Goal: Task Accomplishment & Management: Use online tool/utility

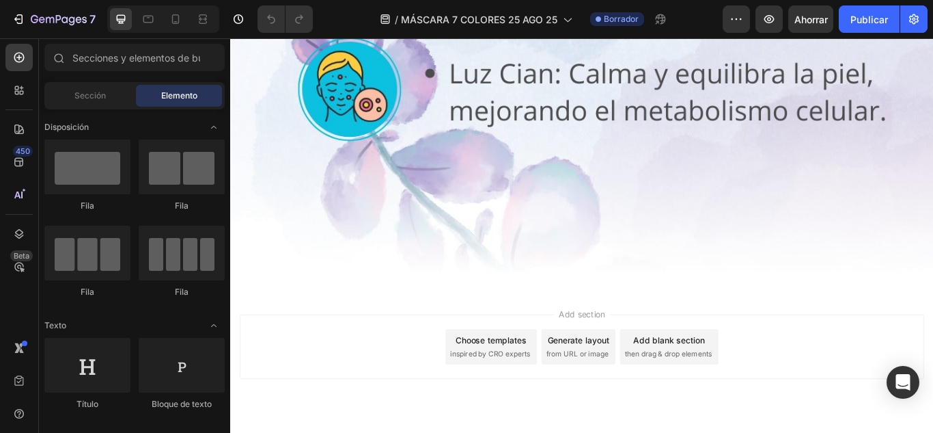
scroll to position [2848, 0]
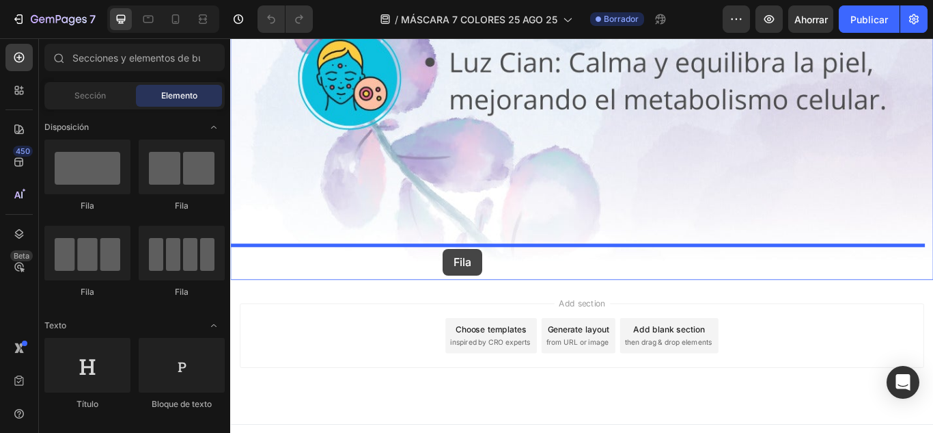
drag, startPoint x: 439, startPoint y: 299, endPoint x: 478, endPoint y: 284, distance: 42.0
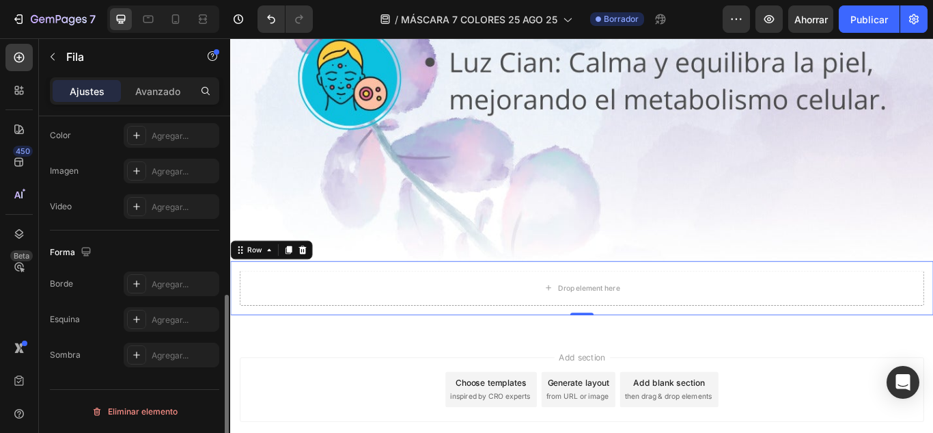
scroll to position [0, 0]
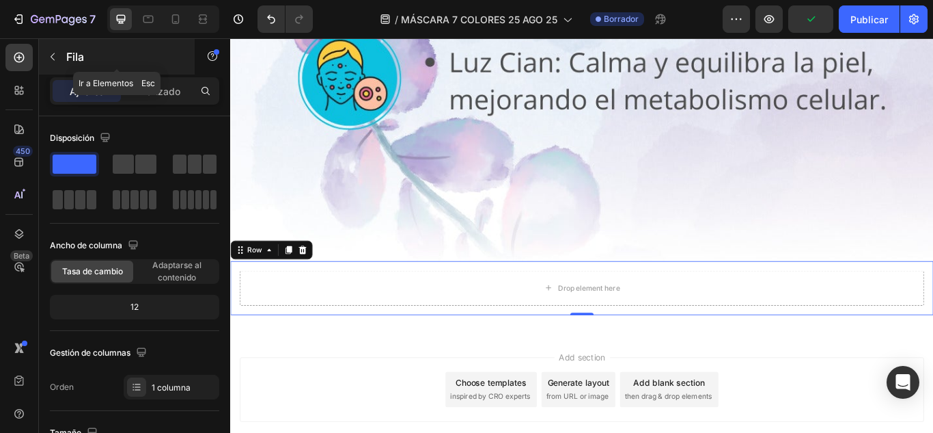
click at [49, 54] on icon "button" at bounding box center [52, 56] width 11 height 11
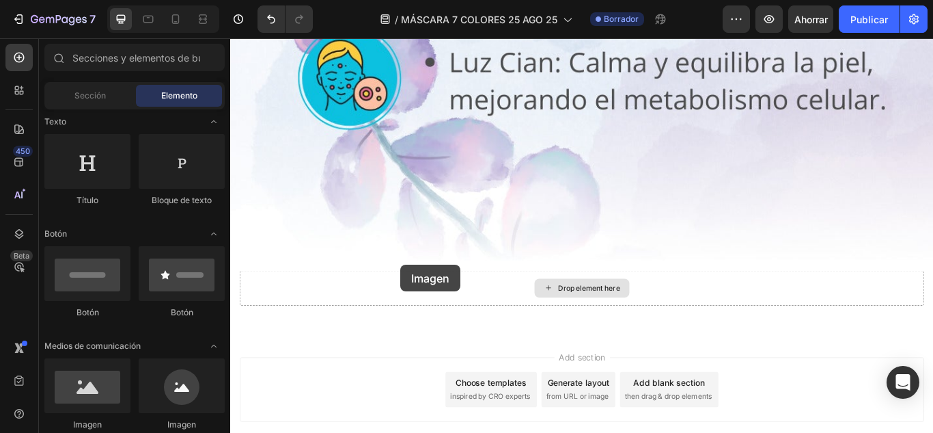
scroll to position [2911, 0]
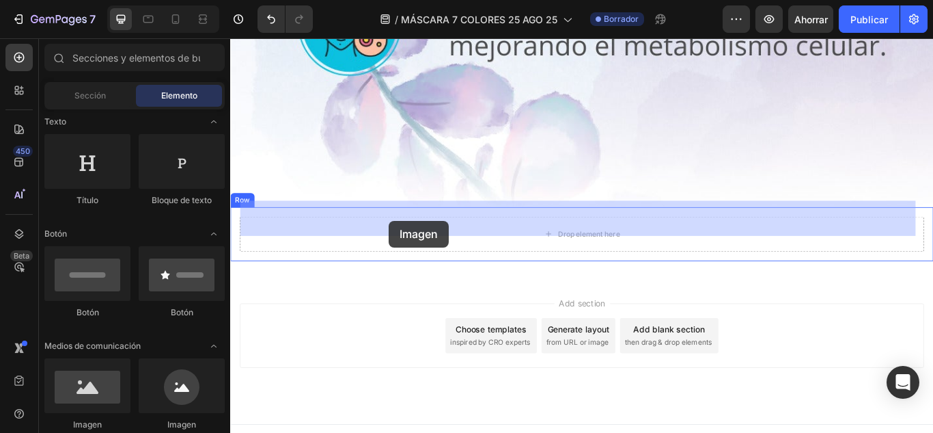
drag, startPoint x: 323, startPoint y: 432, endPoint x: 415, endPoint y: 251, distance: 203.2
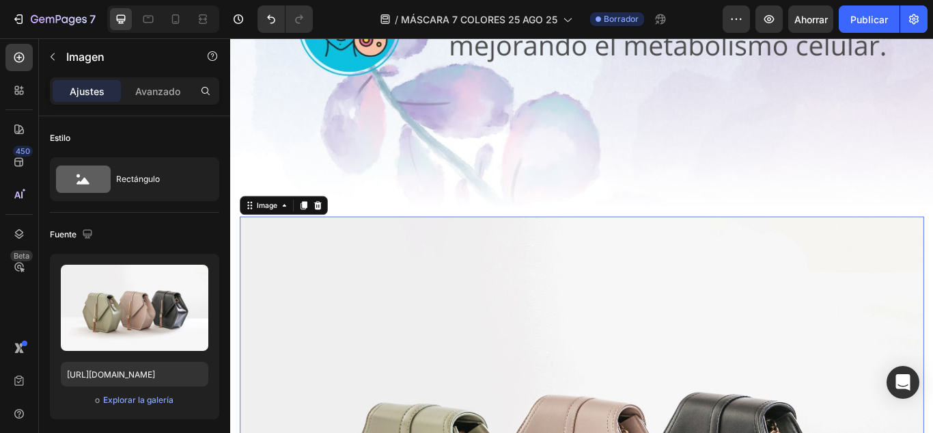
click at [135, 378] on input "[URL][DOMAIN_NAME]" at bounding box center [135, 374] width 148 height 25
click at [136, 378] on input "[URL][DOMAIN_NAME]" at bounding box center [135, 374] width 148 height 25
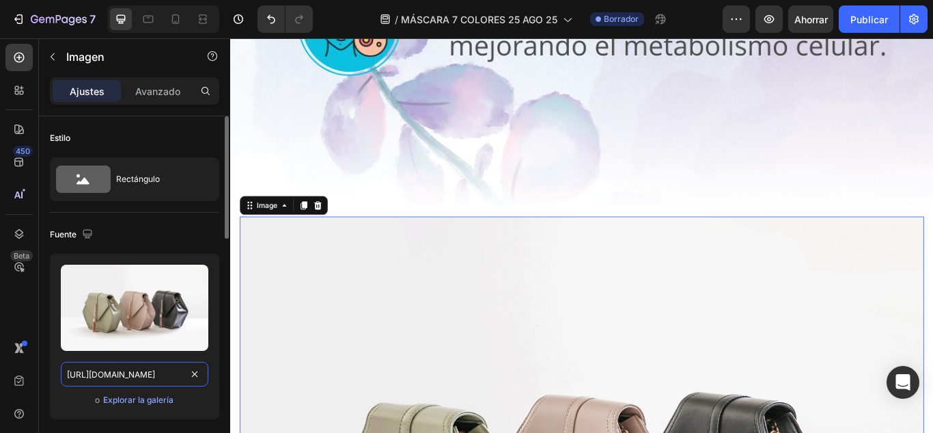
click at [136, 379] on input "[URL][DOMAIN_NAME]" at bounding box center [135, 374] width 148 height 25
click at [135, 379] on input "[URL][DOMAIN_NAME]" at bounding box center [135, 374] width 148 height 25
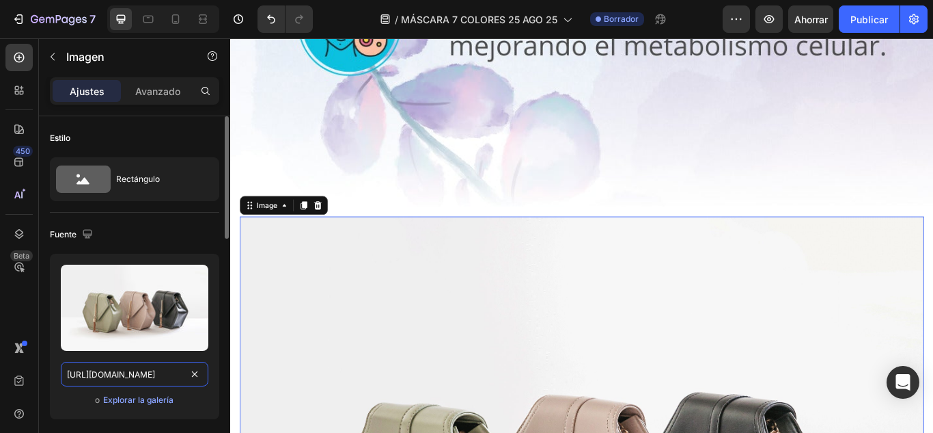
click at [135, 378] on input "[URL][DOMAIN_NAME]" at bounding box center [135, 374] width 148 height 25
paste input "0765/9690/4192/files/SUFRES_DE_ACNE_MANCHAS_CICATRICES_ARRUGAS.jpg?v=1756253890"
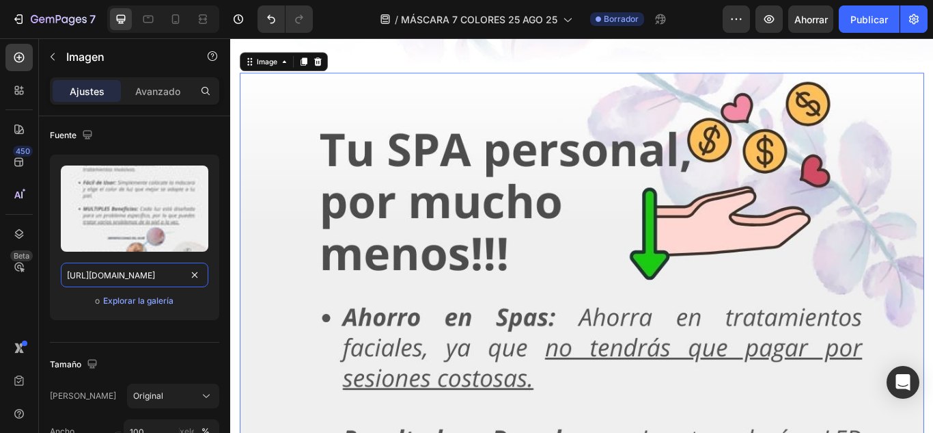
scroll to position [323, 0]
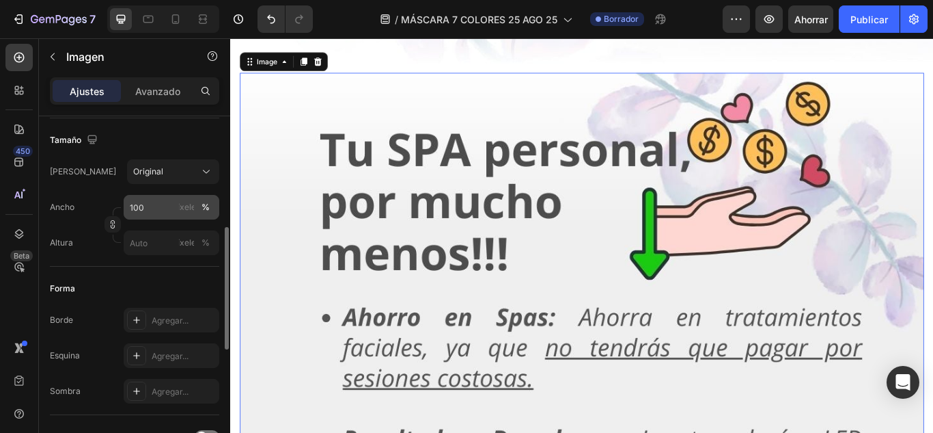
type input "[URL][DOMAIN_NAME]"
click at [139, 205] on input "100" at bounding box center [172, 207] width 96 height 25
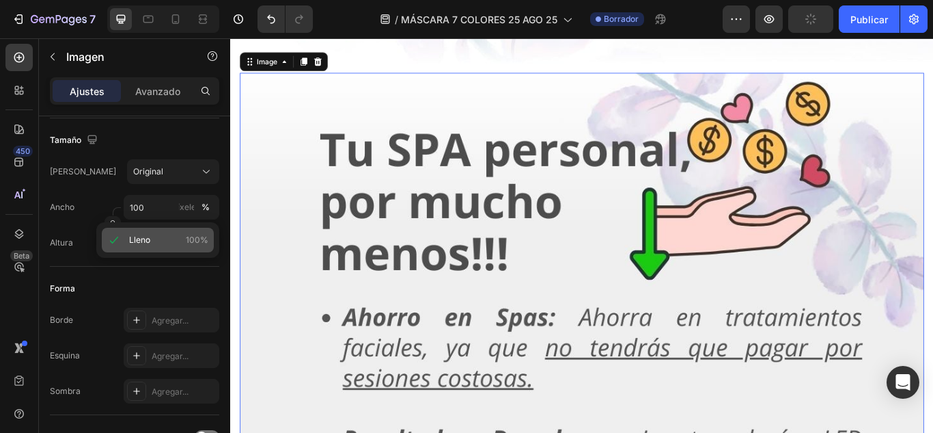
click at [146, 234] on font "Lleno" at bounding box center [139, 239] width 21 height 10
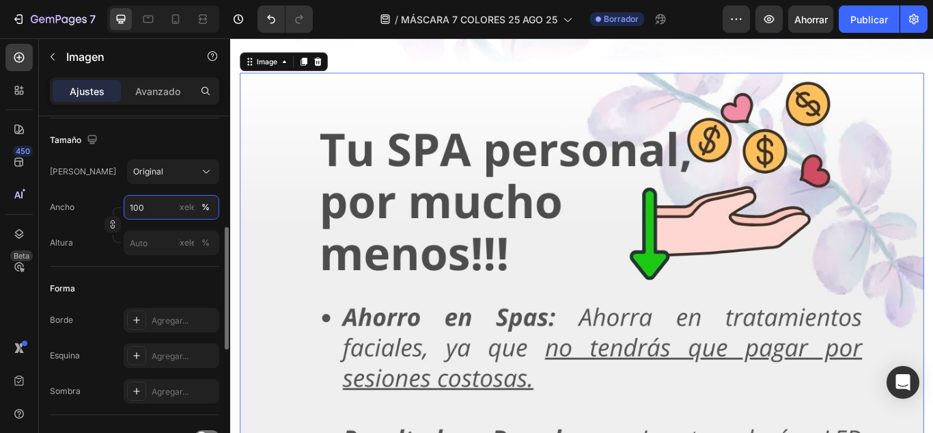
click at [137, 208] on input "100" at bounding box center [172, 207] width 96 height 25
click at [141, 241] on font "Lleno" at bounding box center [139, 239] width 21 height 10
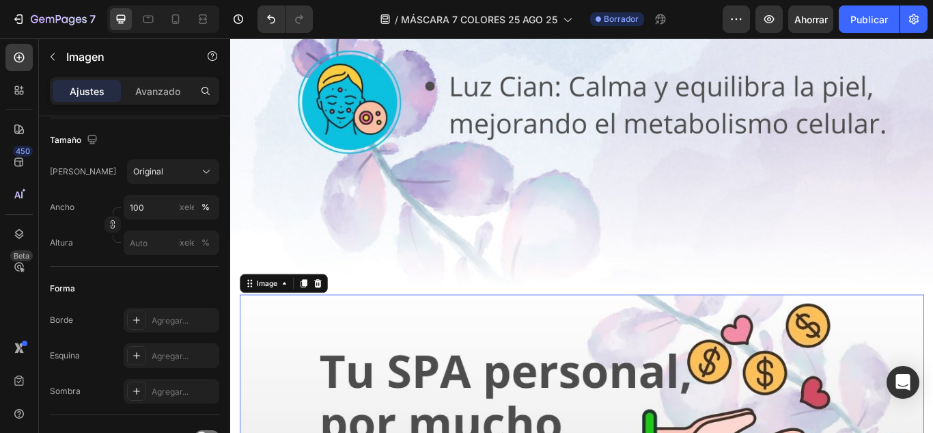
scroll to position [2819, 0]
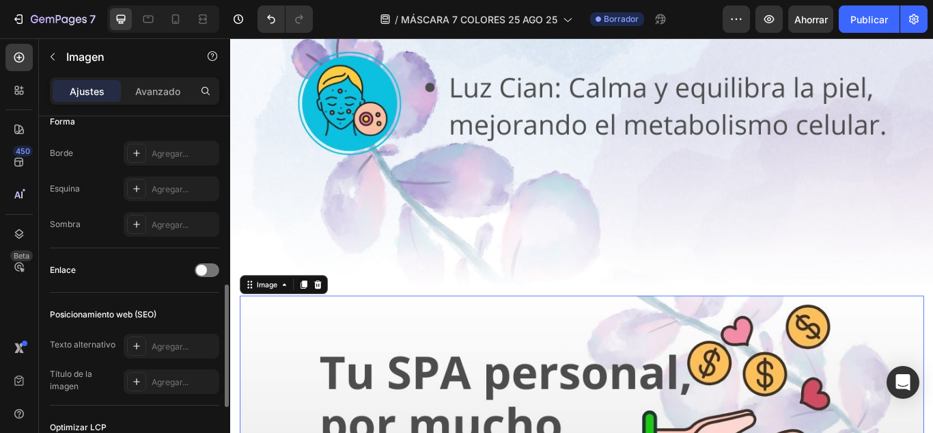
scroll to position [122, 0]
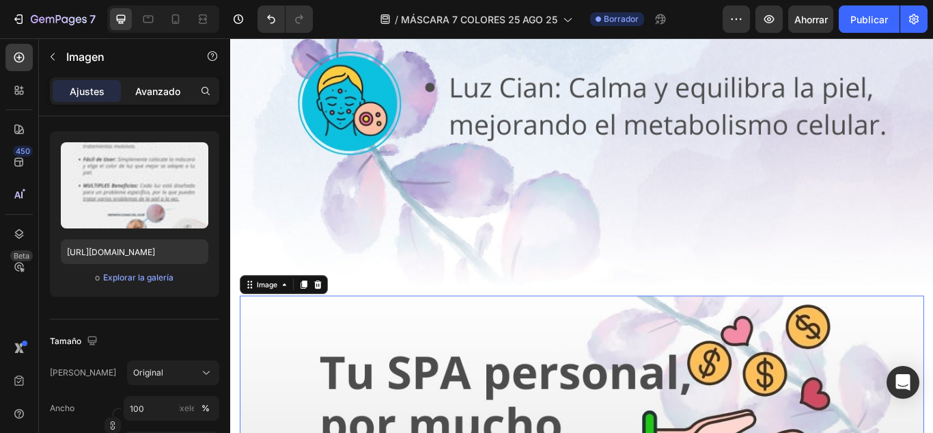
click at [153, 98] on div "Avanzado" at bounding box center [158, 91] width 68 height 22
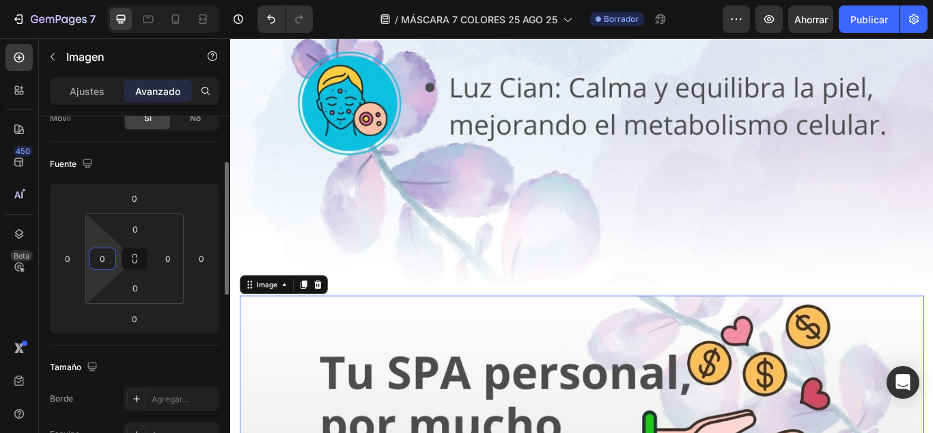
click at [103, 260] on input "0" at bounding box center [102, 258] width 21 height 21
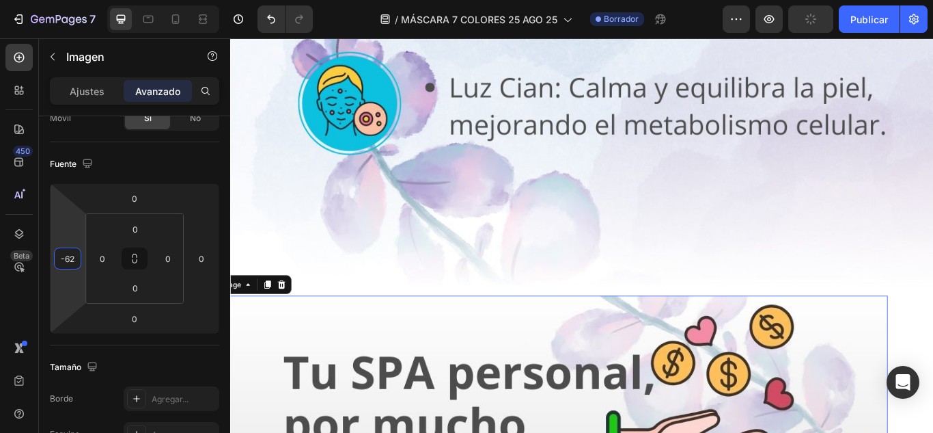
drag, startPoint x: 83, startPoint y: 243, endPoint x: 115, endPoint y: 264, distance: 38.5
click at [115, 0] on html "7 / MÁSCARA 7 COLORES [DATE] Borrador Avance Publicar 450 Beta Secciones(18) El…" at bounding box center [466, 0] width 933 height 0
type input "0"
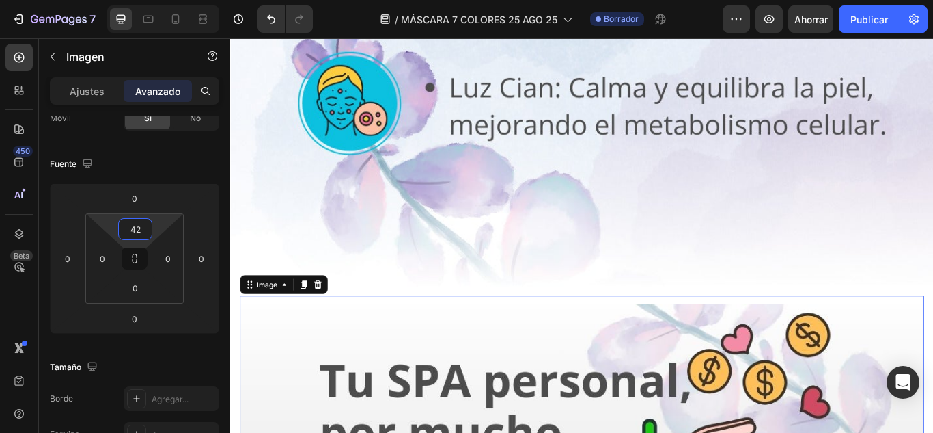
type input "0"
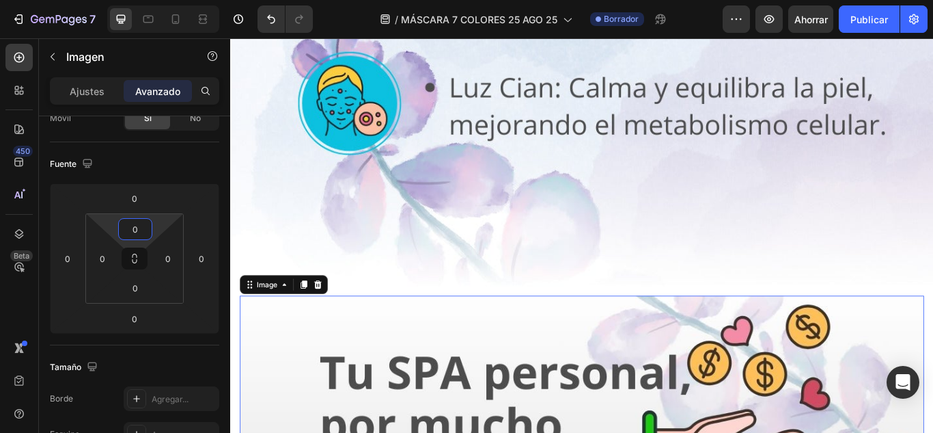
drag, startPoint x: 146, startPoint y: 215, endPoint x: 148, endPoint y: 234, distance: 19.2
click at [148, 0] on html "7 / MÁSCARA 7 COLORES [DATE] Borrador Avance Ahorrar Publicar 450 Beta Seccione…" at bounding box center [466, 0] width 933 height 0
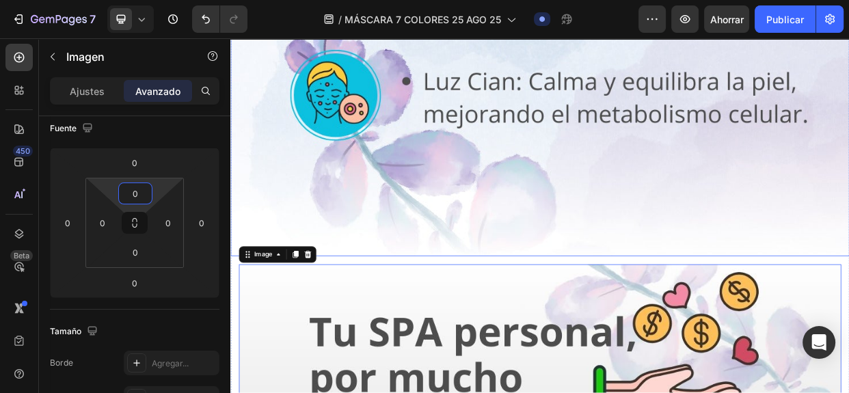
scroll to position [28, 0]
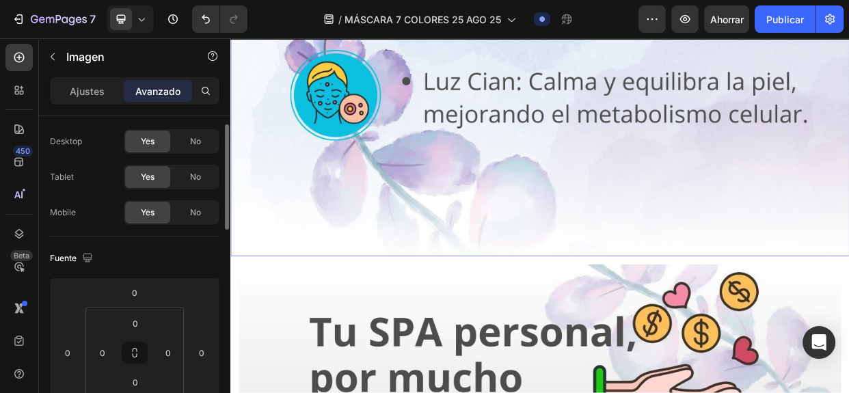
scroll to position [27, 0]
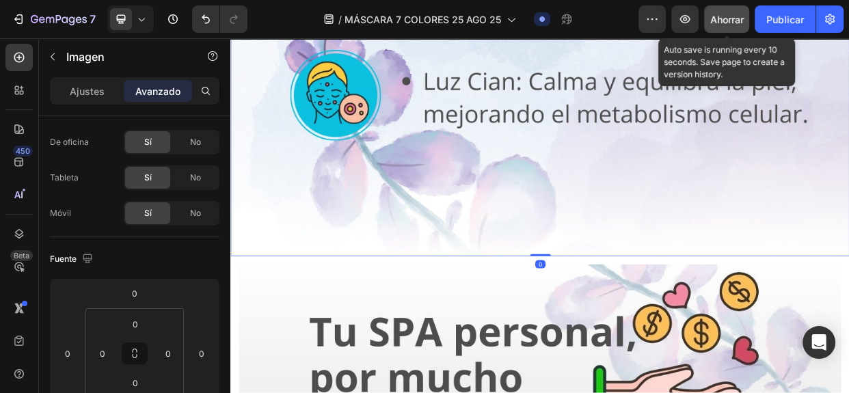
click at [740, 18] on font "Ahorrar" at bounding box center [726, 20] width 33 height 12
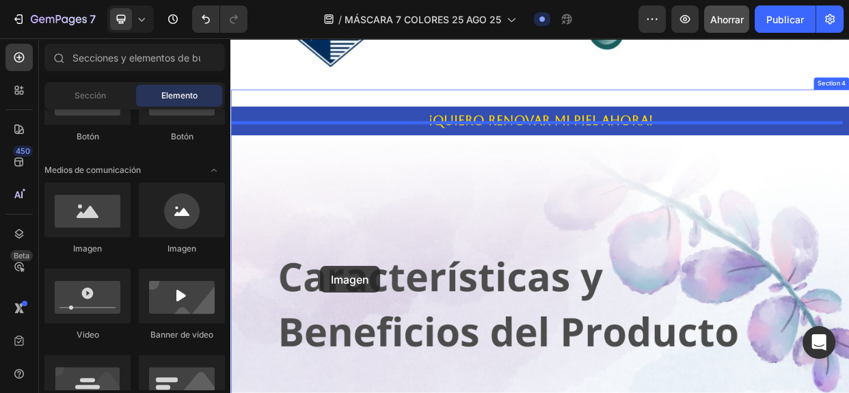
scroll to position [2941, 0]
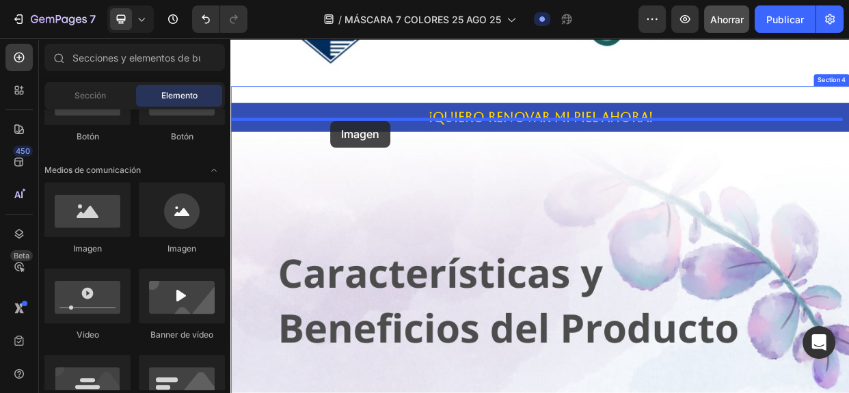
drag, startPoint x: 327, startPoint y: 253, endPoint x: 363, endPoint y: 149, distance: 110.0
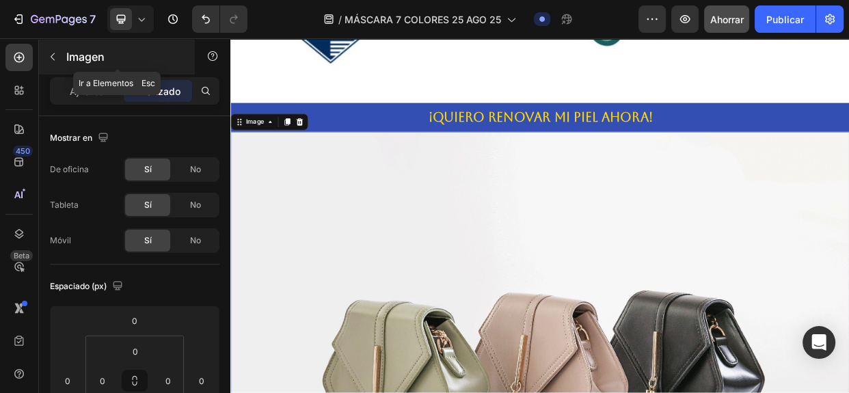
click at [89, 68] on div "Imagen" at bounding box center [117, 57] width 156 height 36
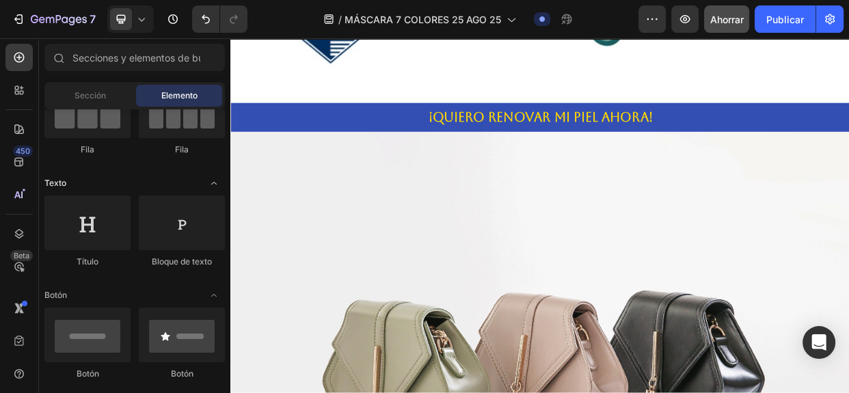
scroll to position [0, 0]
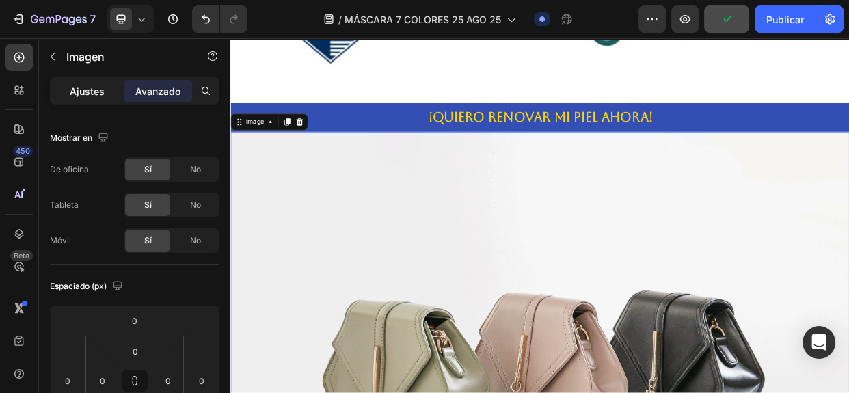
click at [88, 89] on font "Ajustes" at bounding box center [87, 91] width 35 height 12
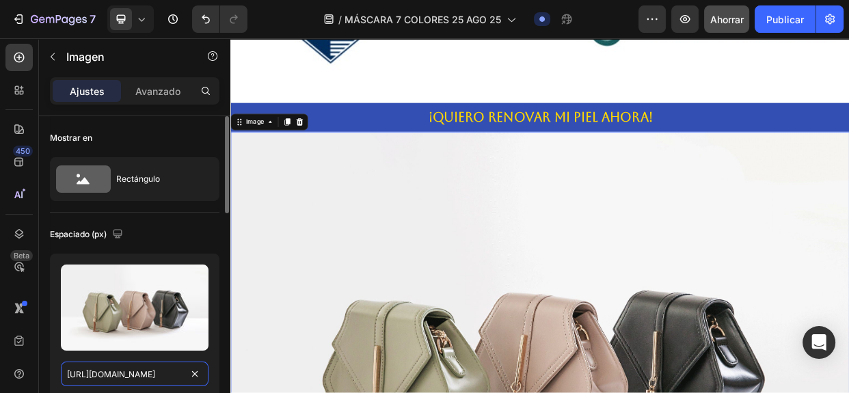
click at [140, 371] on input "[URL][DOMAIN_NAME]" at bounding box center [135, 374] width 148 height 25
click at [140, 373] on input "[URL][DOMAIN_NAME]" at bounding box center [135, 374] width 148 height 25
click at [140, 374] on input "[URL][DOMAIN_NAME]" at bounding box center [135, 374] width 148 height 25
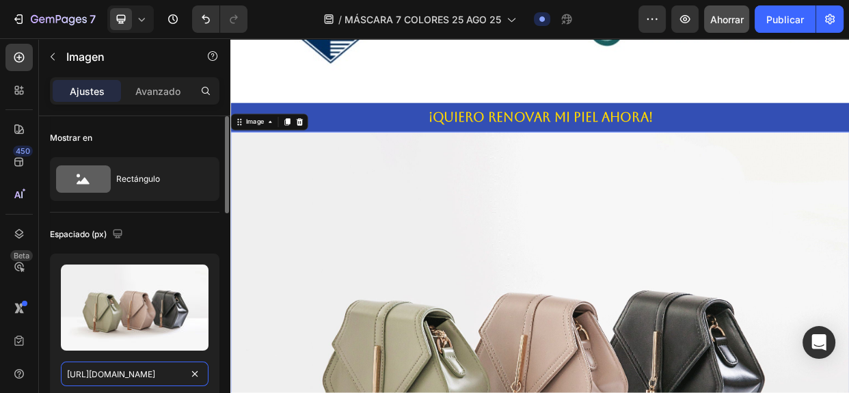
click at [140, 374] on input "[URL][DOMAIN_NAME]" at bounding box center [135, 374] width 148 height 25
click at [140, 372] on input "[URL][DOMAIN_NAME]" at bounding box center [135, 374] width 148 height 25
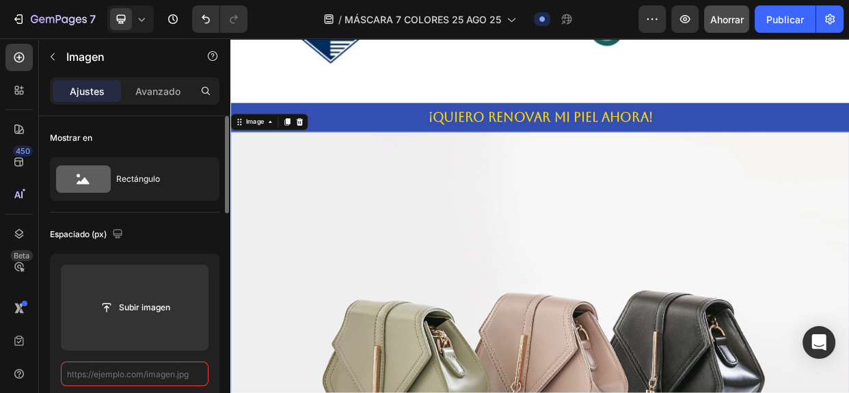
paste input "[URL][DOMAIN_NAME]"
type input "[URL][DOMAIN_NAME]"
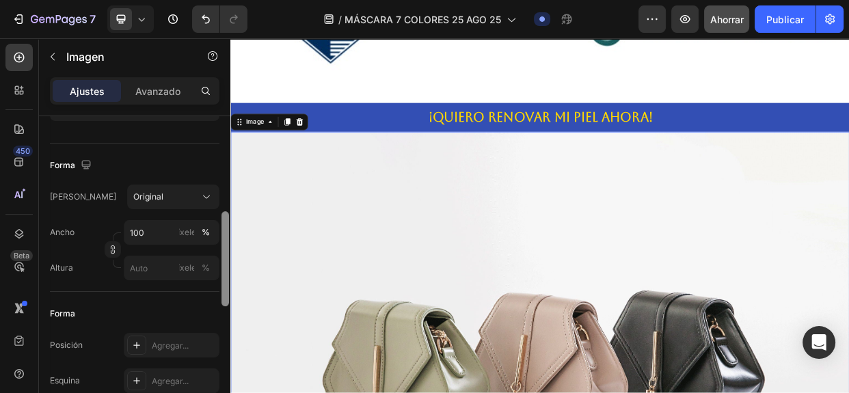
scroll to position [0, 0]
click at [227, 342] on div at bounding box center [225, 274] width 10 height 316
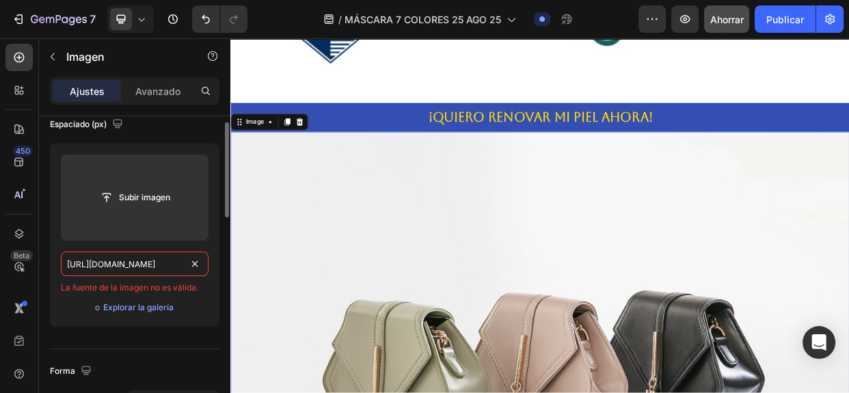
scroll to position [90, 0]
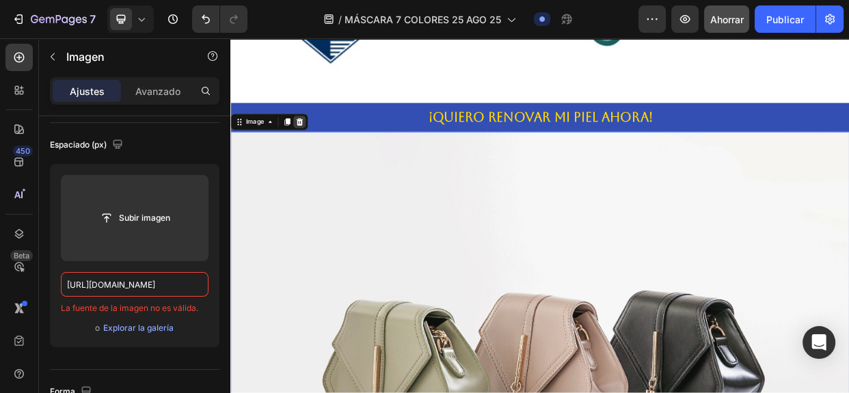
click at [319, 144] on icon at bounding box center [321, 149] width 11 height 11
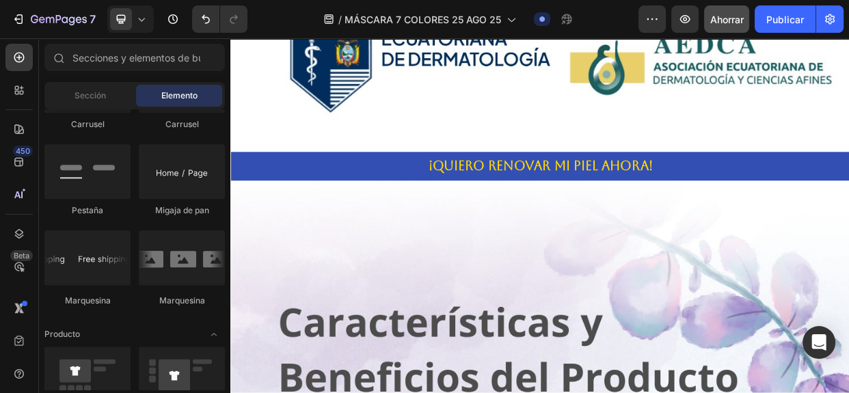
scroll to position [1838, 0]
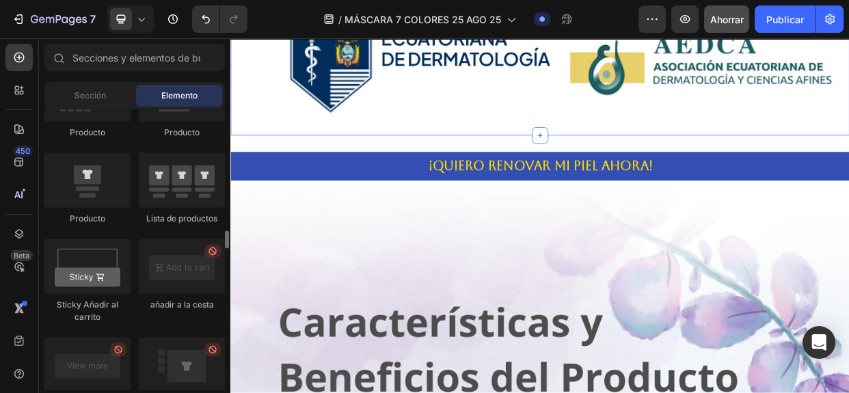
drag, startPoint x: 459, startPoint y: 258, endPoint x: 245, endPoint y: 150, distance: 239.9
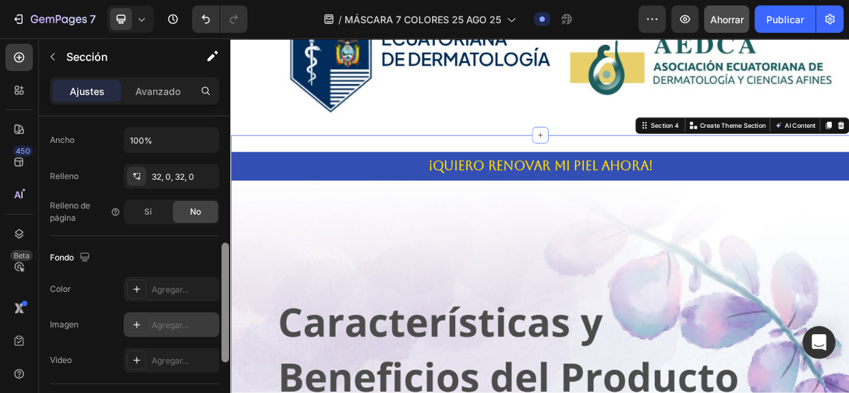
scroll to position [321, 0]
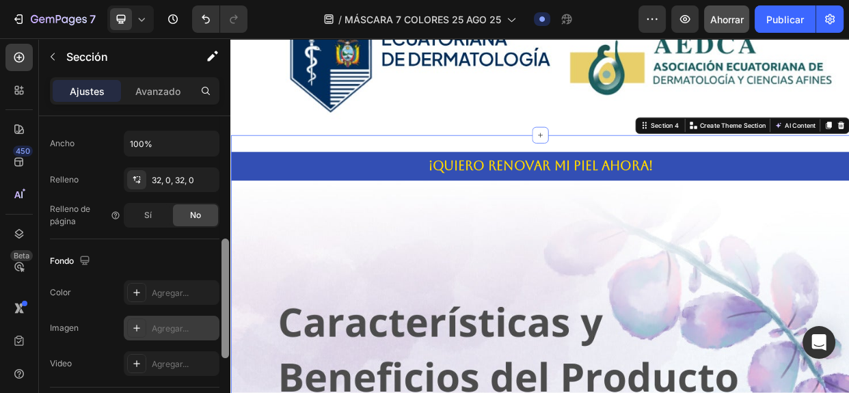
drag, startPoint x: 228, startPoint y: 197, endPoint x: 218, endPoint y: 320, distance: 122.8
click at [218, 320] on div "Disposición Ancho de columna Tasa de cambio Adaptarse al contenido 12 Gestión d…" at bounding box center [134, 274] width 191 height 316
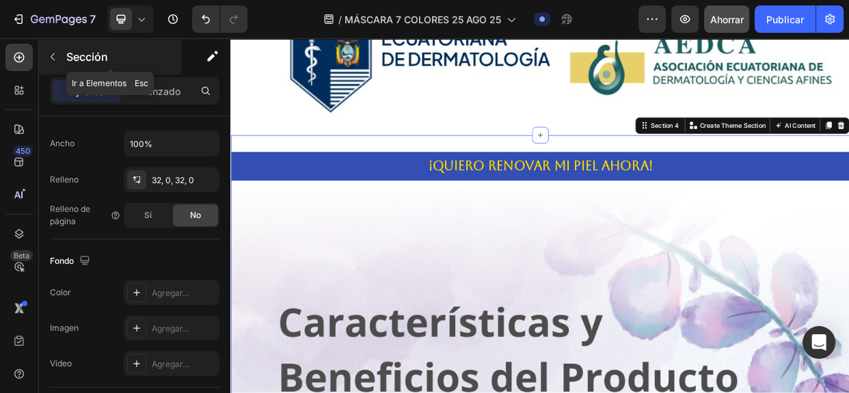
click at [62, 51] on button "button" at bounding box center [53, 57] width 22 height 22
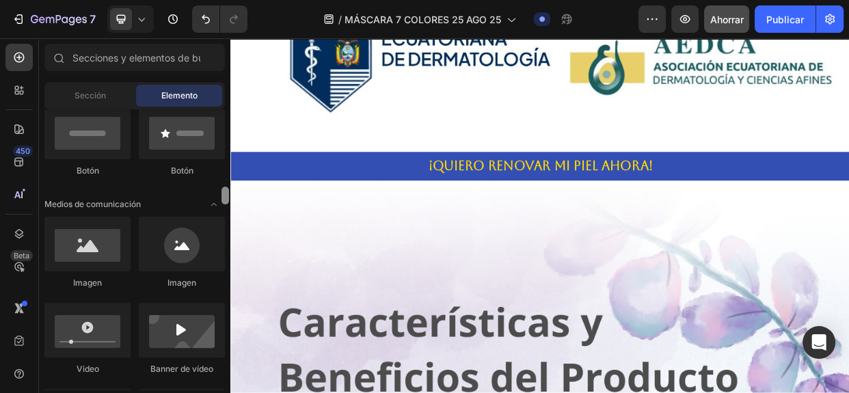
scroll to position [407, 0]
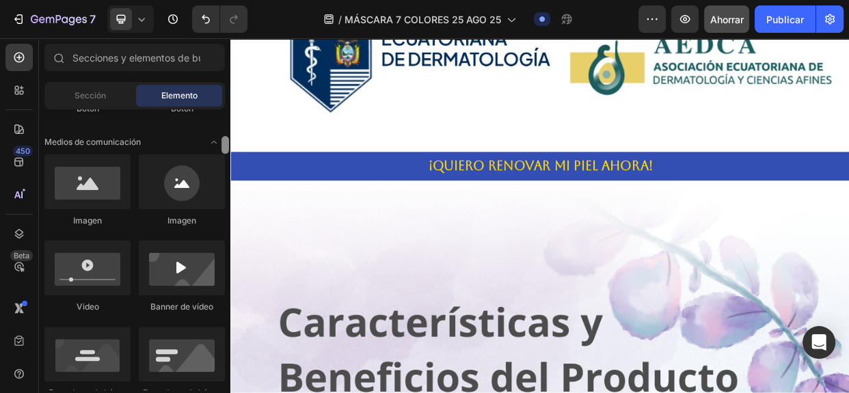
drag, startPoint x: 225, startPoint y: 238, endPoint x: 206, endPoint y: 144, distance: 96.1
click at [206, 144] on div "Disposición [GEOGRAPHIC_DATA] [GEOGRAPHIC_DATA] [GEOGRAPHIC_DATA] Fila Texto Tí…" at bounding box center [134, 249] width 191 height 280
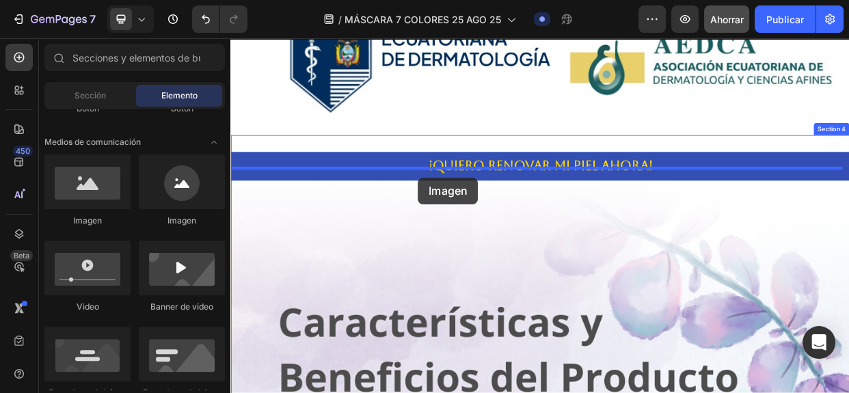
drag, startPoint x: 316, startPoint y: 216, endPoint x: 479, endPoint y: 223, distance: 163.5
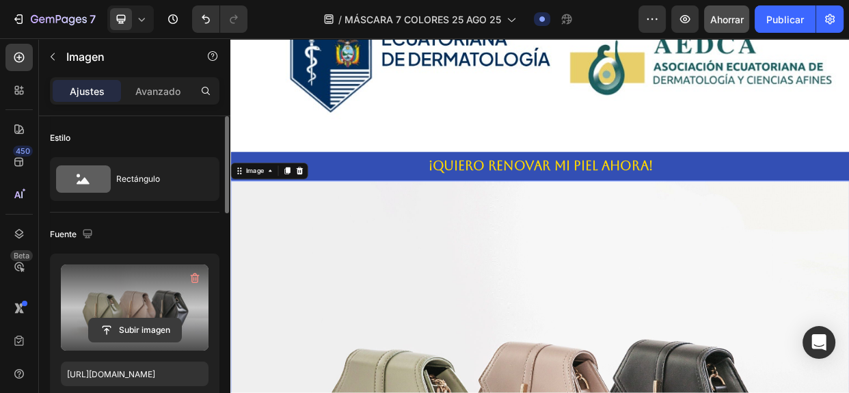
click at [132, 331] on input "file" at bounding box center [135, 329] width 92 height 23
click at [195, 275] on icon "button" at bounding box center [195, 278] width 14 height 14
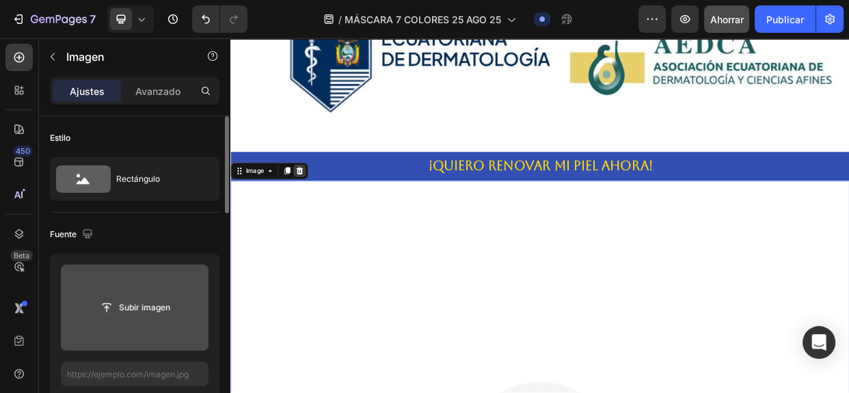
click at [320, 210] on icon at bounding box center [321, 215] width 9 height 10
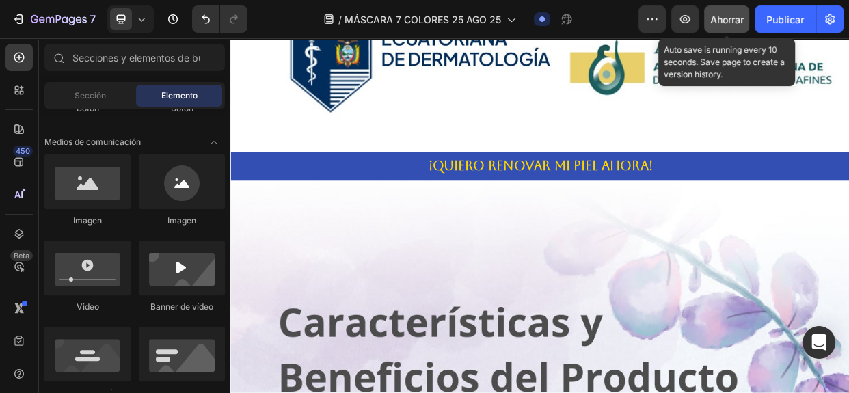
click at [730, 22] on font "Ahorrar" at bounding box center [726, 20] width 33 height 12
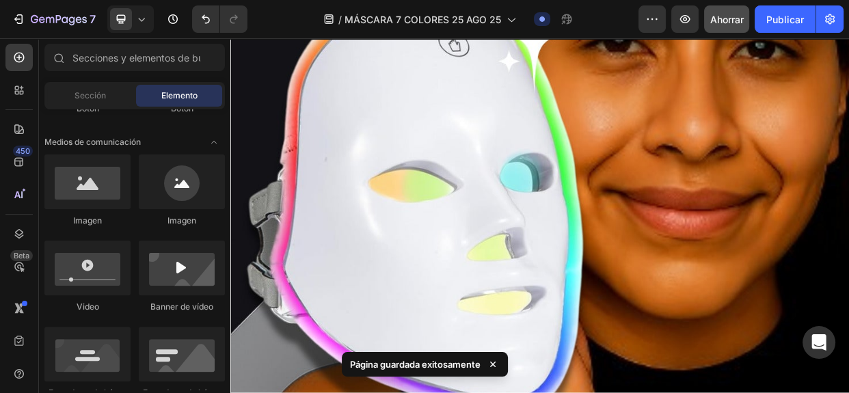
scroll to position [0, 0]
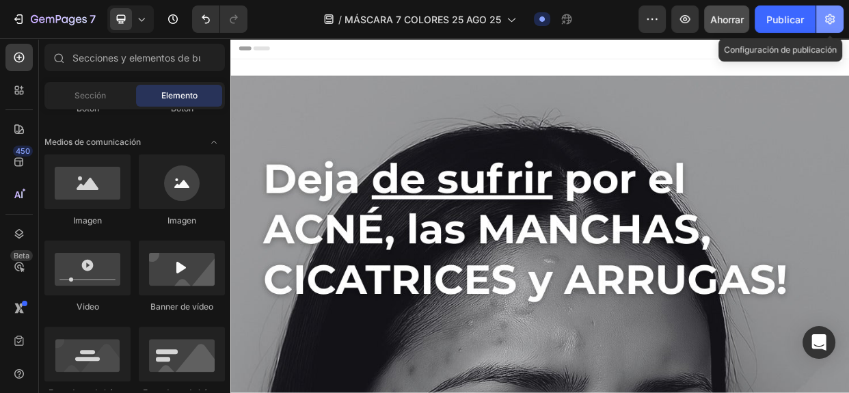
click at [826, 25] on icon "button" at bounding box center [830, 19] width 14 height 14
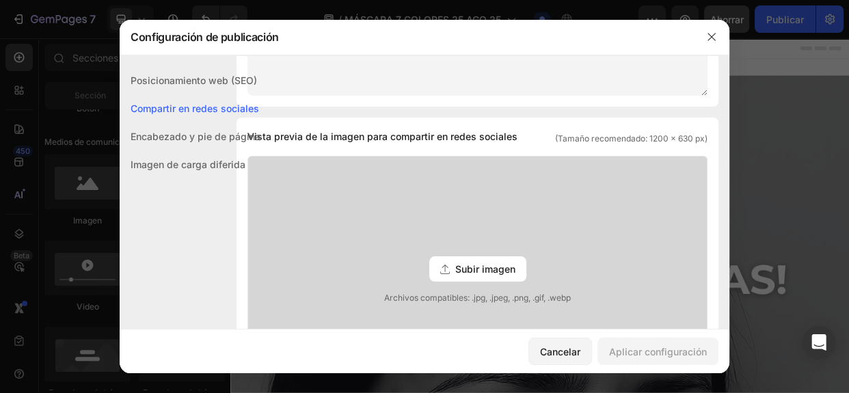
scroll to position [266, 0]
click at [455, 271] on font "Subir imagen" at bounding box center [485, 267] width 60 height 12
click at [0, 0] on input "Subir imagen Archivos compatibles: .jpg, .jpeg, .png, .gif, .webp" at bounding box center [0, 0] width 0 height 0
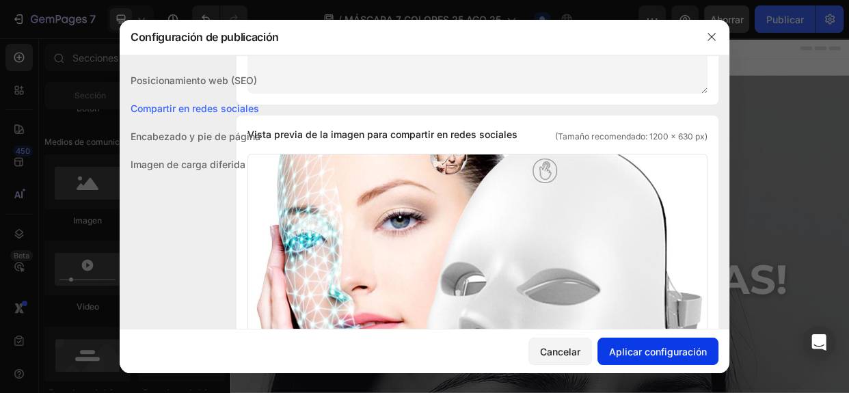
click at [661, 347] on font "Aplicar configuración" at bounding box center [658, 352] width 98 height 12
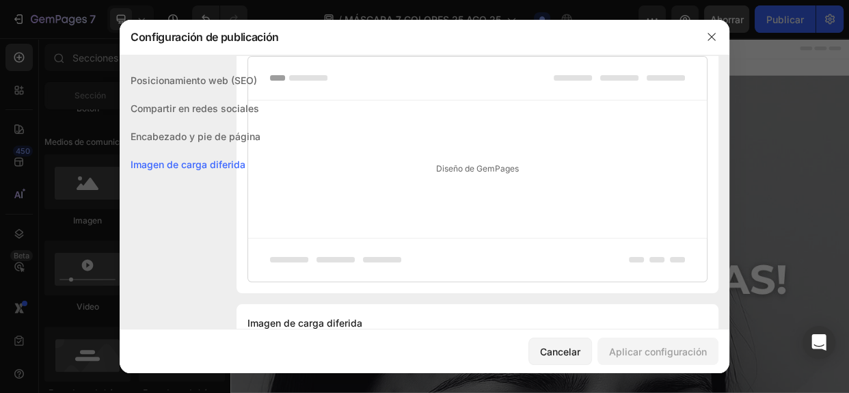
scroll to position [809, 0]
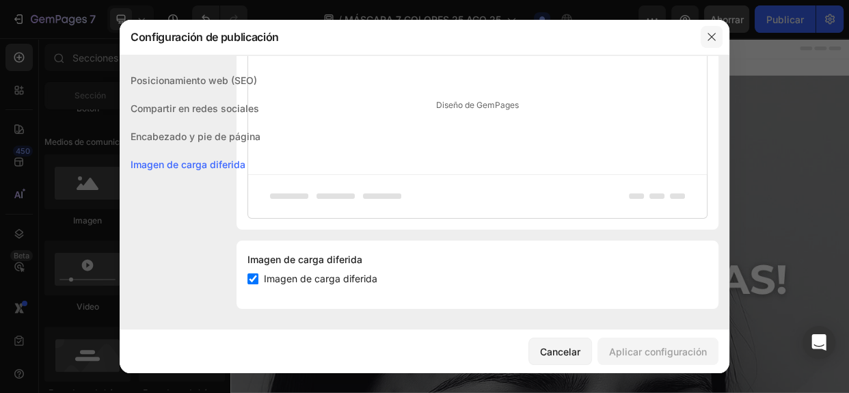
click at [707, 42] on button "button" at bounding box center [711, 37] width 22 height 22
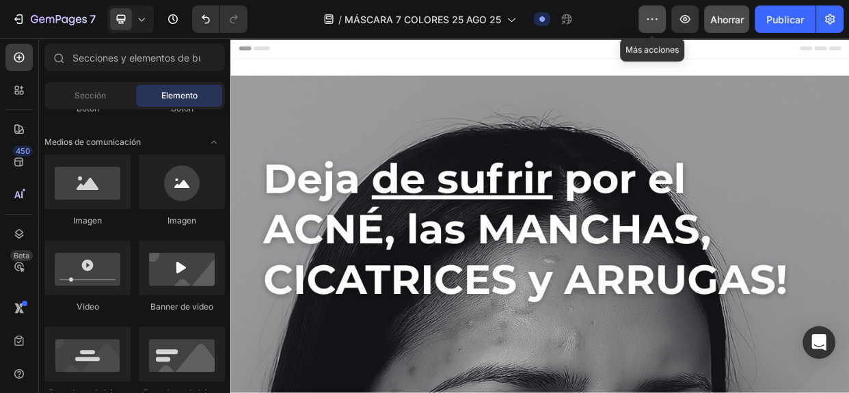
click at [657, 18] on icon "button" at bounding box center [652, 19] width 14 height 14
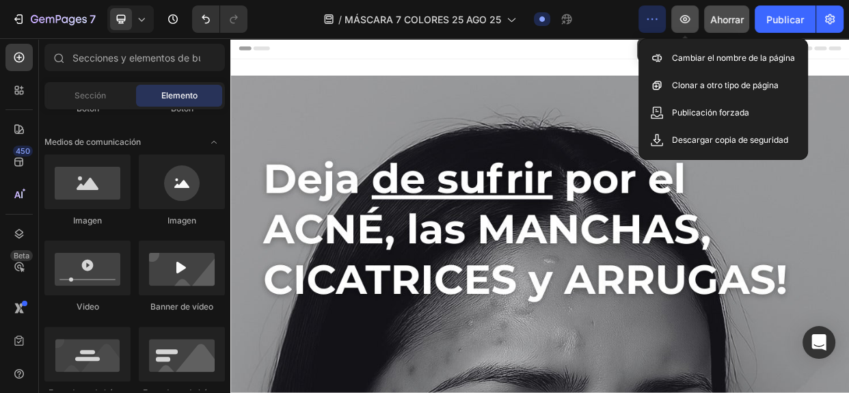
click at [678, 18] on icon "button" at bounding box center [685, 19] width 14 height 14
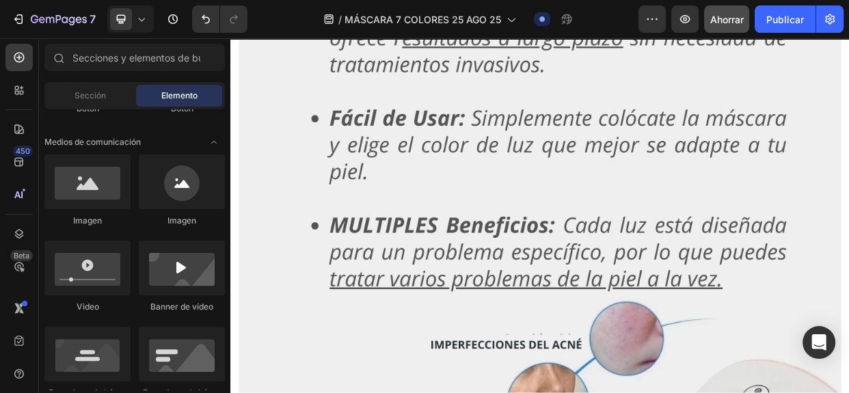
scroll to position [4969, 0]
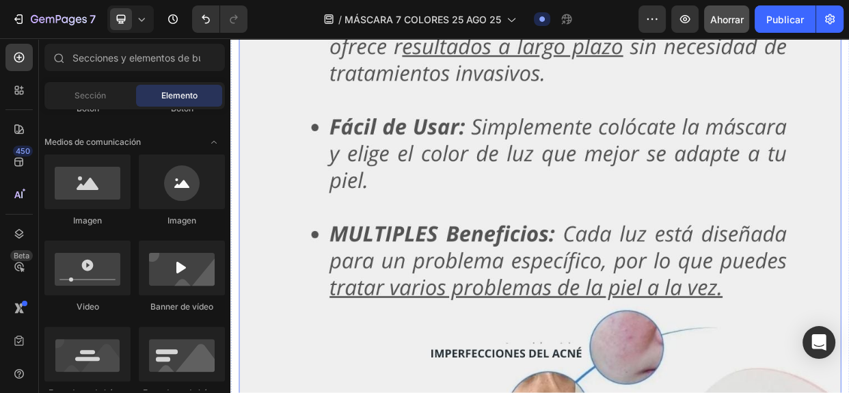
click at [834, 331] on img at bounding box center [640, 296] width 798 height 1419
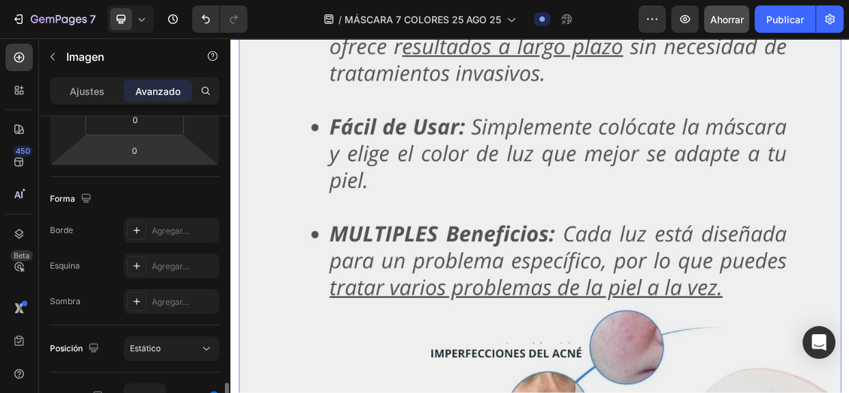
scroll to position [418, 0]
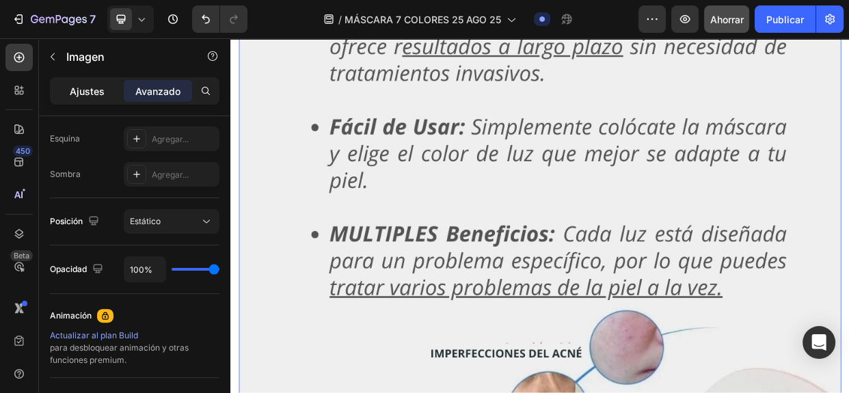
click at [90, 96] on font "Ajustes" at bounding box center [87, 91] width 35 height 12
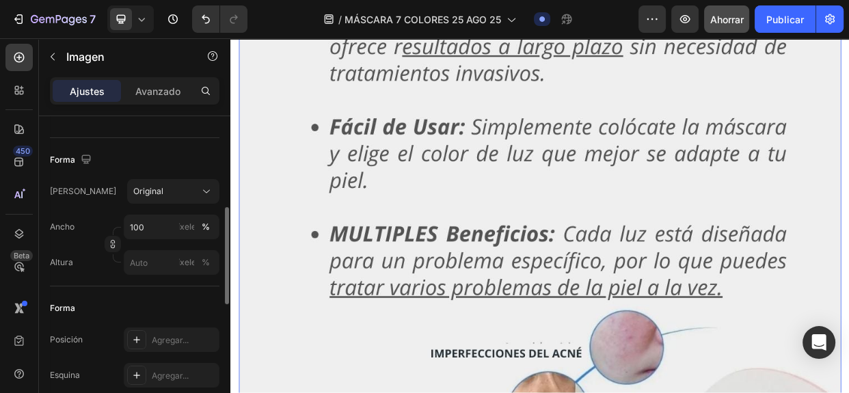
scroll to position [302, 0]
click at [165, 183] on button "Original" at bounding box center [173, 192] width 92 height 25
click at [107, 178] on div "Forma Marco Original Ancho 100 píxeles % Altura píxeles %" at bounding box center [134, 213] width 169 height 148
click at [149, 228] on input "100" at bounding box center [172, 228] width 96 height 25
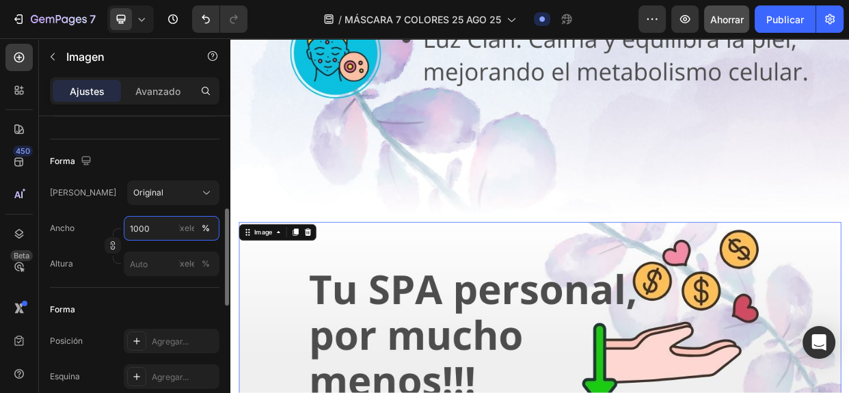
type input "1000"
click at [156, 295] on div "Forma Posición Agregar... Esquina Agregar... Sombra Agregar..." at bounding box center [134, 362] width 169 height 148
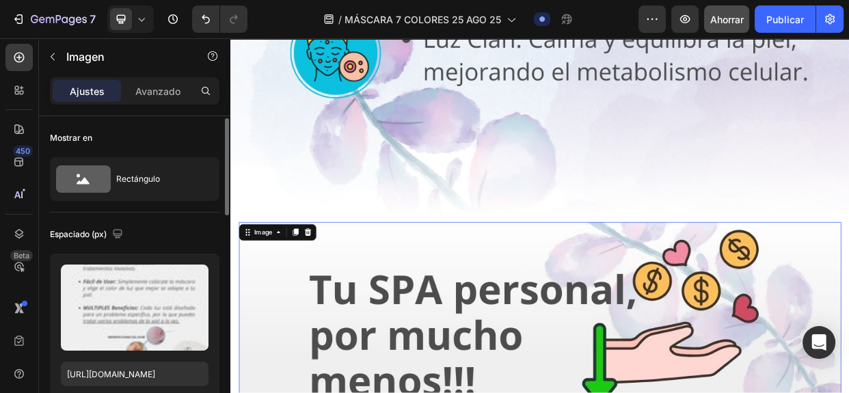
scroll to position [0, 0]
click at [164, 86] on font "Avanzado" at bounding box center [157, 91] width 45 height 12
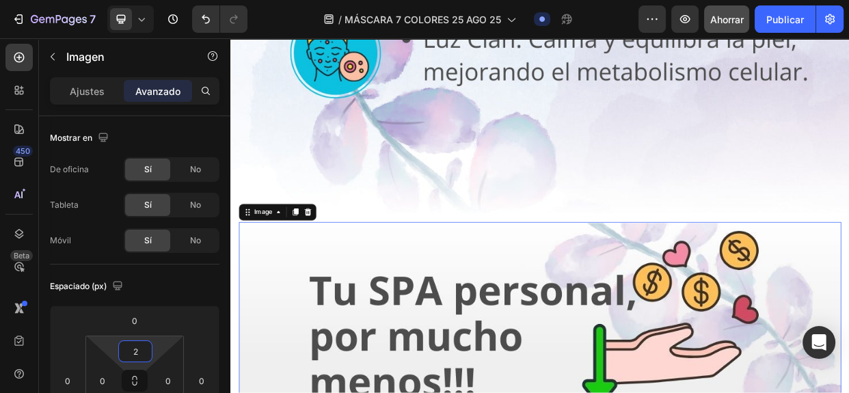
type input "0"
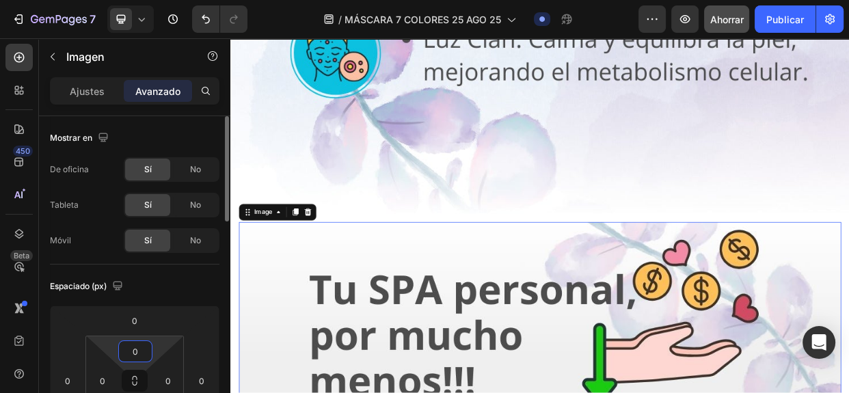
drag, startPoint x: 148, startPoint y: 325, endPoint x: 147, endPoint y: 342, distance: 17.8
click at [147, 0] on html "7 / MÁSCARA 7 COLORES [DATE] Borrador Avance Ahorrar Publicar 450 Beta Seccione…" at bounding box center [424, 0] width 849 height 0
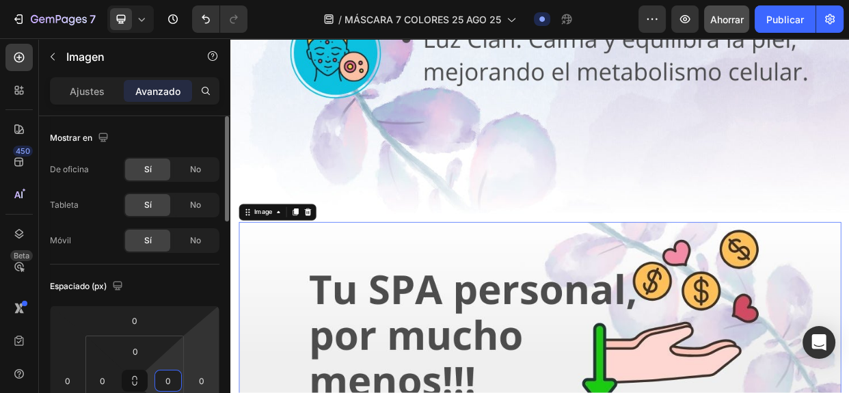
drag, startPoint x: 175, startPoint y: 357, endPoint x: 185, endPoint y: 359, distance: 10.0
click at [205, 0] on html "7 / MÁSCARA 7 COLORES [DATE] Borrador Avance Ahorrar Publicar 450 Beta Seccione…" at bounding box center [424, 0] width 849 height 0
type input "0"
drag, startPoint x: 194, startPoint y: 370, endPoint x: 180, endPoint y: 368, distance: 14.5
click at [180, 0] on html "7 / MÁSCARA 7 COLORES [DATE] Borrador Avance Ahorrar Publicar 450 Beta Seccione…" at bounding box center [424, 0] width 849 height 0
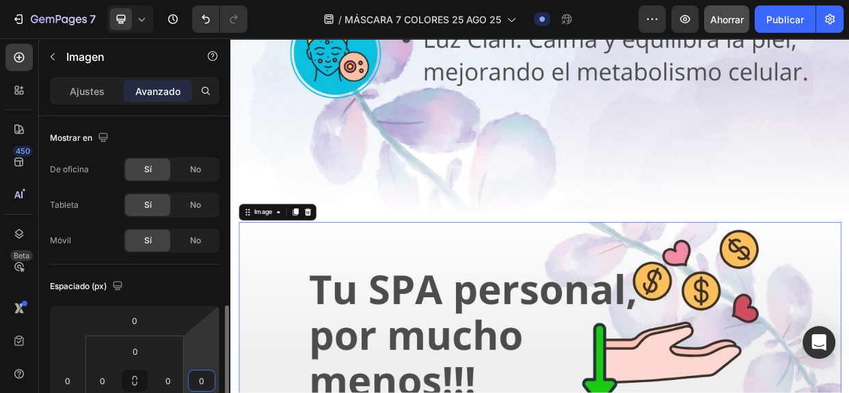
scroll to position [142, 0]
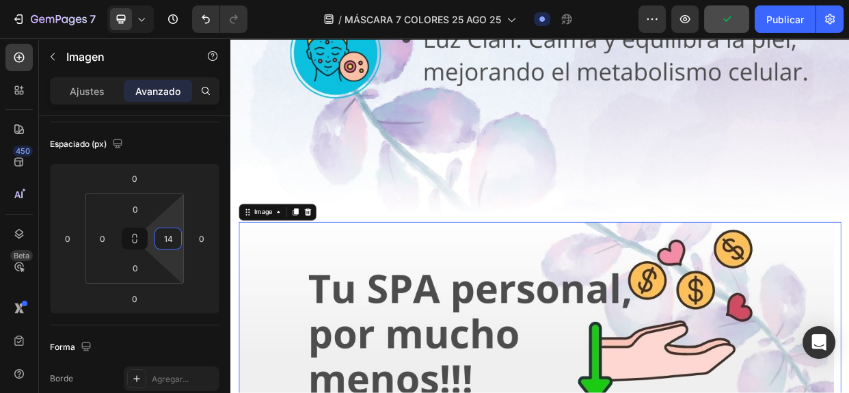
type input "0"
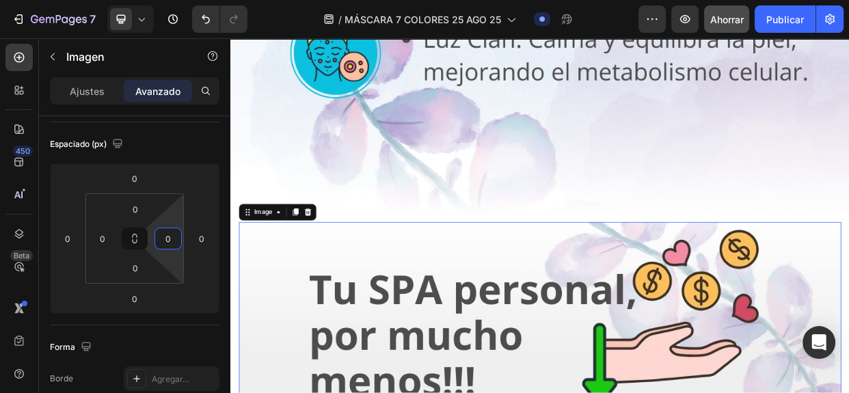
drag, startPoint x: 164, startPoint y: 250, endPoint x: 213, endPoint y: 253, distance: 48.6
click at [213, 0] on html "7 / MÁSCARA 7 COLORES [DATE] Borrador Avance Ahorrar Publicar 450 Beta Seccione…" at bounding box center [424, 0] width 849 height 0
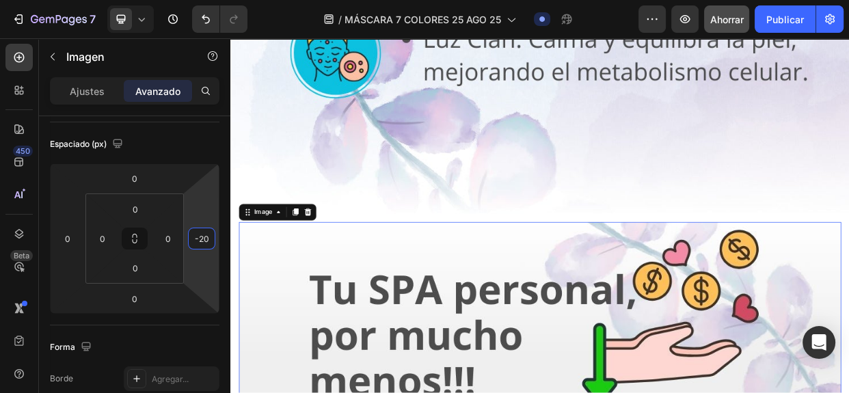
drag, startPoint x: 431, startPoint y: 249, endPoint x: 243, endPoint y: 272, distance: 190.0
type input "-242"
click at [185, 0] on html "7 / MÁSCARA 7 COLORES [DATE] Borrador Avance Ahorrar Publicar 450 Beta Seccione…" at bounding box center [424, 0] width 849 height 0
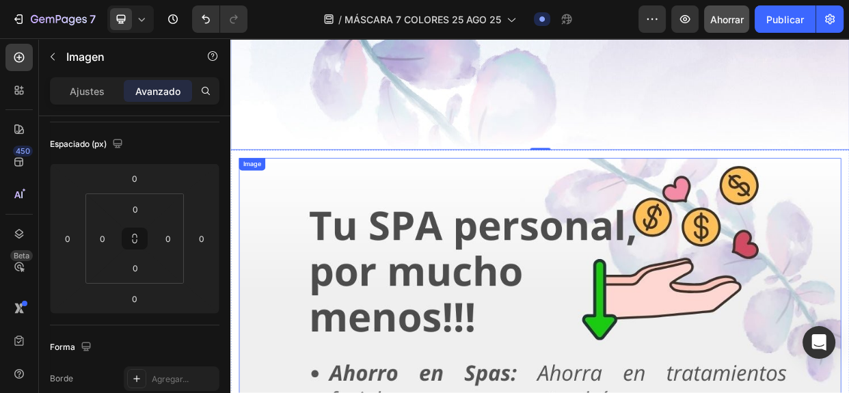
scroll to position [4367, 0]
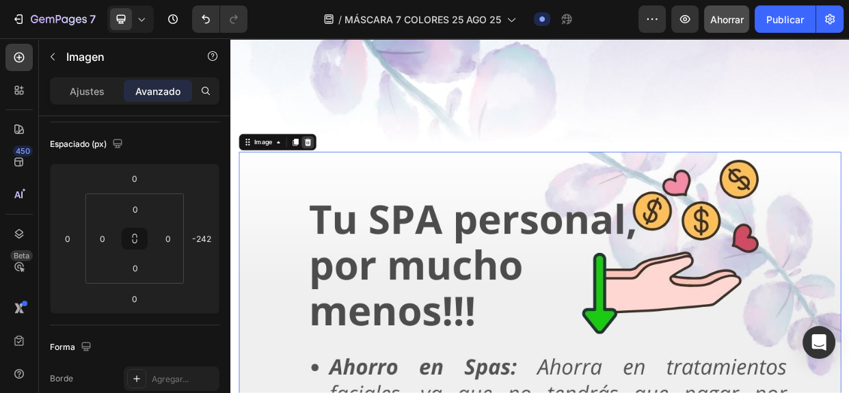
click at [330, 172] on icon at bounding box center [332, 177] width 9 height 10
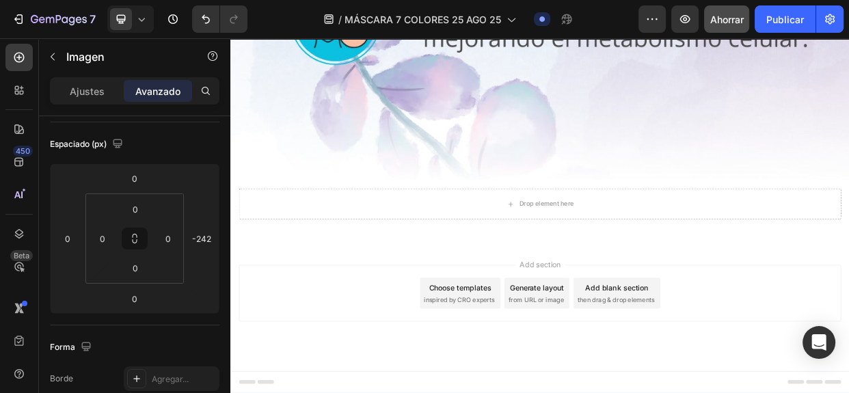
scroll to position [4301, 0]
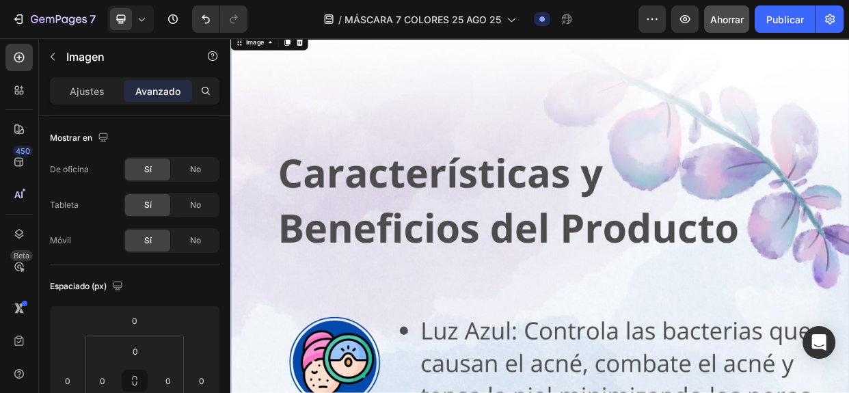
scroll to position [2995, 0]
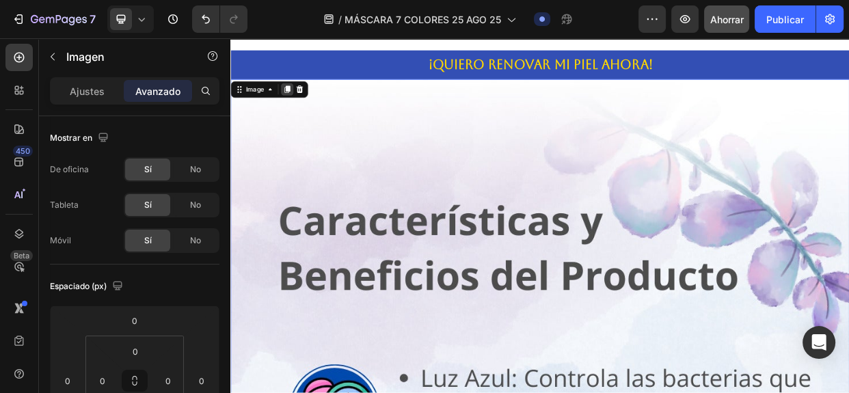
click at [303, 107] on icon at bounding box center [305, 107] width 8 height 10
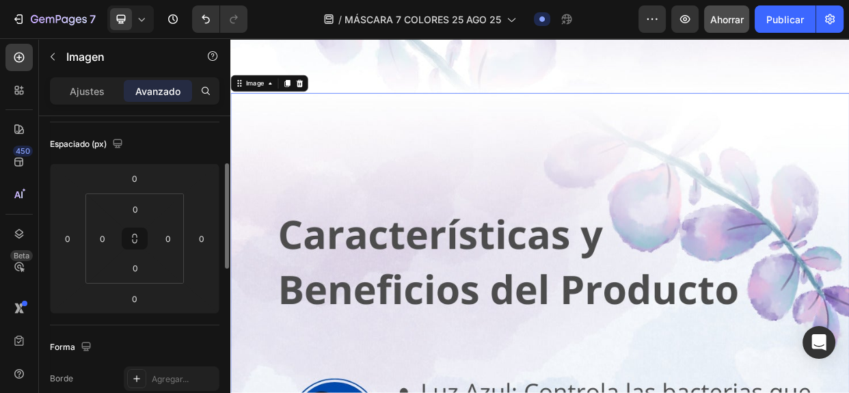
scroll to position [4442, 0]
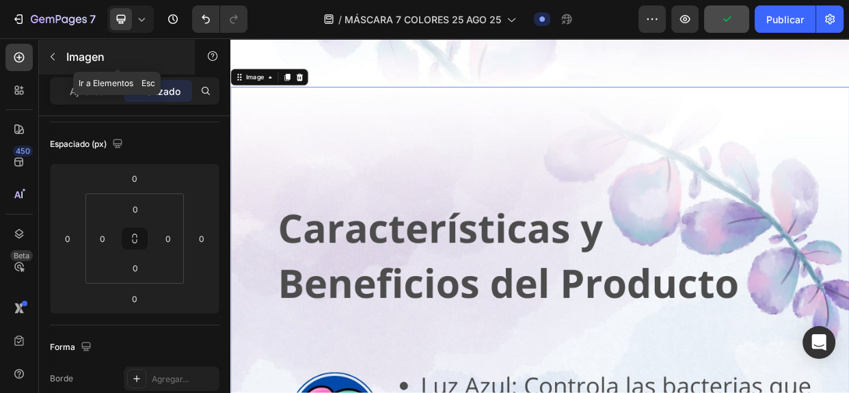
click at [49, 55] on icon "button" at bounding box center [52, 56] width 11 height 11
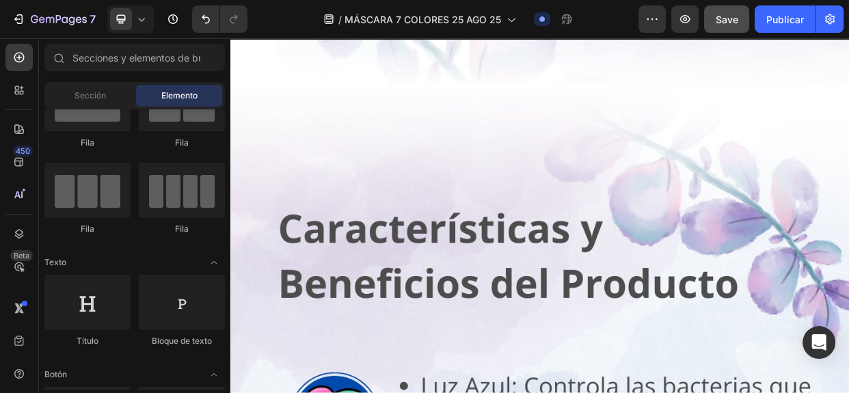
scroll to position [0, 0]
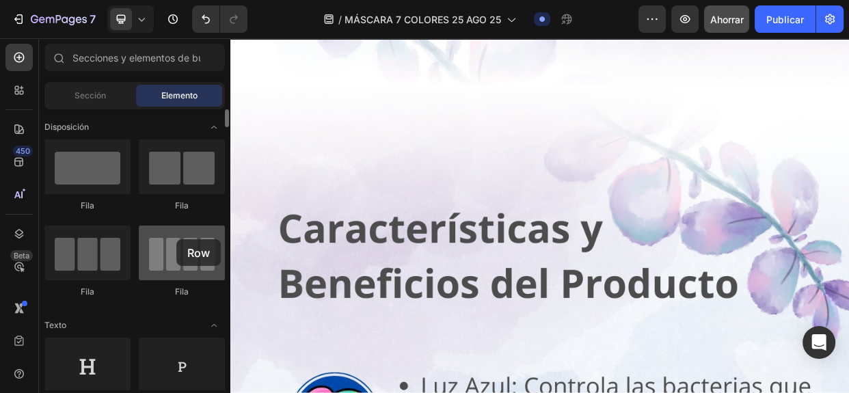
click at [176, 239] on div at bounding box center [182, 253] width 86 height 55
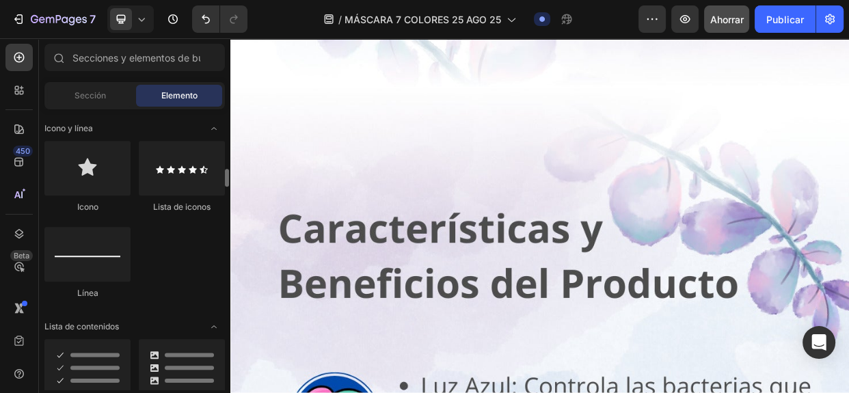
scroll to position [1240, 0]
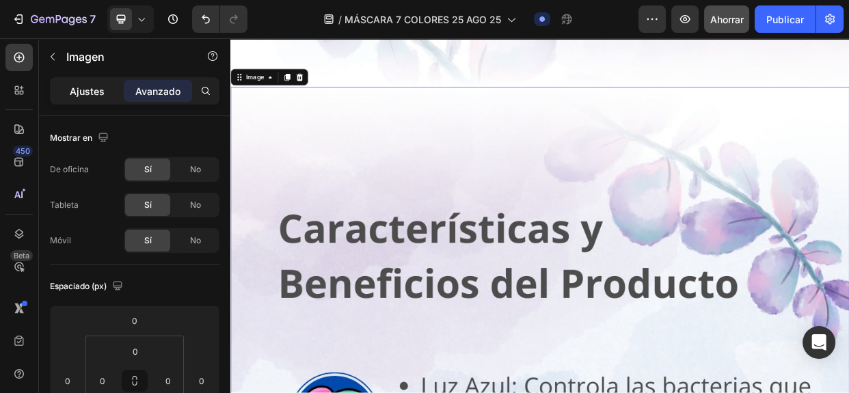
click at [98, 93] on font "Ajustes" at bounding box center [87, 91] width 35 height 12
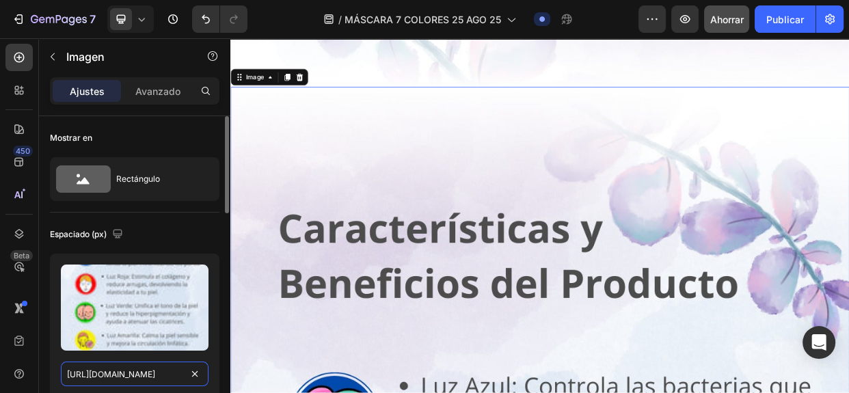
click at [154, 376] on input "[URL][DOMAIN_NAME]" at bounding box center [135, 374] width 148 height 25
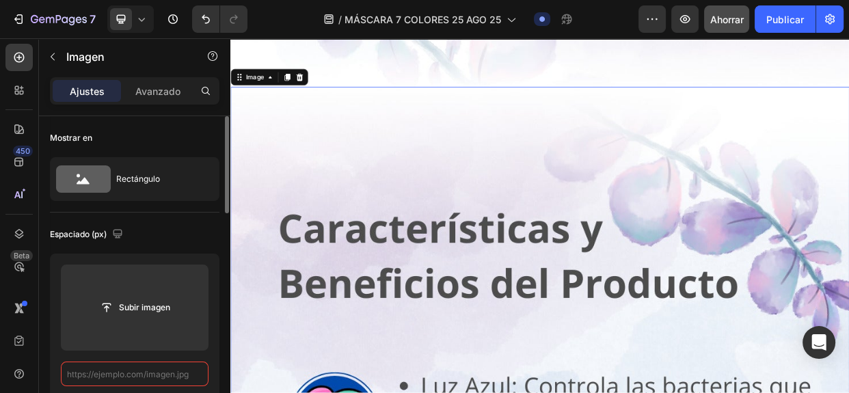
paste input "[URL][DOMAIN_NAME]"
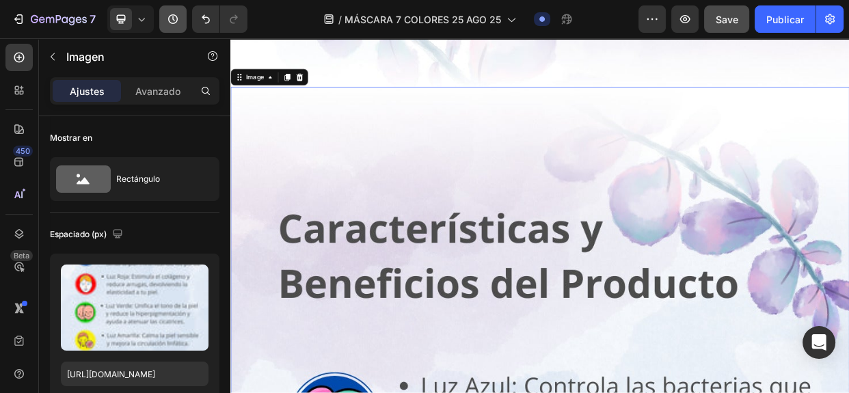
scroll to position [0, 0]
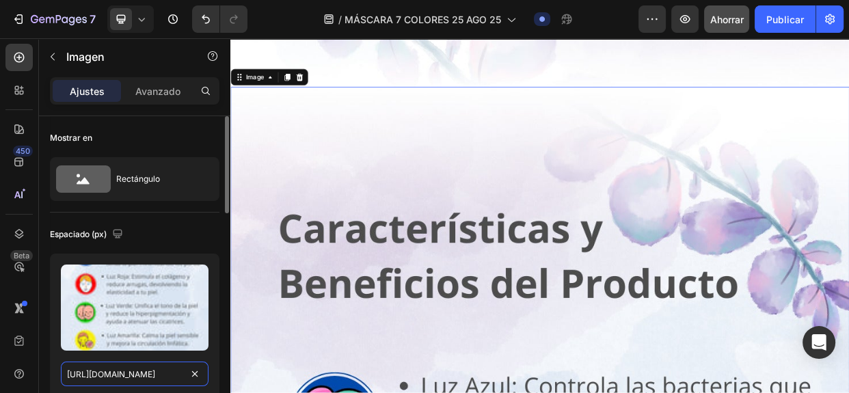
paste input "SUFRES_DE_ACNE_MANCHAS_CICATRICES_ARRUGAS.jpg?v=175625389"
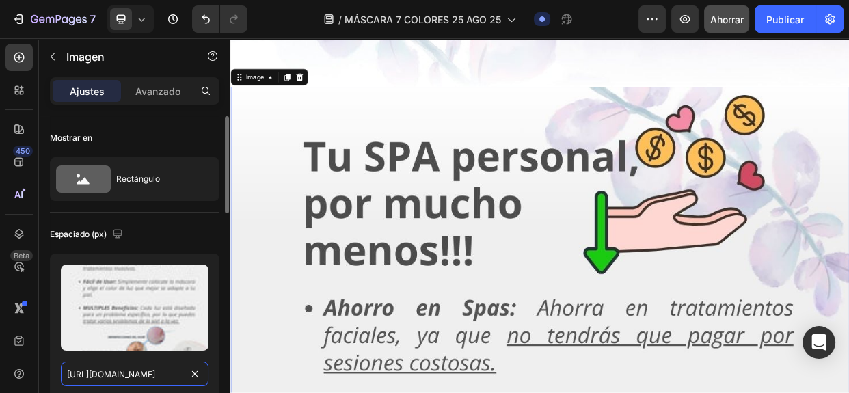
scroll to position [0, 390]
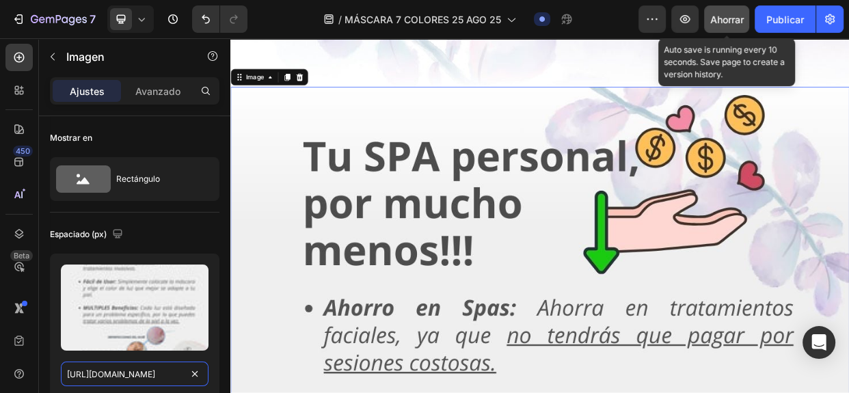
type input "[URL][DOMAIN_NAME]"
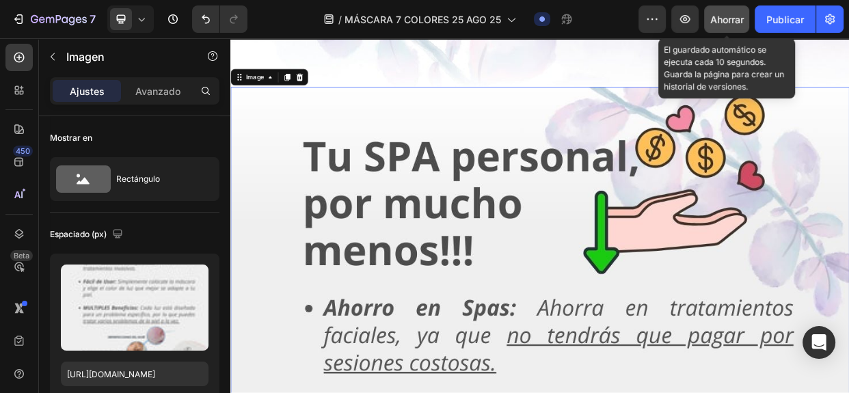
click at [722, 19] on font "Ahorrar" at bounding box center [726, 20] width 33 height 12
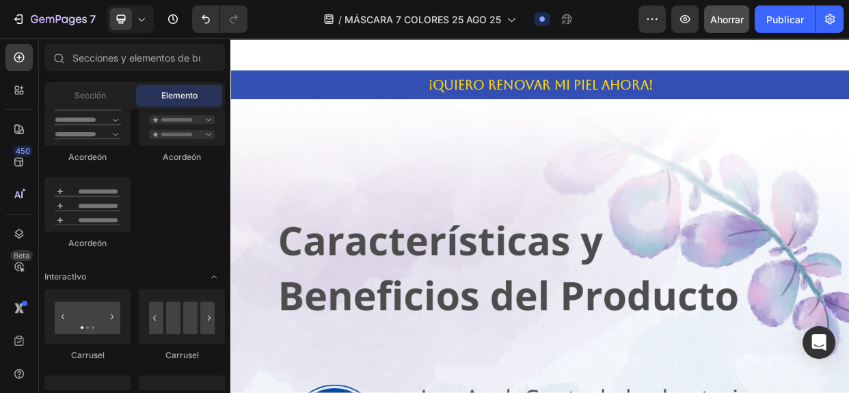
scroll to position [2938, 0]
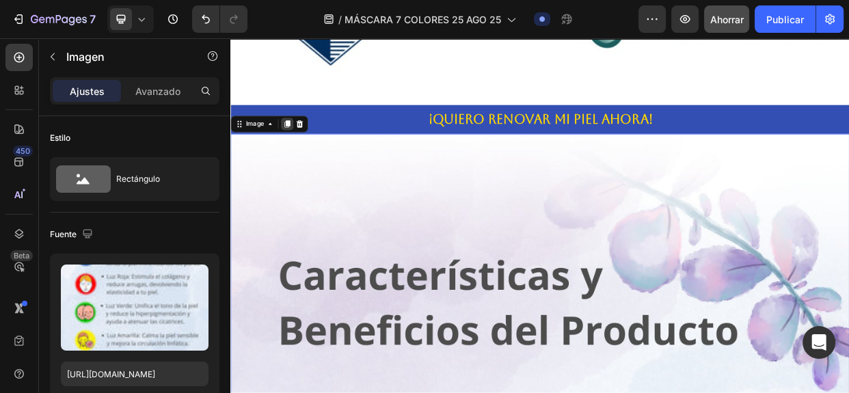
click at [305, 148] on icon at bounding box center [305, 153] width 8 height 10
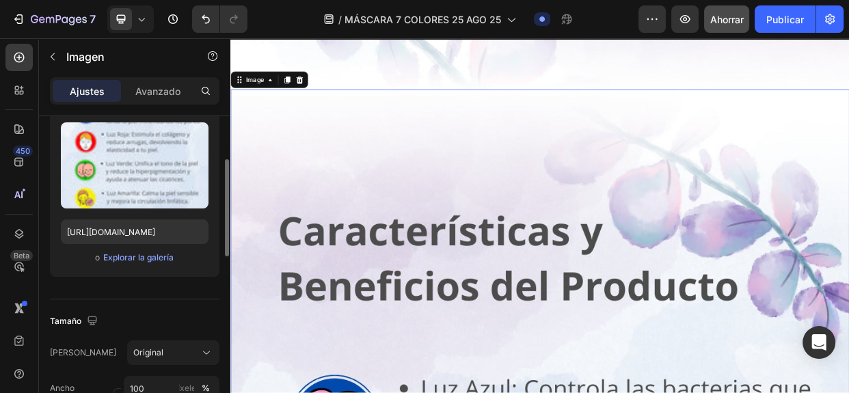
scroll to position [4442, 0]
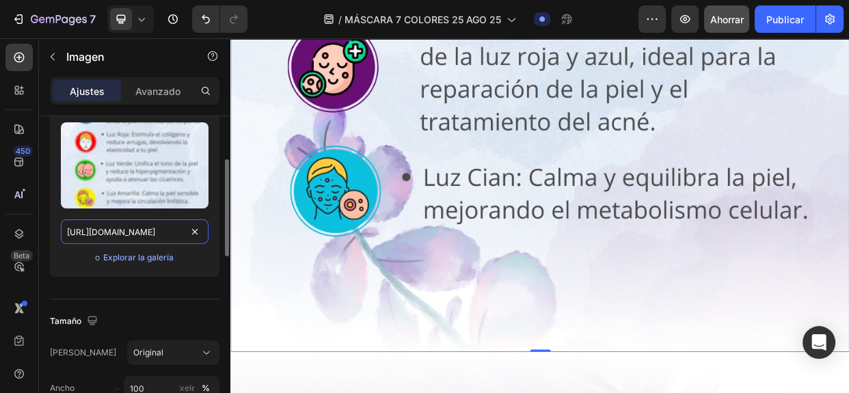
click at [90, 236] on input "[URL][DOMAIN_NAME]" at bounding box center [135, 231] width 148 height 25
paste input "SUFRES_DE_ACNE_MANCHAS_CICATRICES_ARRUGAS.jpg?v=175625389"
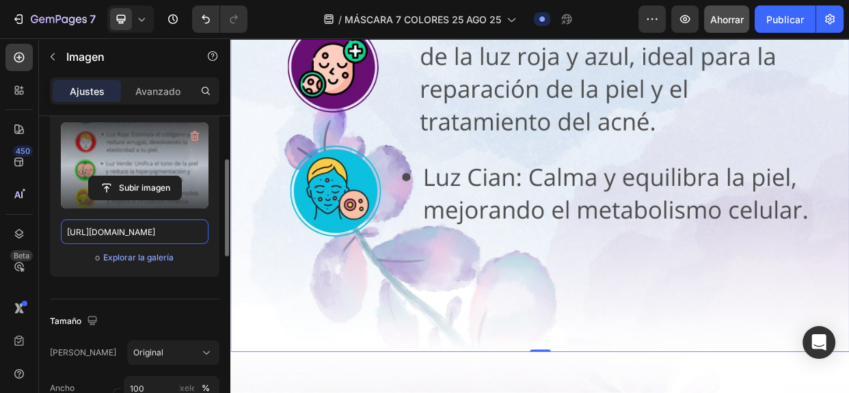
paste input "MASCARA_COLORES.gif?v=1754498447"
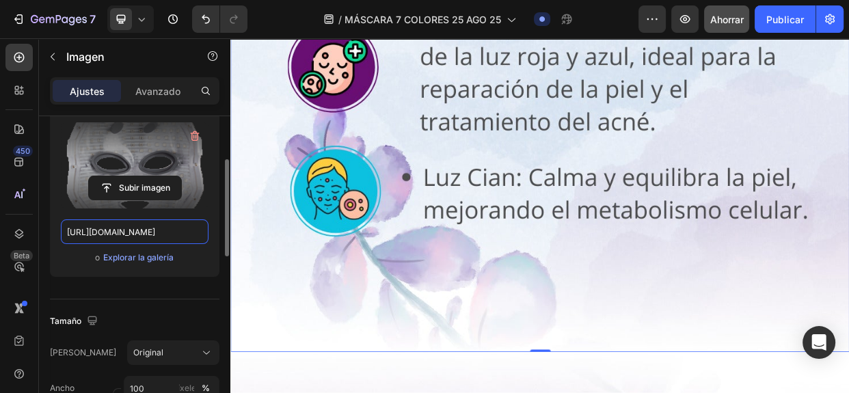
scroll to position [0, 258]
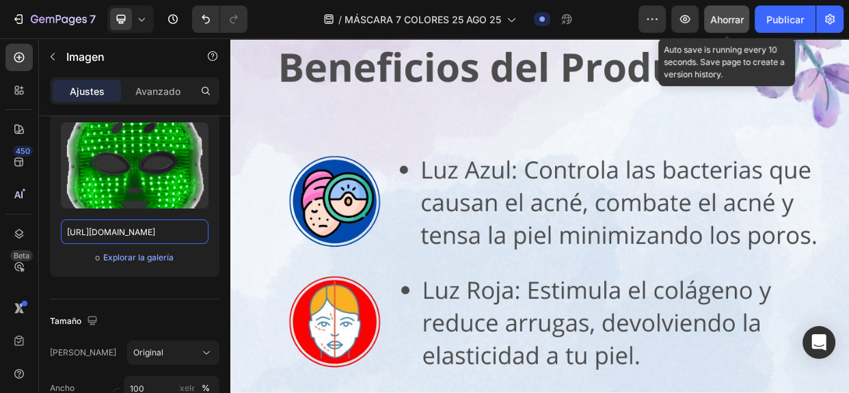
type input "[URL][DOMAIN_NAME]"
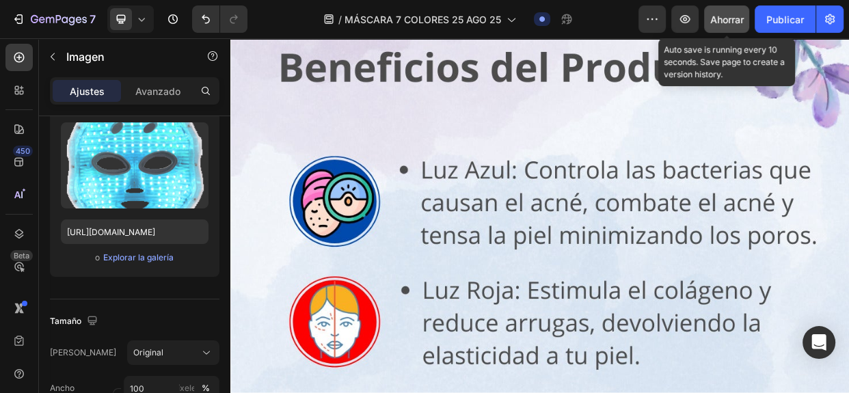
scroll to position [0, 0]
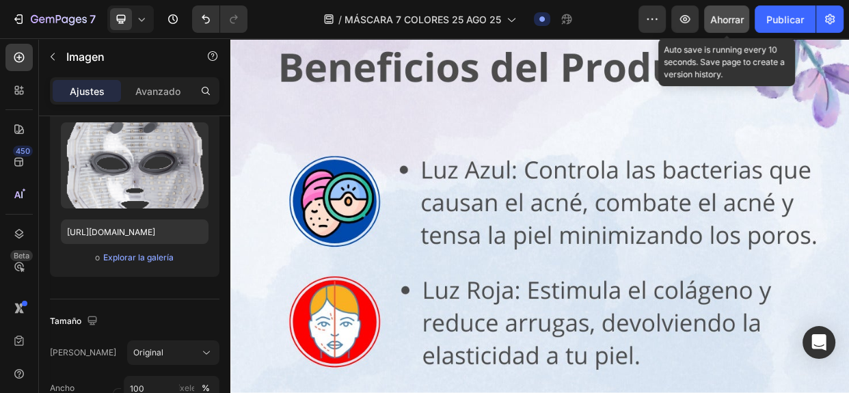
click at [726, 26] on div "Ahorrar" at bounding box center [726, 19] width 33 height 14
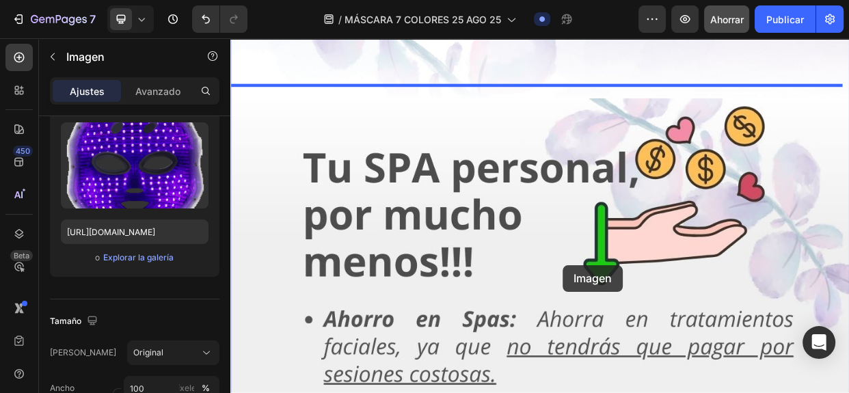
scroll to position [3873, 0]
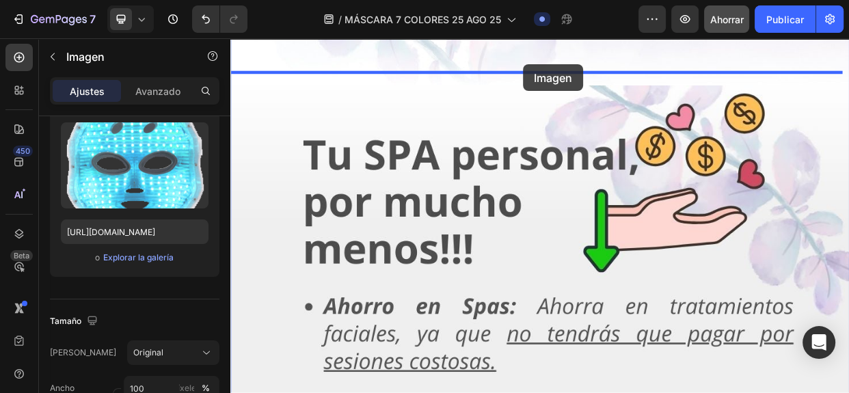
drag, startPoint x: 700, startPoint y: 123, endPoint x: 618, endPoint y: 73, distance: 95.4
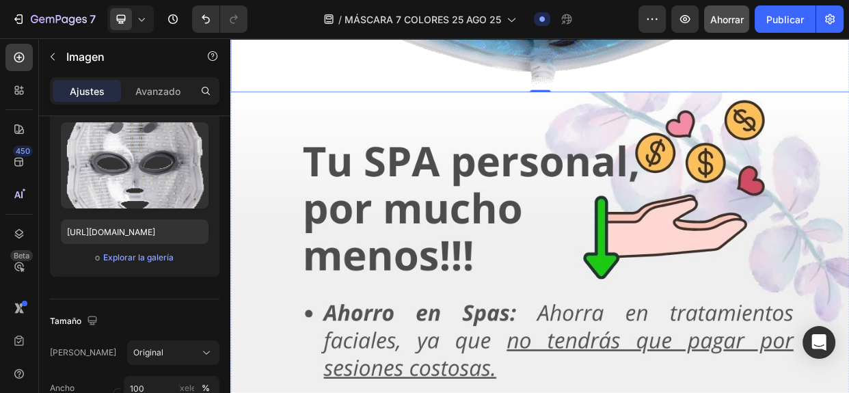
scroll to position [3034, 0]
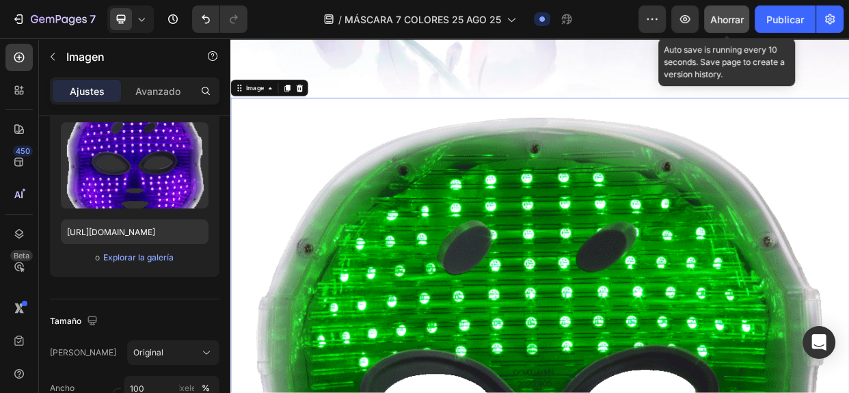
click at [735, 17] on font "Ahorrar" at bounding box center [726, 20] width 33 height 12
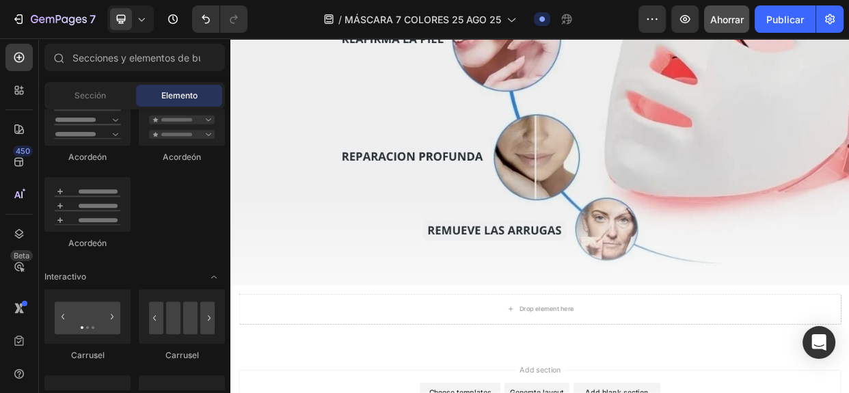
scroll to position [5053, 0]
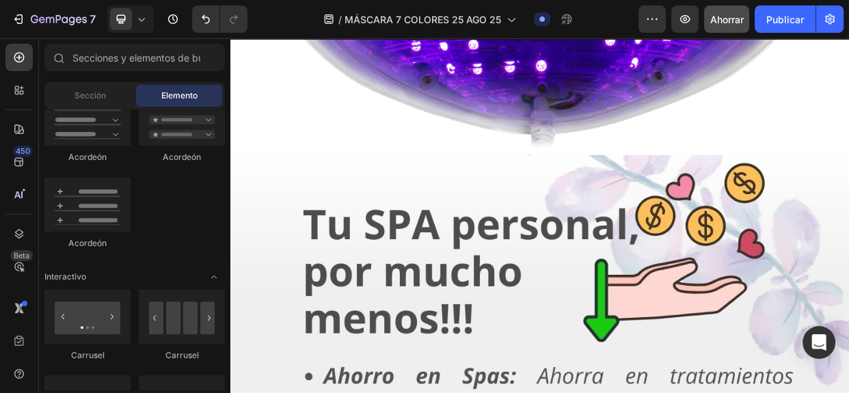
scroll to position [3793, 0]
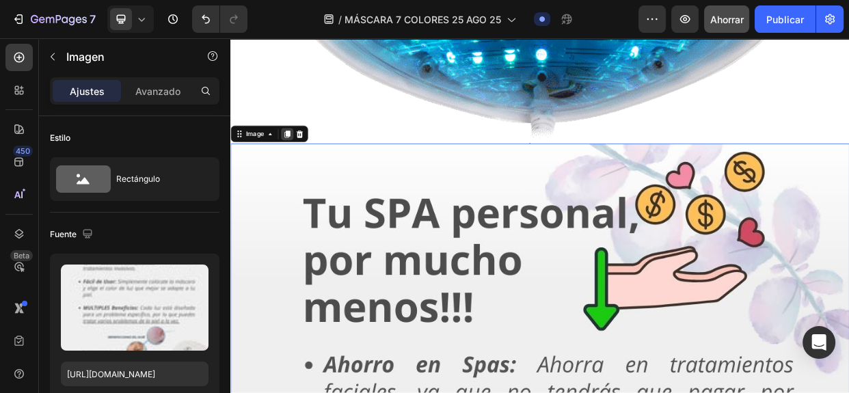
click at [305, 161] on icon at bounding box center [305, 166] width 8 height 10
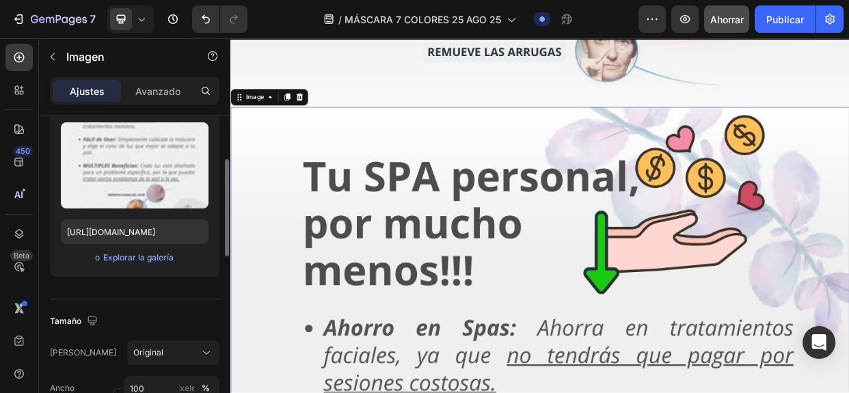
scroll to position [5301, 0]
click at [130, 231] on input "[URL][DOMAIN_NAME]" at bounding box center [135, 231] width 148 height 25
paste input "MASCARA_GIF.webp?v=1754498447"
type input "[URL][DOMAIN_NAME]"
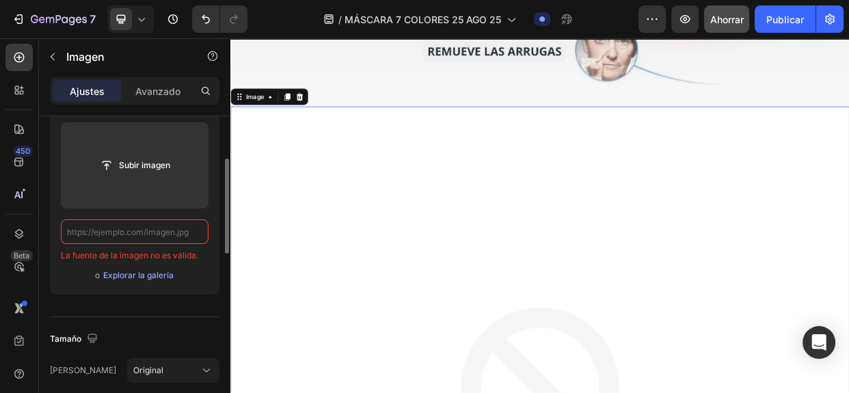
scroll to position [0, 0]
paste input "[URL][DOMAIN_NAME]"
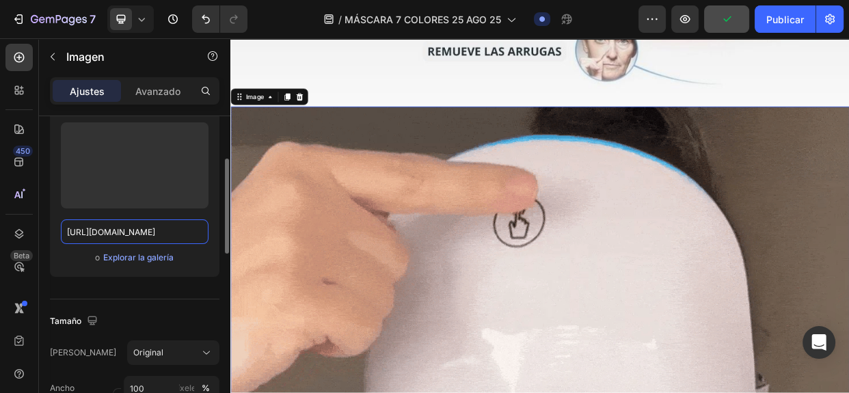
scroll to position [0, 244]
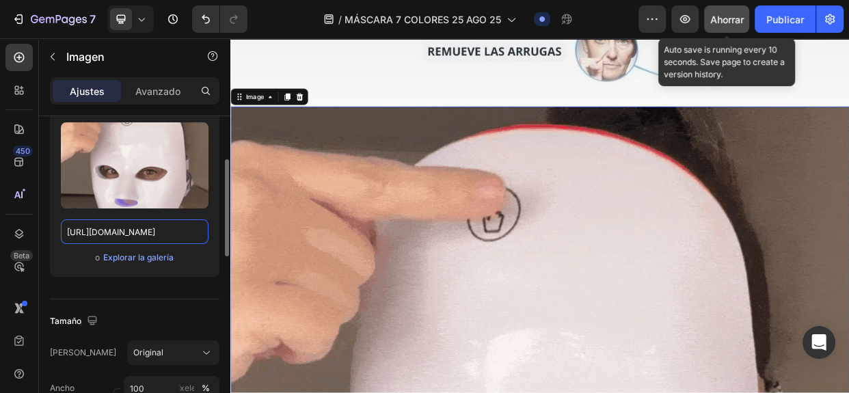
type input "[URL][DOMAIN_NAME]"
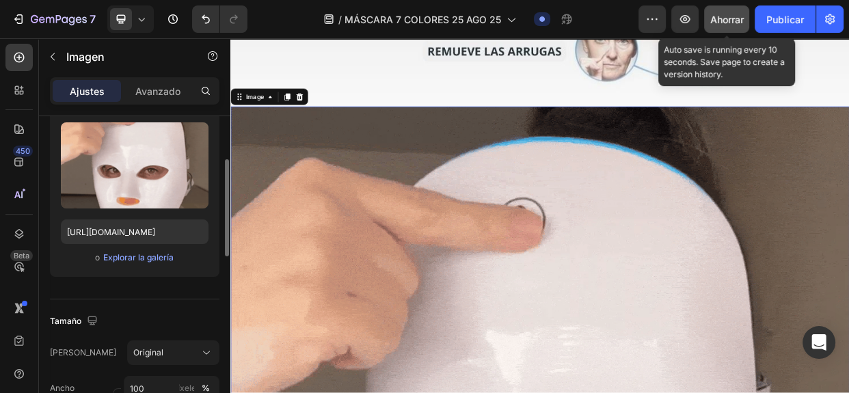
click at [731, 27] on button "Ahorrar" at bounding box center [726, 18] width 45 height 27
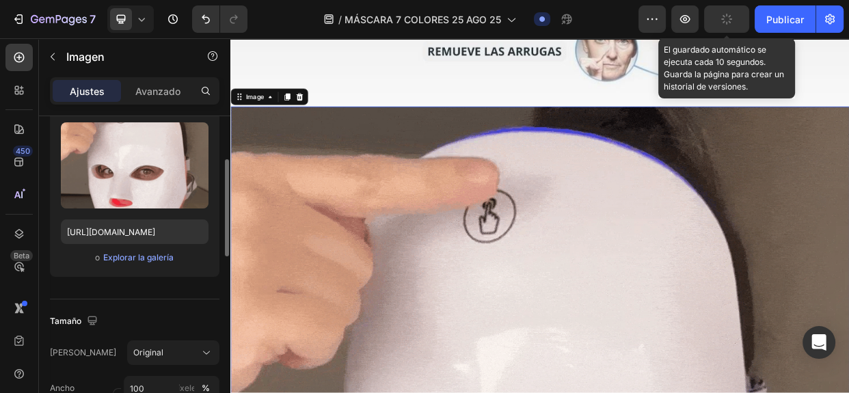
scroll to position [0, 0]
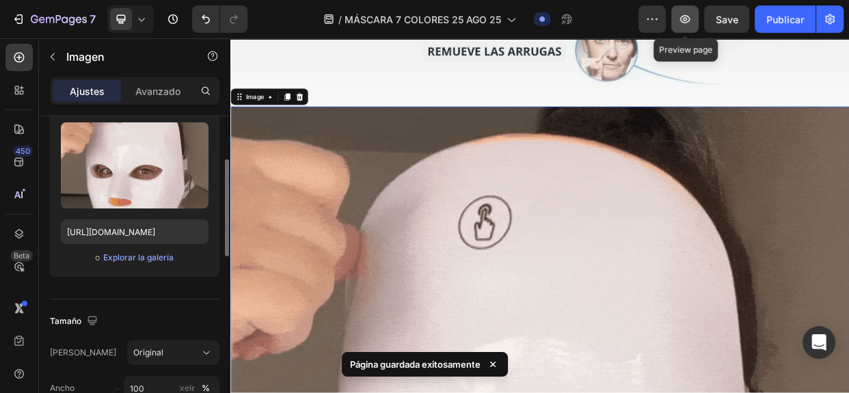
click at [683, 21] on icon "button" at bounding box center [685, 19] width 14 height 14
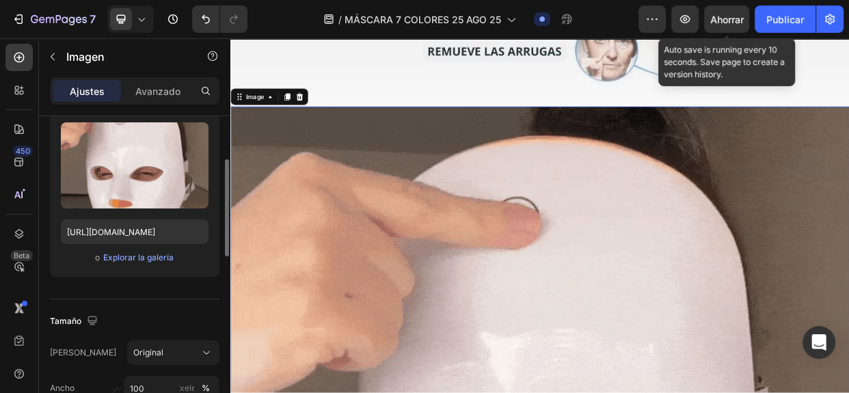
click at [731, 14] on font "Ahorrar" at bounding box center [726, 20] width 33 height 12
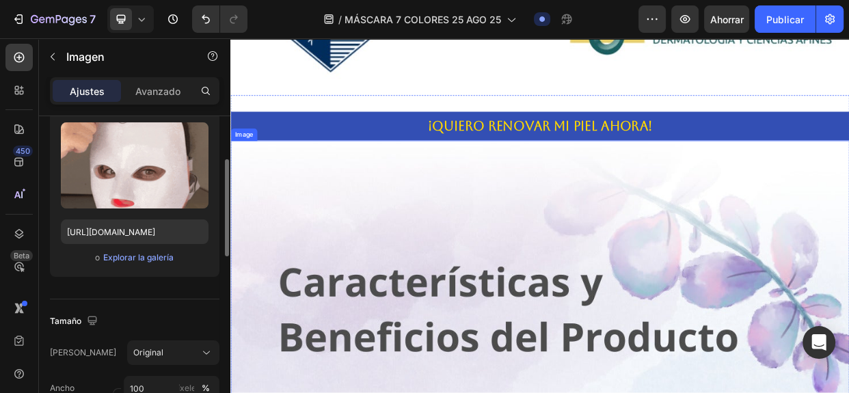
scroll to position [1526, 0]
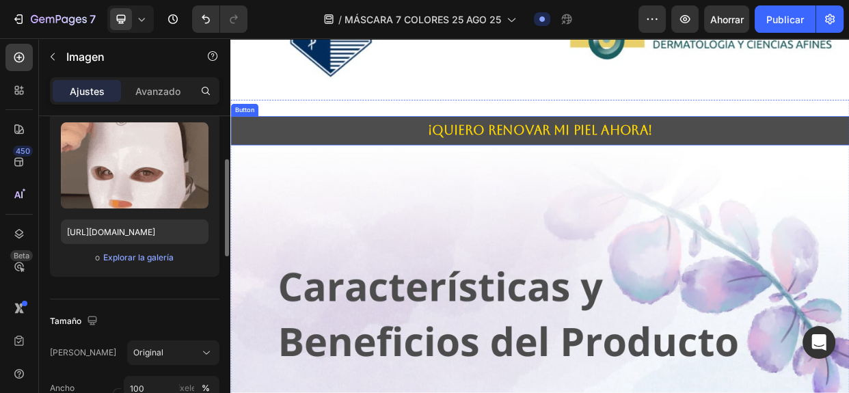
click at [395, 148] on button "¡QUIERO RENOVAR MI PIEL AHORA!" at bounding box center [640, 161] width 820 height 39
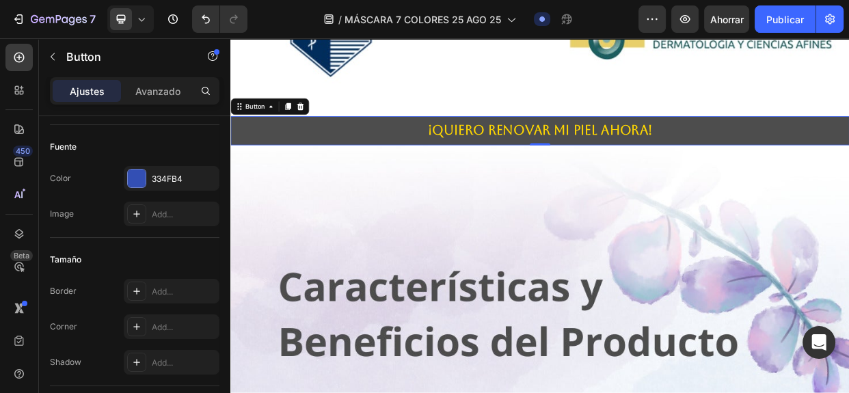
scroll to position [0, 0]
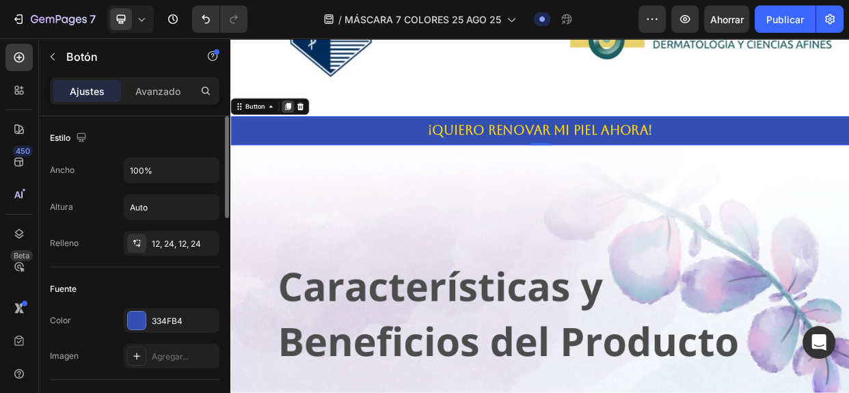
click at [301, 124] on icon at bounding box center [306, 129] width 11 height 11
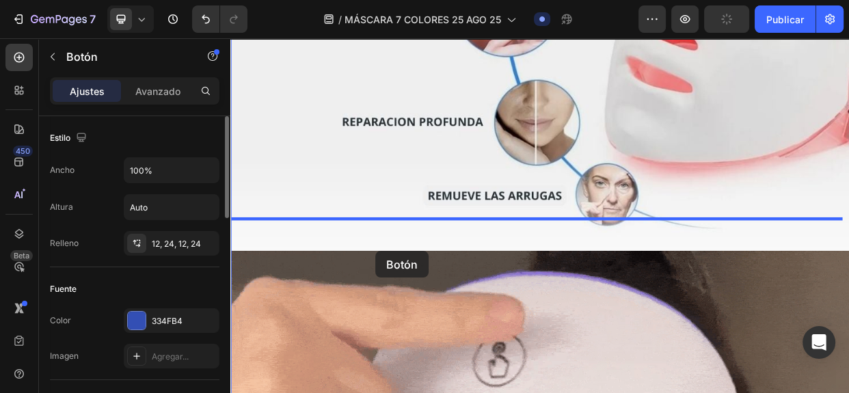
scroll to position [5198, 0]
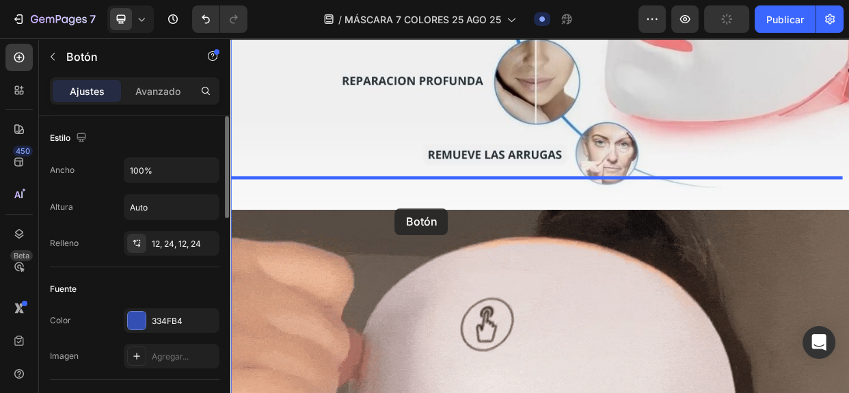
drag, startPoint x: 383, startPoint y: 186, endPoint x: 451, endPoint y: 231, distance: 81.9
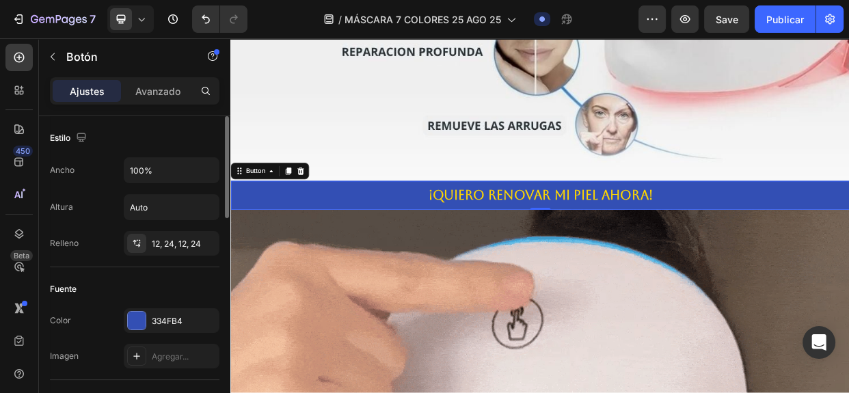
scroll to position [5159, 0]
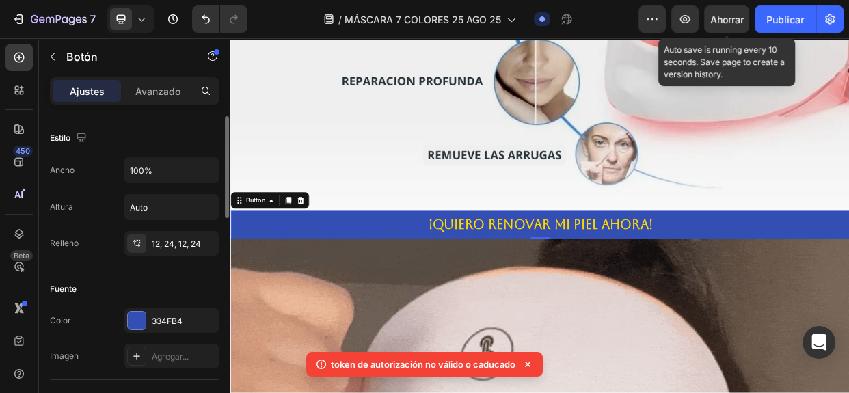
click at [728, 23] on font "Ahorrar" at bounding box center [726, 20] width 33 height 12
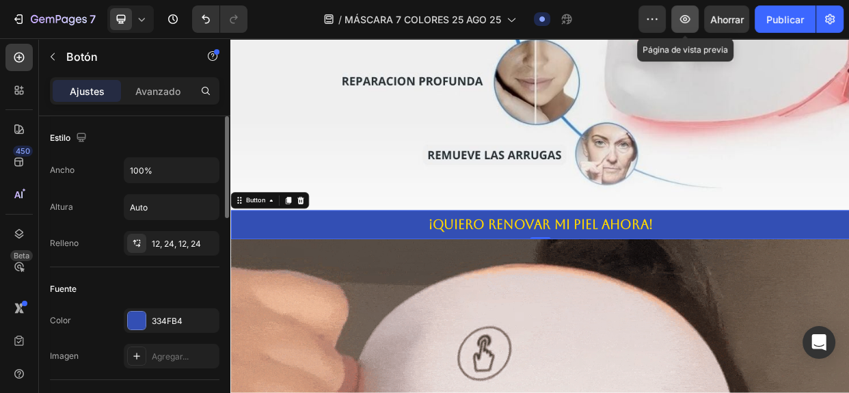
click at [690, 17] on icon "button" at bounding box center [685, 19] width 14 height 14
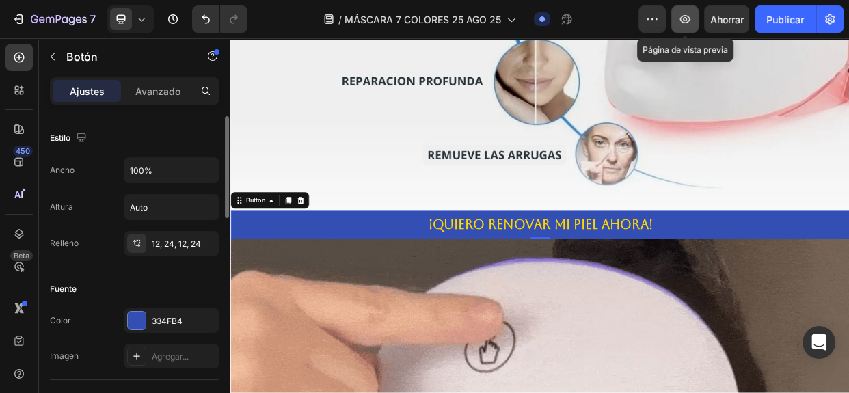
click at [684, 16] on icon "button" at bounding box center [685, 19] width 14 height 14
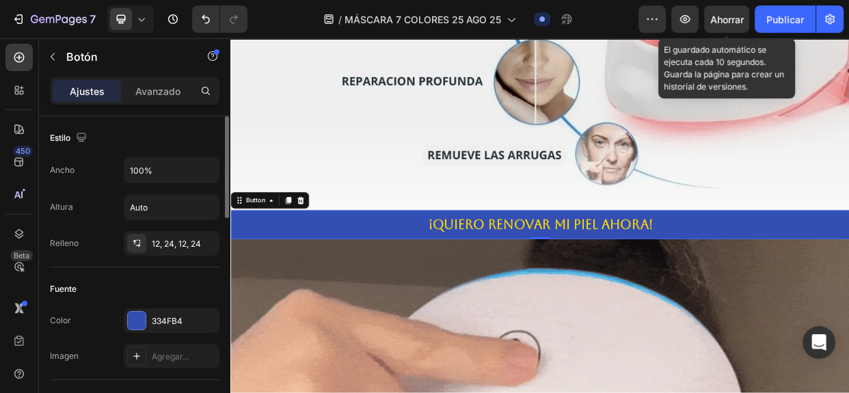
click at [730, 20] on font "Ahorrar" at bounding box center [726, 20] width 33 height 12
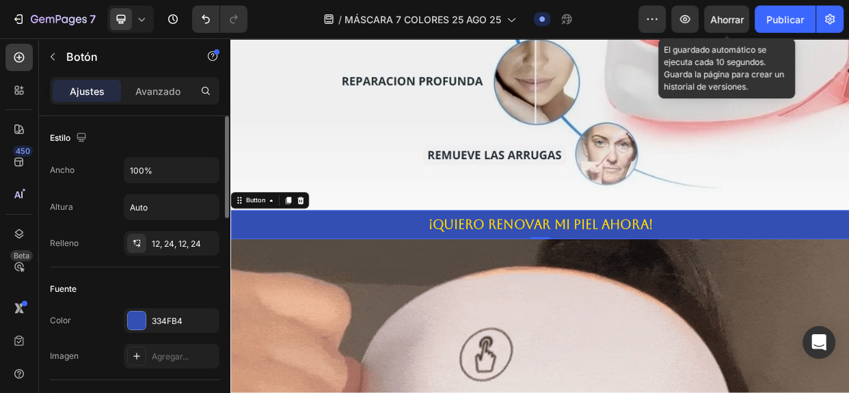
click at [730, 14] on font "Ahorrar" at bounding box center [726, 20] width 33 height 12
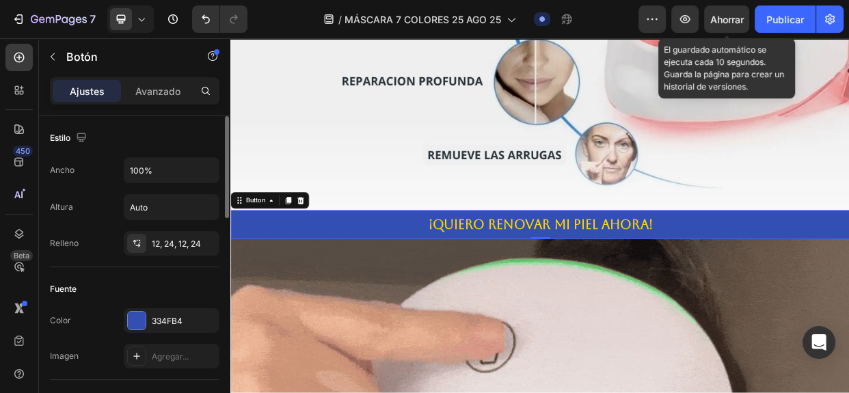
click at [733, 24] on font "Ahorrar" at bounding box center [726, 20] width 33 height 12
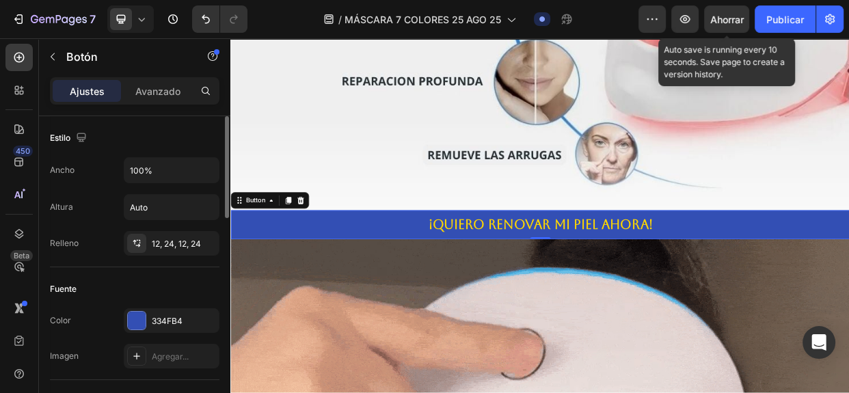
click at [727, 19] on font "Ahorrar" at bounding box center [726, 20] width 33 height 12
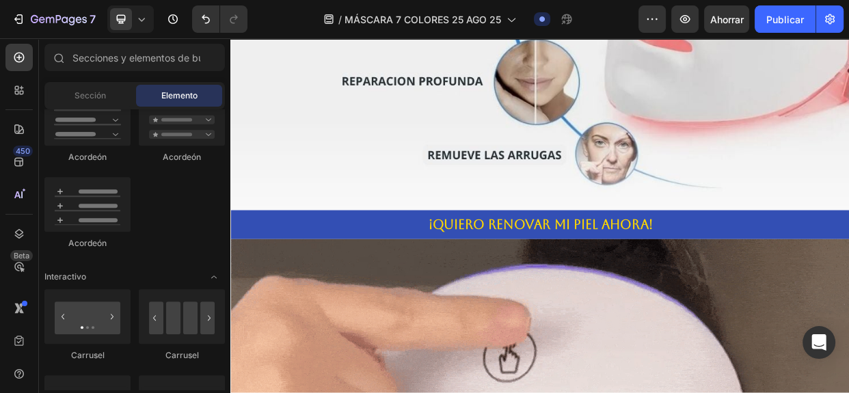
scroll to position [6005, 0]
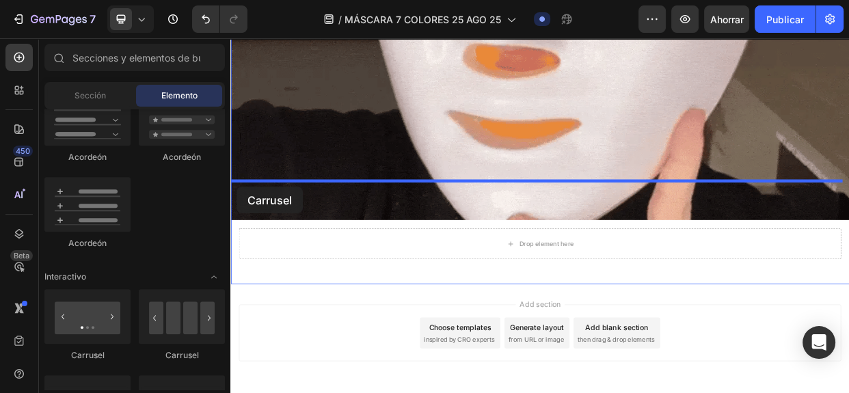
drag, startPoint x: 400, startPoint y: 372, endPoint x: 238, endPoint y: 236, distance: 211.4
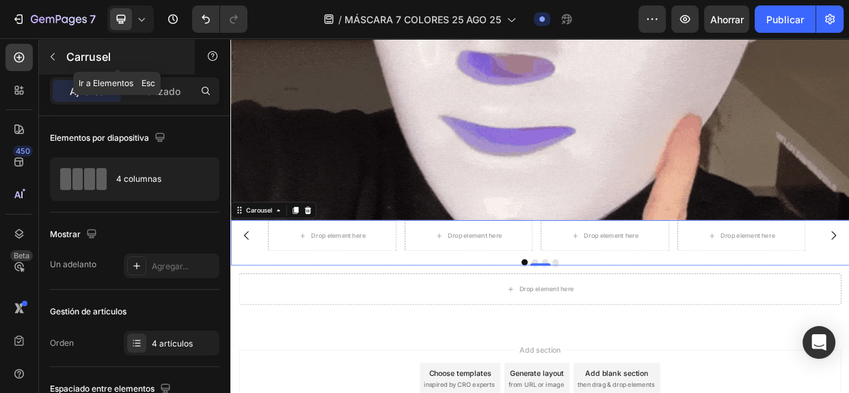
click at [55, 55] on icon "button" at bounding box center [52, 56] width 11 height 11
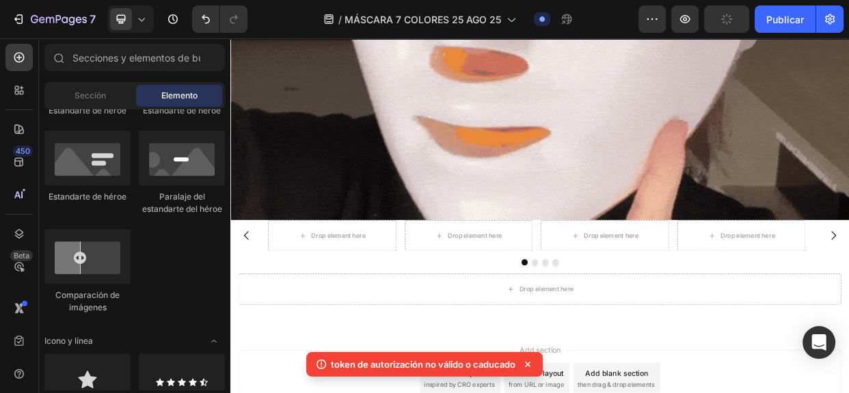
scroll to position [534, 0]
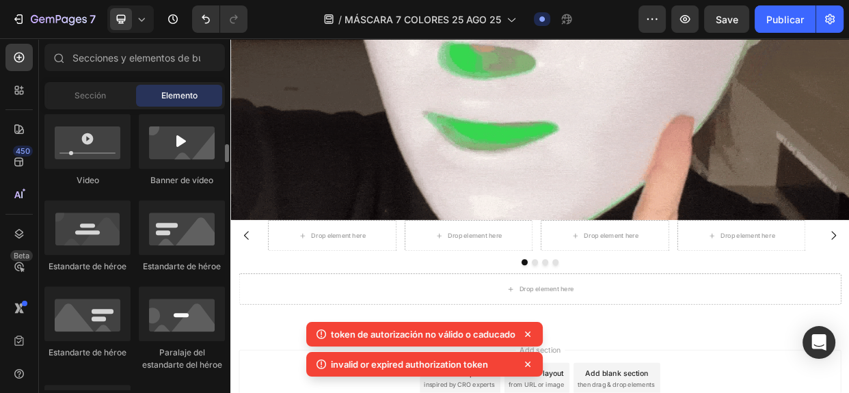
click at [191, 247] on div at bounding box center [182, 227] width 86 height 55
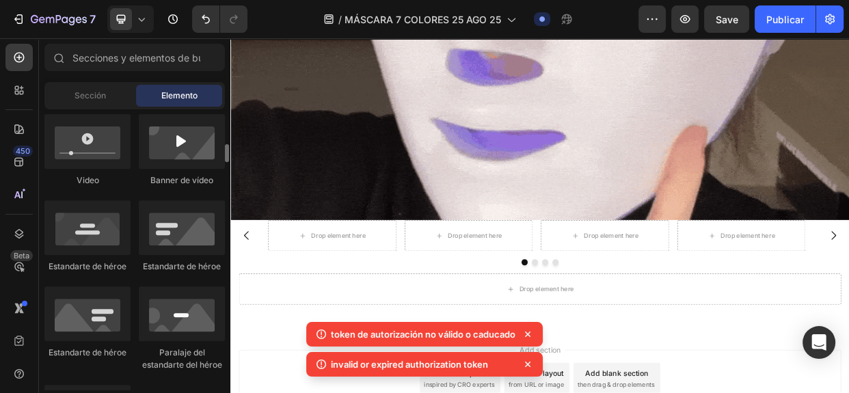
click at [191, 247] on div at bounding box center [182, 227] width 86 height 55
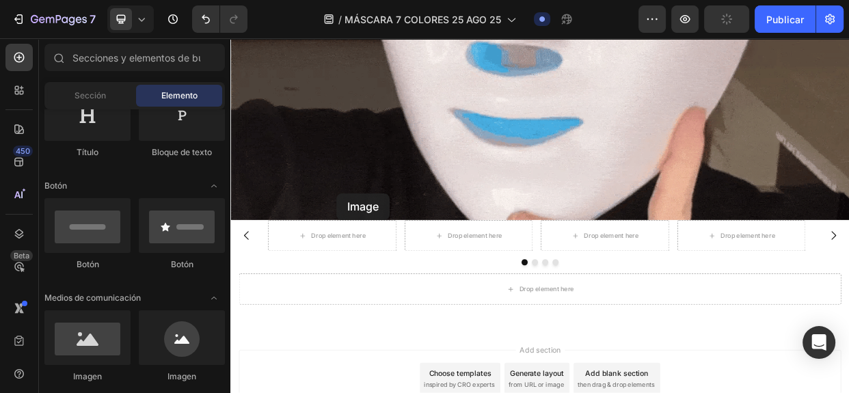
scroll to position [6031, 0]
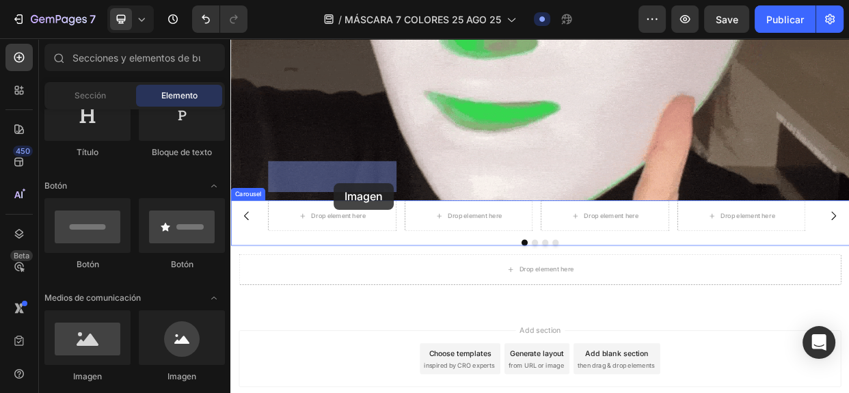
drag, startPoint x: 325, startPoint y: 390, endPoint x: 367, endPoint y: 230, distance: 164.6
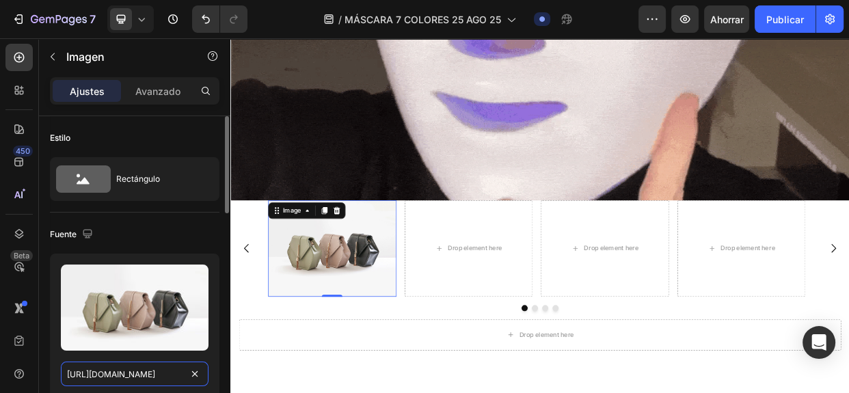
click at [117, 372] on input "[URL][DOMAIN_NAME]" at bounding box center [135, 374] width 148 height 25
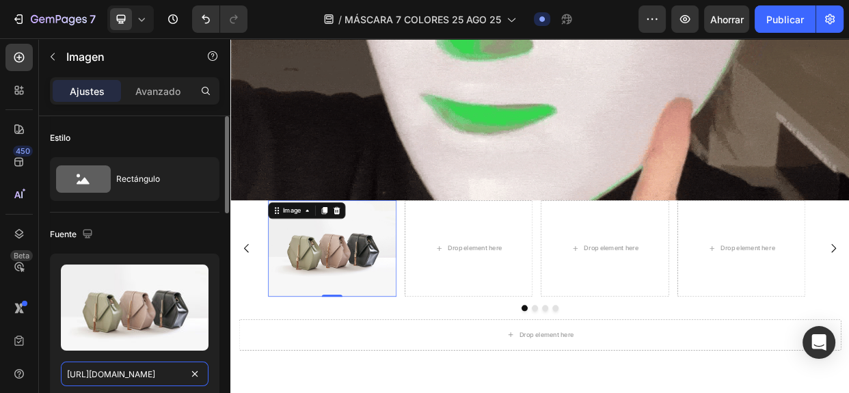
click at [118, 374] on input "[URL][DOMAIN_NAME]" at bounding box center [135, 374] width 148 height 25
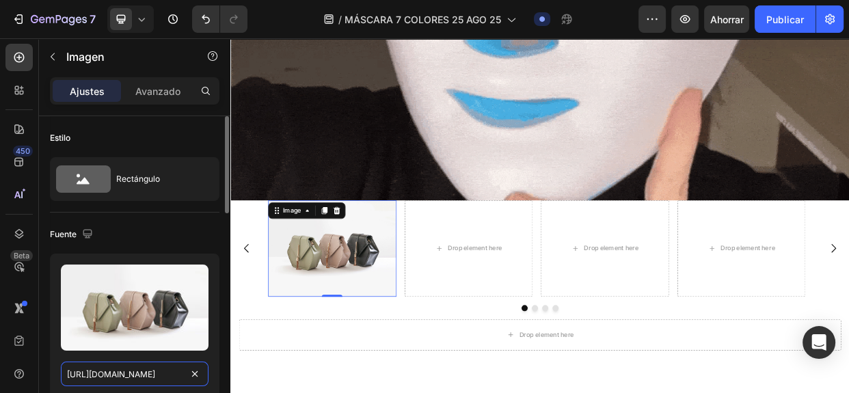
click at [119, 372] on input "[URL][DOMAIN_NAME]" at bounding box center [135, 374] width 148 height 25
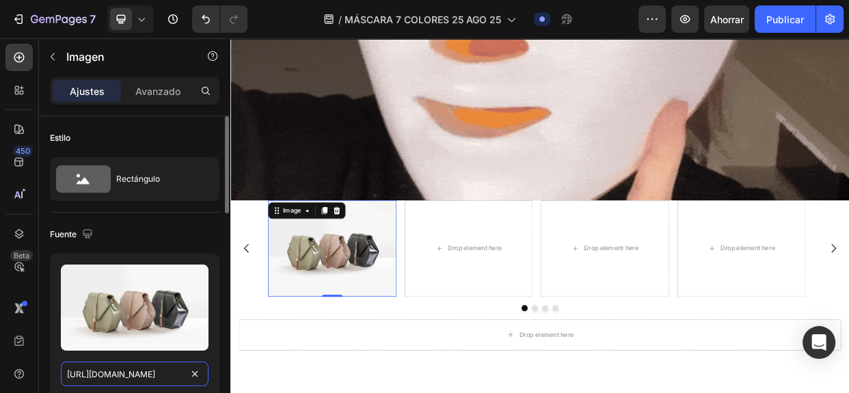
click at [119, 372] on input "[URL][DOMAIN_NAME]" at bounding box center [135, 374] width 148 height 25
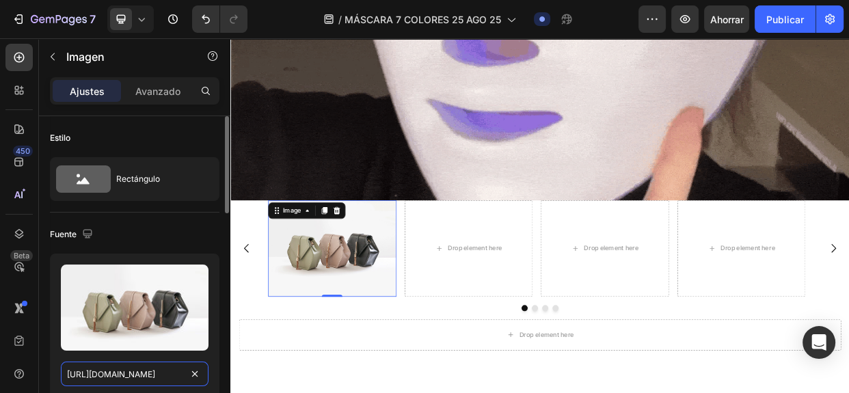
click at [119, 373] on input "[URL][DOMAIN_NAME]" at bounding box center [135, 374] width 148 height 25
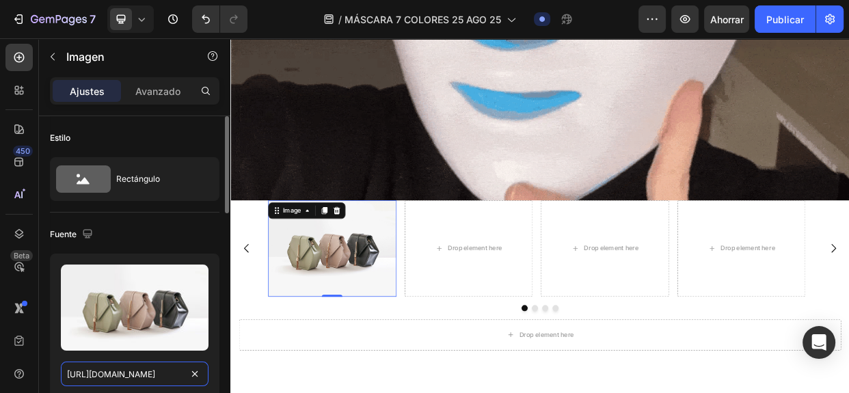
click at [119, 373] on input "[URL][DOMAIN_NAME]" at bounding box center [135, 374] width 148 height 25
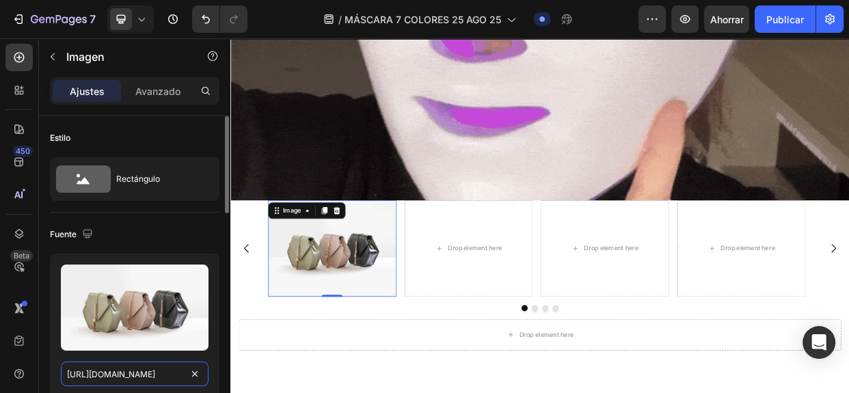
paste input "0765/9690/4192/files/TESTINOMIO_CARMEN.png?v=1754497840"
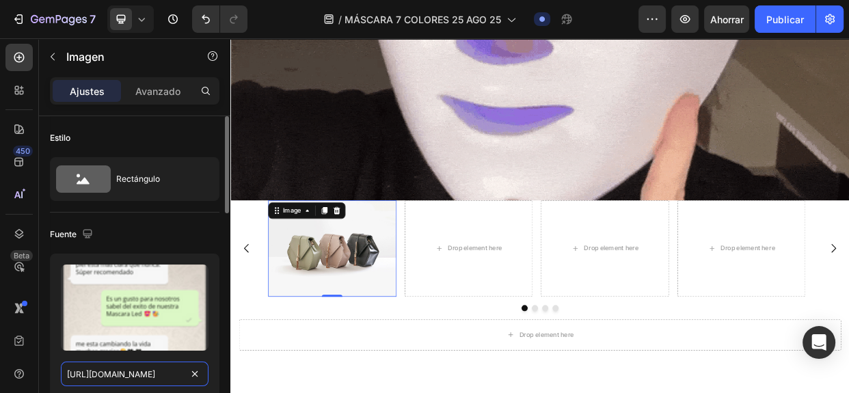
scroll to position [0, 269]
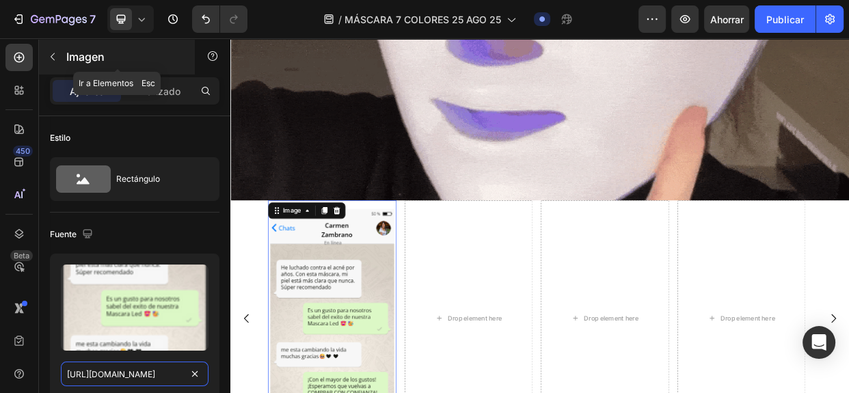
type input "[URL][DOMAIN_NAME]"
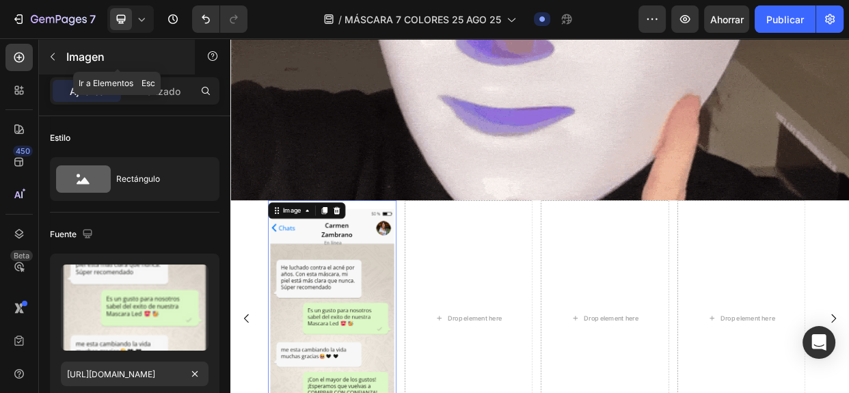
click at [55, 52] on icon "button" at bounding box center [52, 56] width 11 height 11
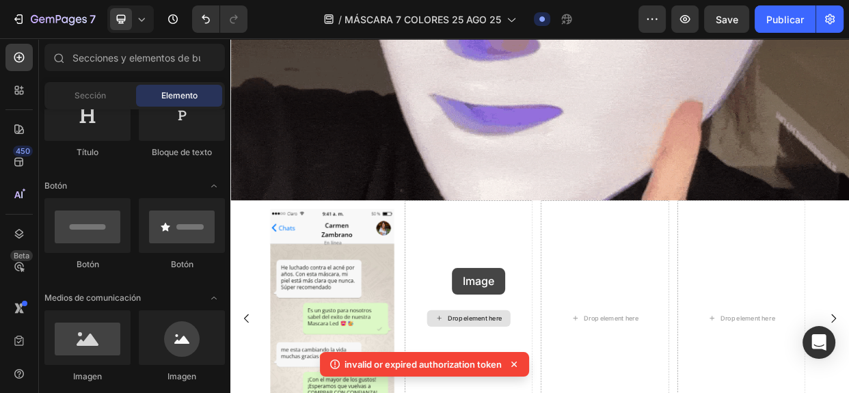
scroll to position [6064, 0]
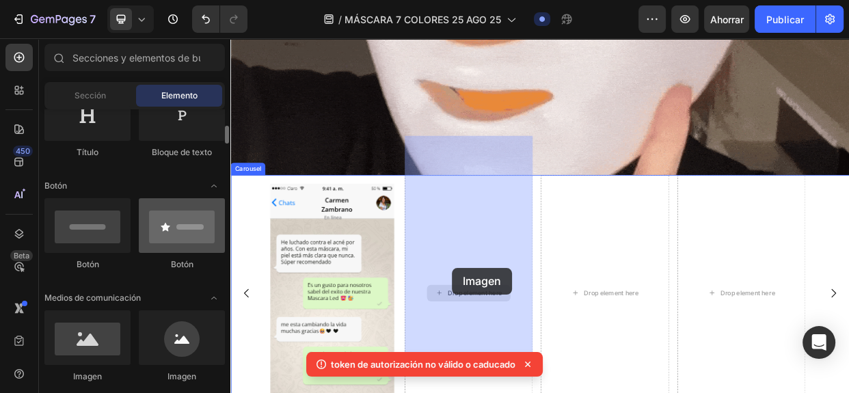
drag, startPoint x: 104, startPoint y: 344, endPoint x: 141, endPoint y: 241, distance: 109.6
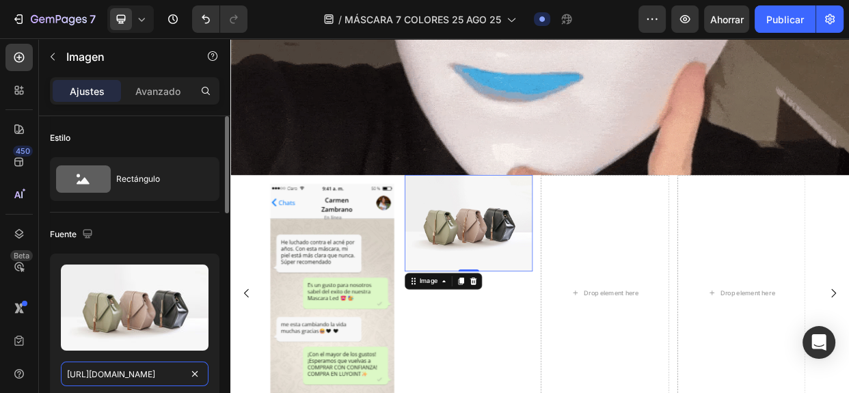
click at [145, 372] on input "[URL][DOMAIN_NAME]" at bounding box center [135, 374] width 148 height 25
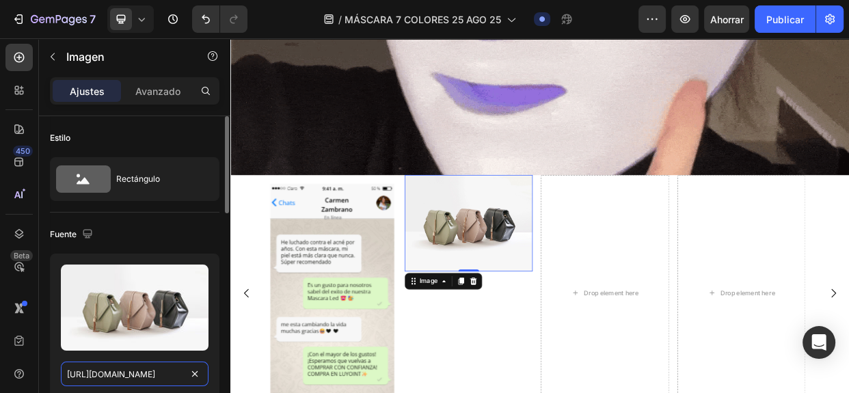
click at [145, 372] on input "[URL][DOMAIN_NAME]" at bounding box center [135, 374] width 148 height 25
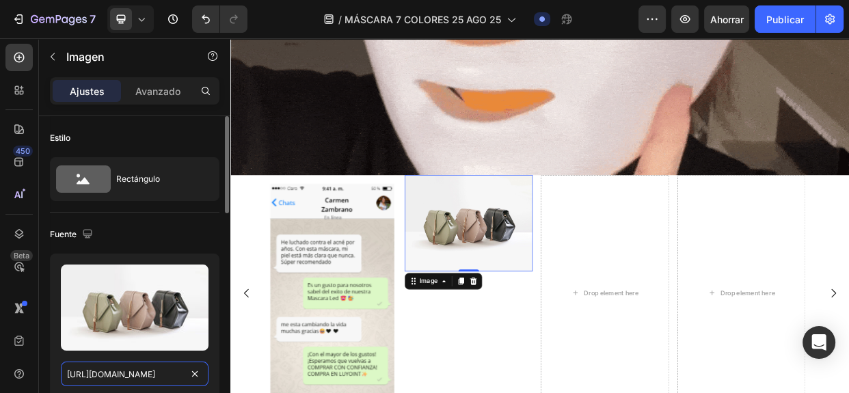
click at [144, 372] on input "[URL][DOMAIN_NAME]" at bounding box center [135, 374] width 148 height 25
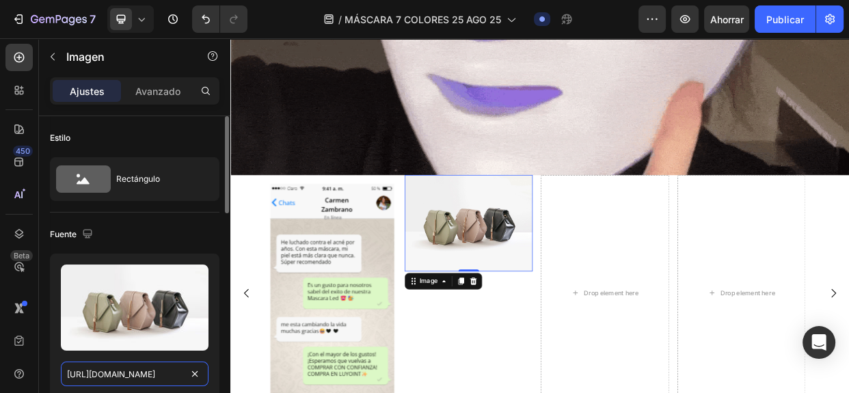
paste input "0765/9690/4192/files/testimonio_EDUARDO_TORRES.png?v=1754497779"
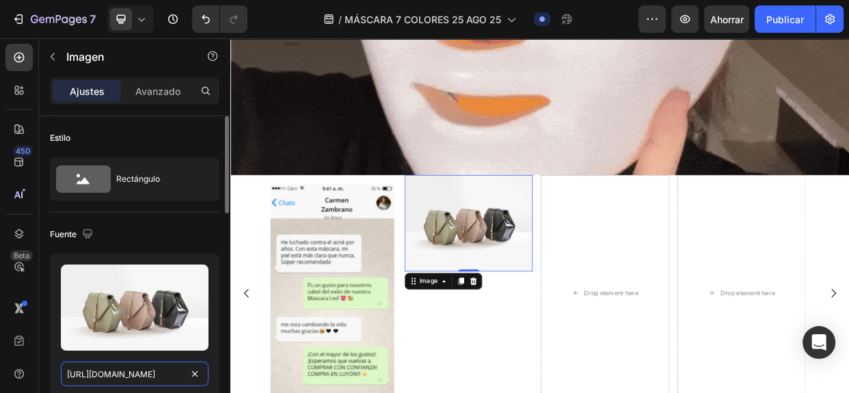
scroll to position [0, 298]
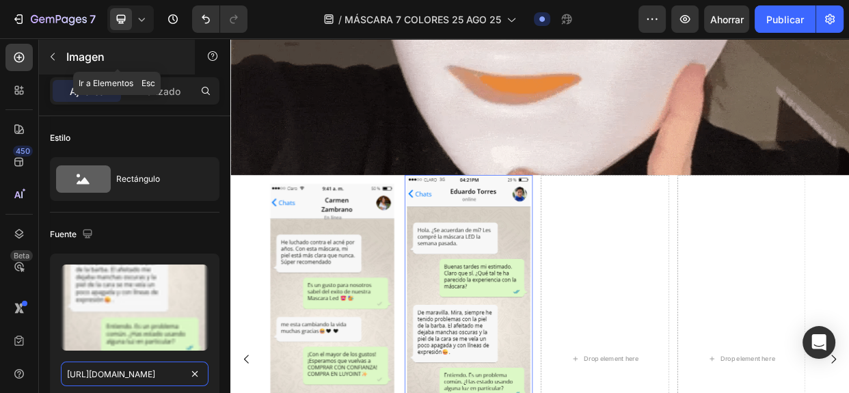
type input "[URL][DOMAIN_NAME]"
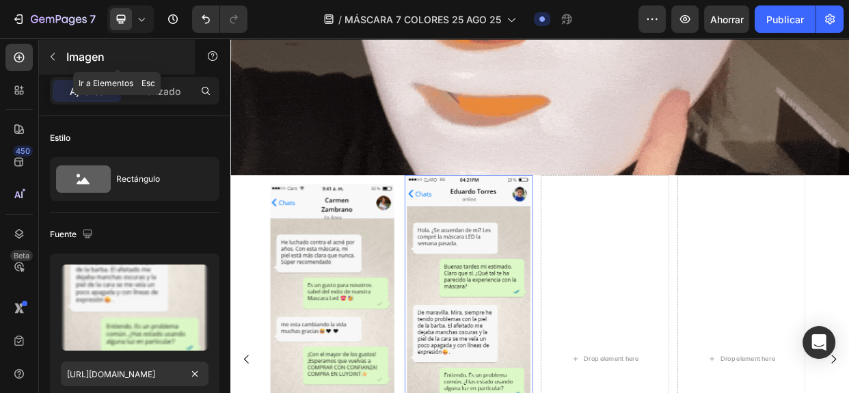
scroll to position [0, 0]
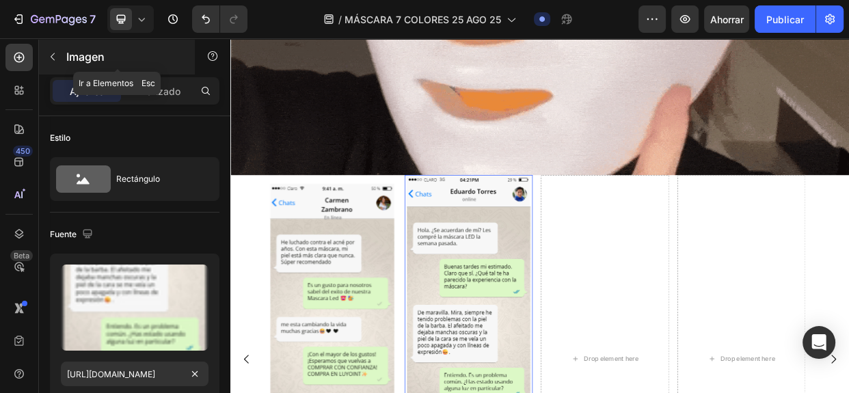
click at [51, 62] on button "button" at bounding box center [53, 57] width 22 height 22
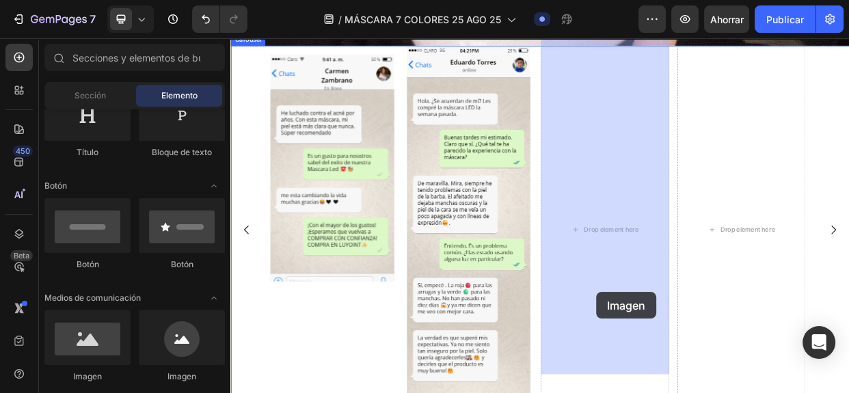
drag, startPoint x: 652, startPoint y: 392, endPoint x: 715, endPoint y: 374, distance: 65.5
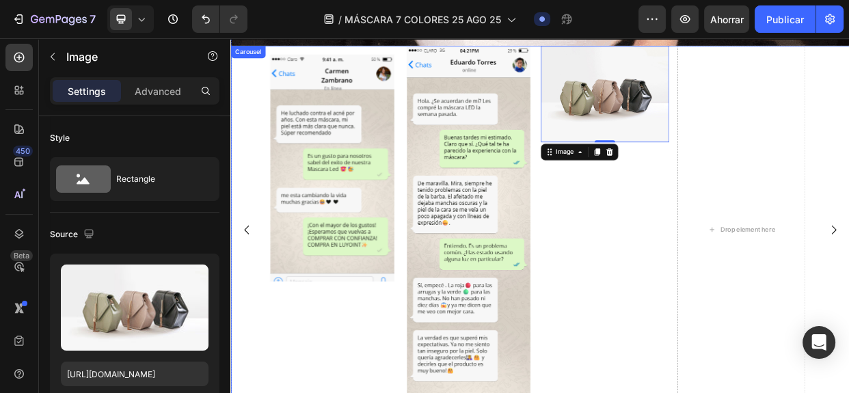
scroll to position [6245, 0]
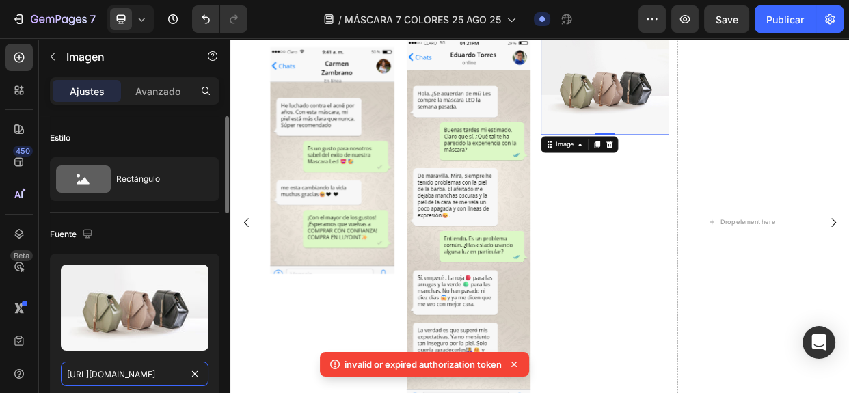
click at [135, 372] on input "[URL][DOMAIN_NAME]" at bounding box center [135, 374] width 148 height 25
paste input "0765/9690/4192/files/TESTIMONIO_DIANA.png?v=1754497779"
type input "[URL][DOMAIN_NAME]"
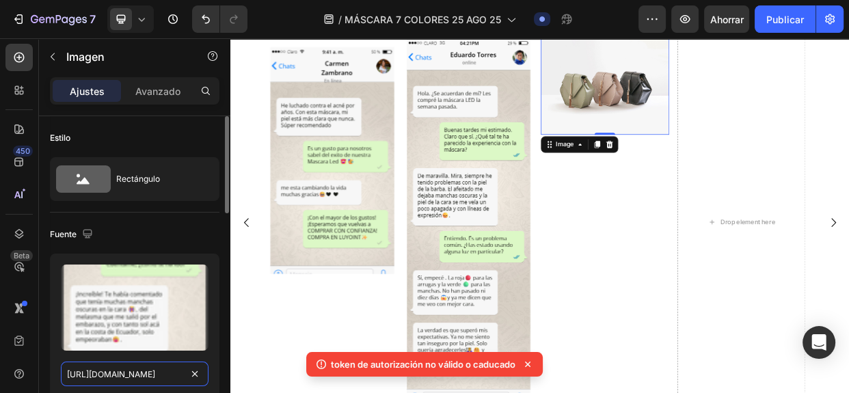
scroll to position [0, 260]
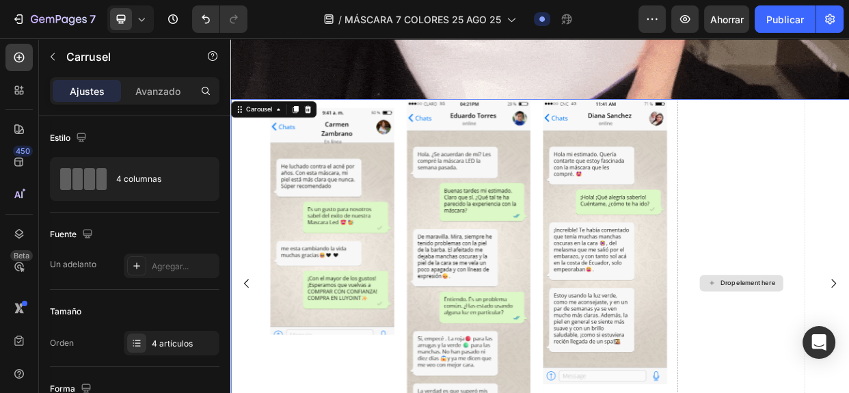
scroll to position [6161, 0]
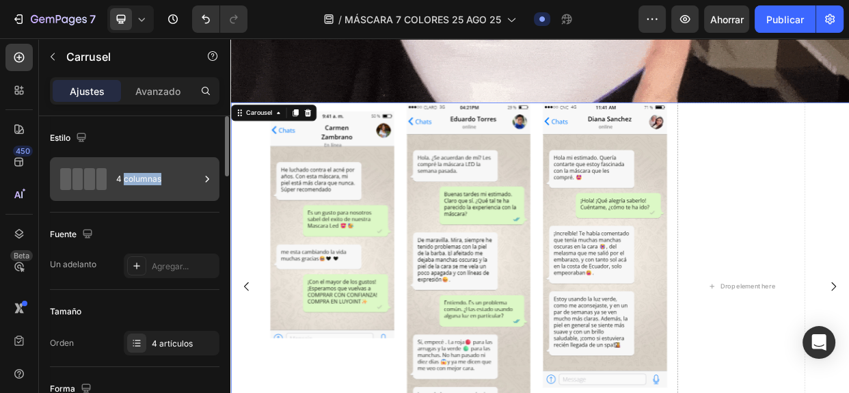
click at [138, 179] on font "4 columnas" at bounding box center [138, 179] width 45 height 10
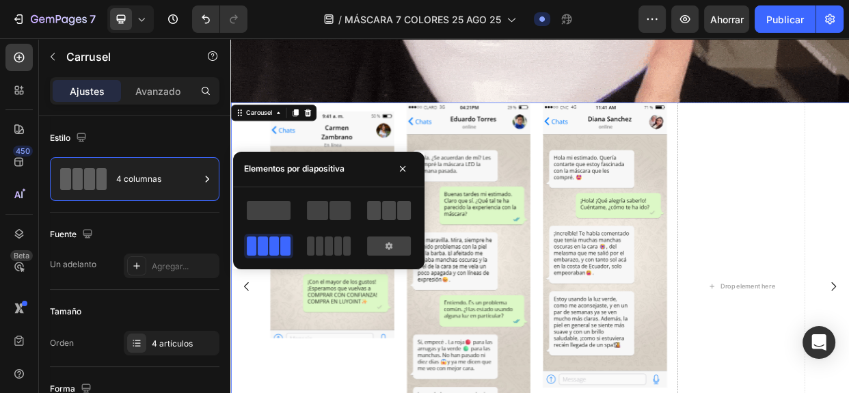
click at [387, 212] on span at bounding box center [389, 210] width 14 height 19
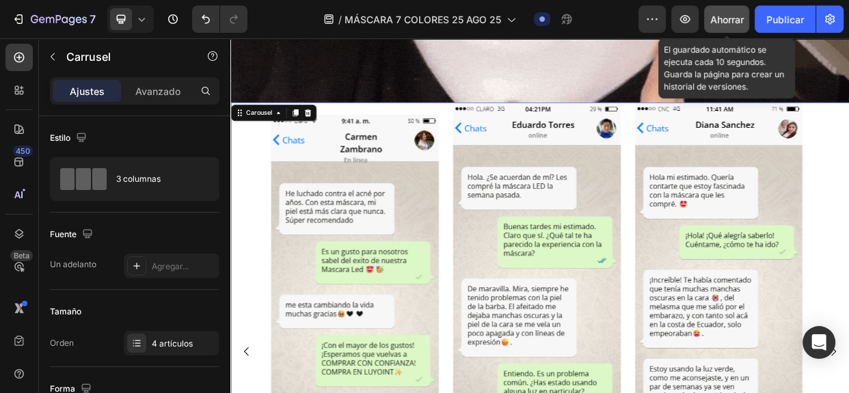
click at [718, 11] on button "Ahorrar" at bounding box center [726, 18] width 45 height 27
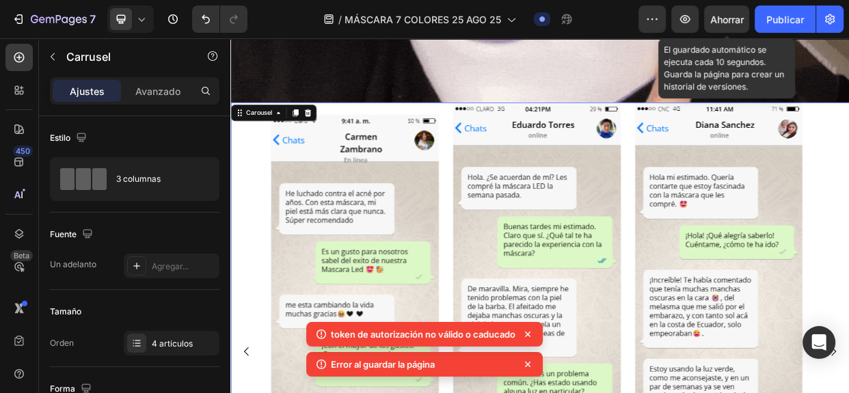
click at [726, 23] on font "Ahorrar" at bounding box center [726, 20] width 33 height 12
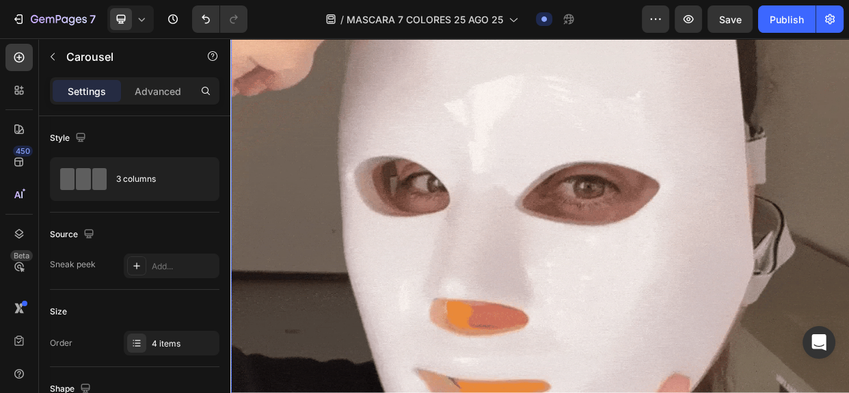
scroll to position [5577, 0]
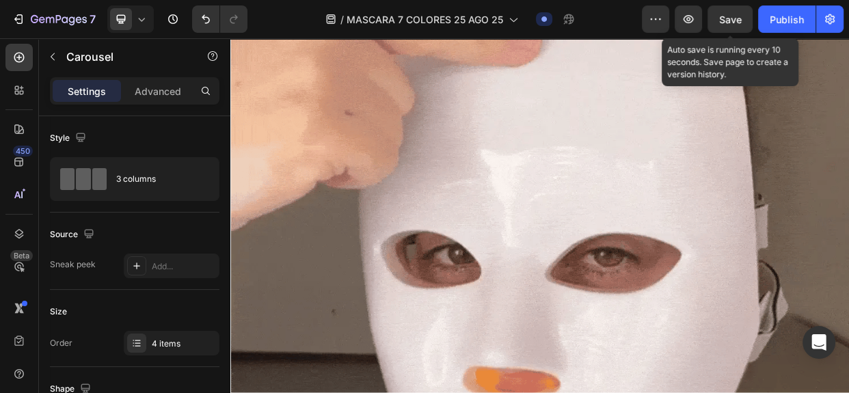
click at [738, 18] on span "Save" at bounding box center [730, 20] width 23 height 12
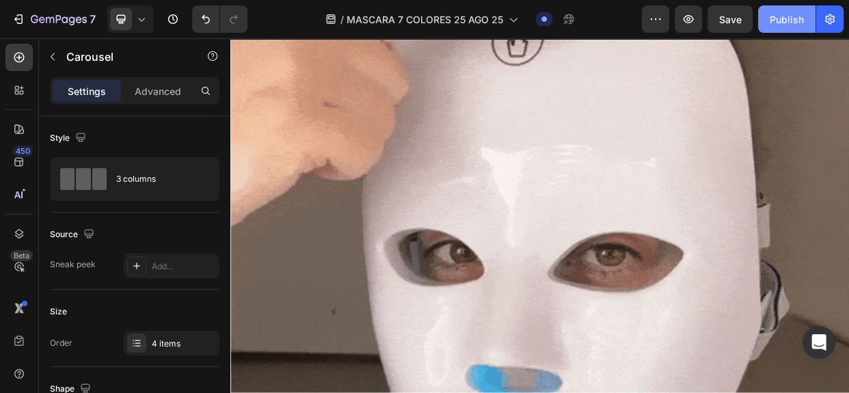
click at [793, 21] on div "Publish" at bounding box center [786, 19] width 34 height 14
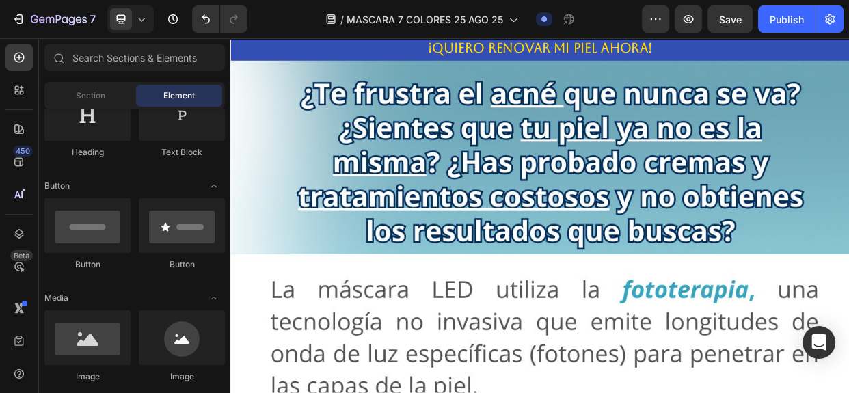
scroll to position [0, 0]
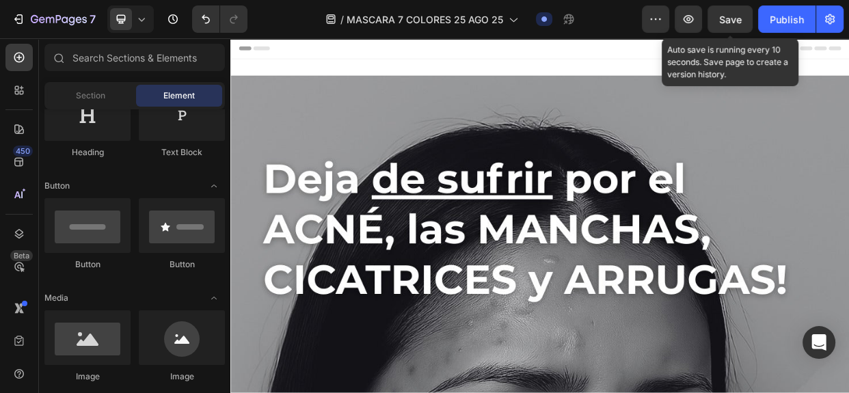
click at [733, 14] on span "Save" at bounding box center [730, 20] width 23 height 12
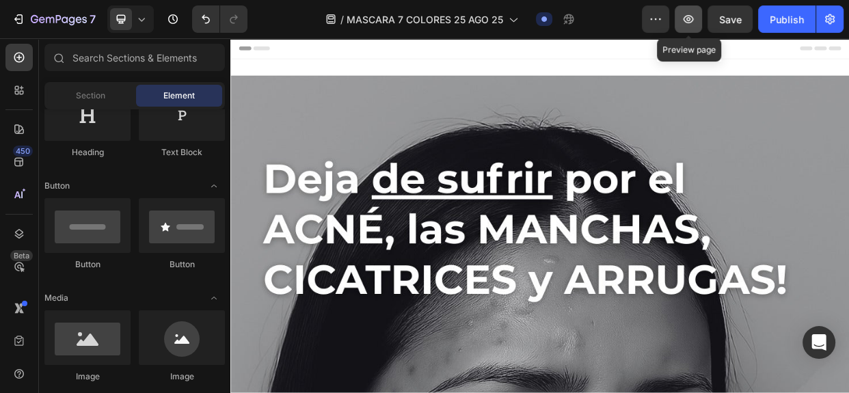
click at [691, 18] on icon "button" at bounding box center [688, 19] width 14 height 14
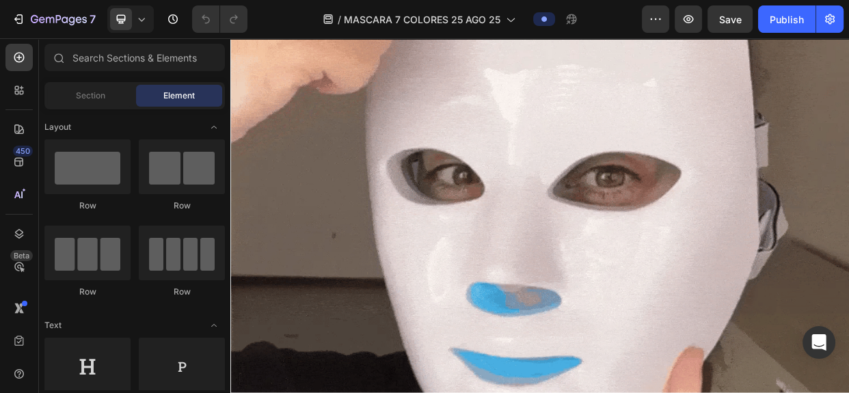
scroll to position [7364, 0]
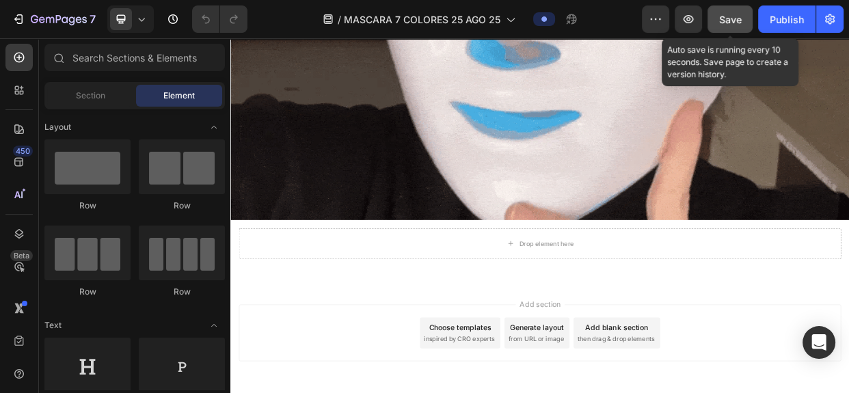
click at [732, 14] on span "Save" at bounding box center [730, 20] width 23 height 12
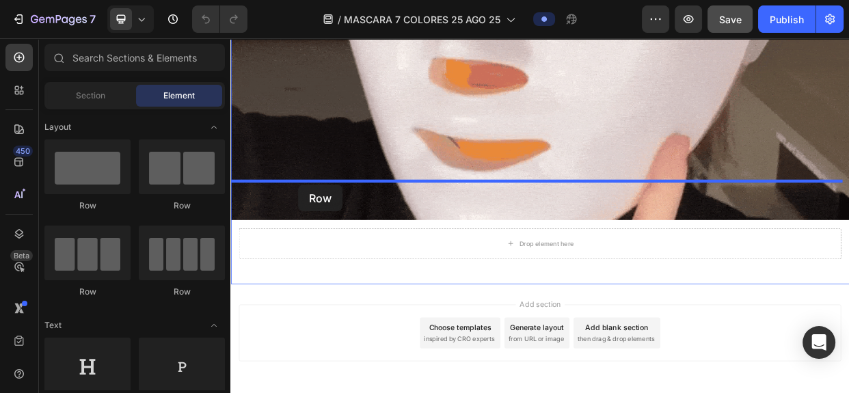
drag, startPoint x: 305, startPoint y: 300, endPoint x: 319, endPoint y: 232, distance: 69.0
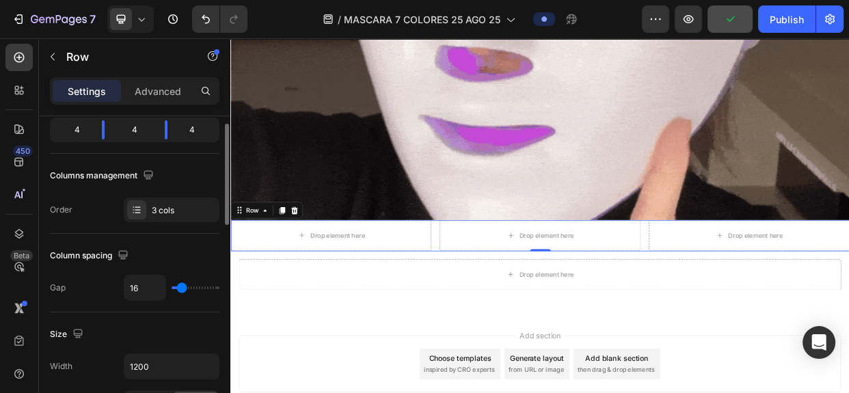
scroll to position [140, 0]
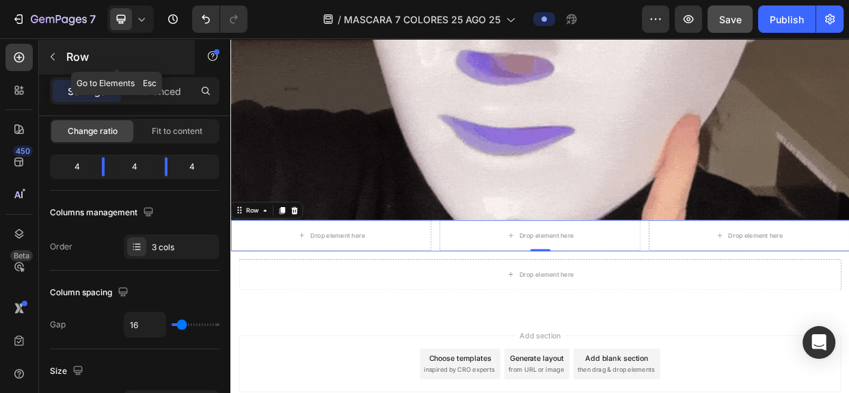
click at [50, 58] on icon "button" at bounding box center [52, 56] width 11 height 11
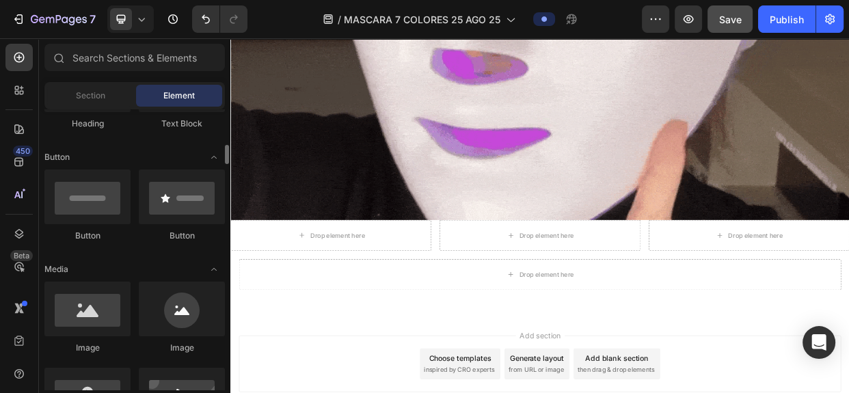
scroll to position [296, 0]
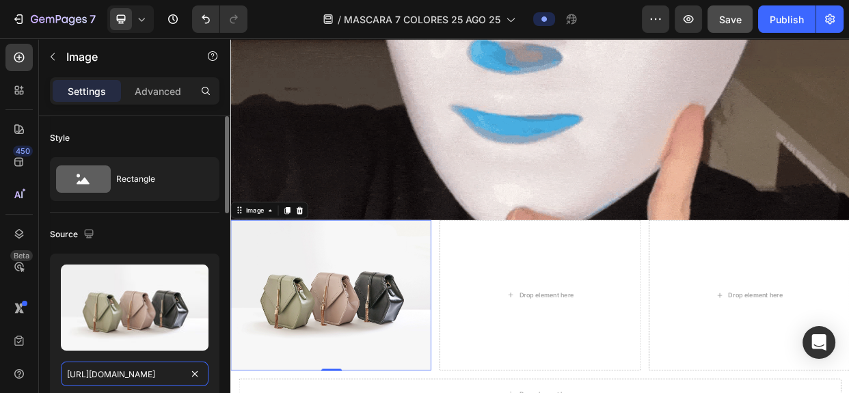
click at [160, 371] on input "[URL][DOMAIN_NAME]" at bounding box center [135, 374] width 148 height 25
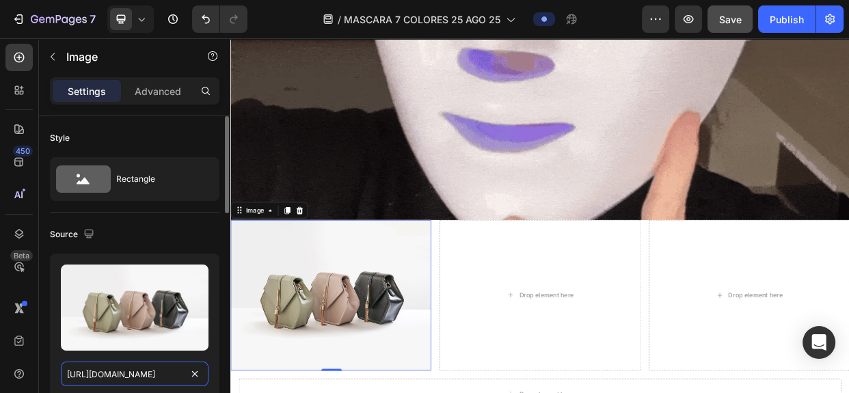
click at [160, 371] on input "[URL][DOMAIN_NAME]" at bounding box center [135, 374] width 148 height 25
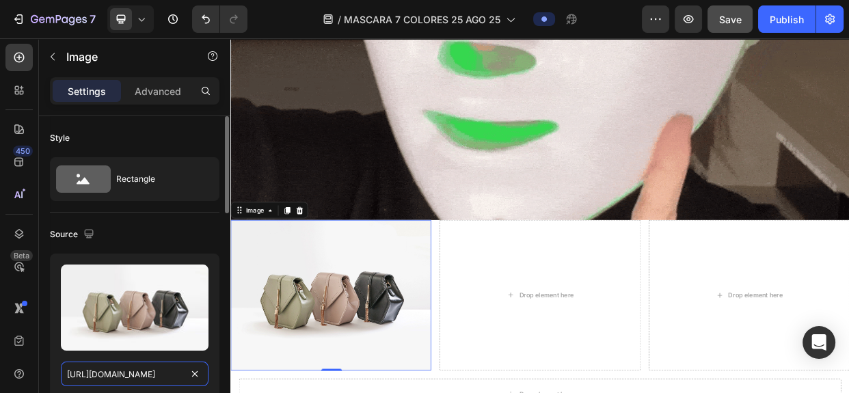
paste input "0765/9690/4192/files/TESTINOMIO_CARMEN.png?v=1754497840"
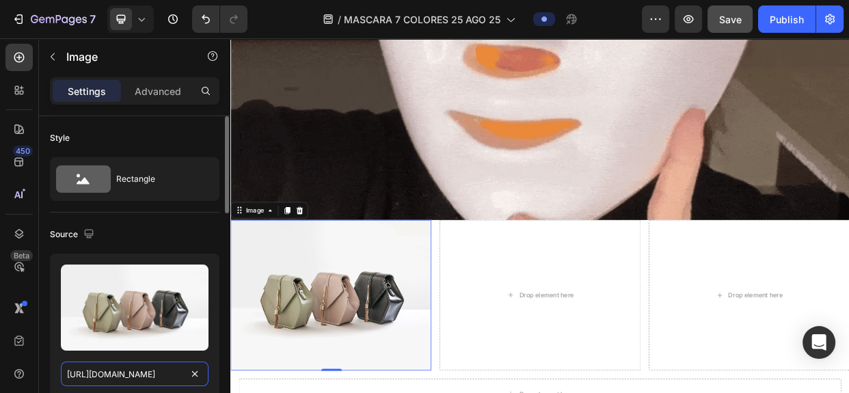
type input "[URL][DOMAIN_NAME]"
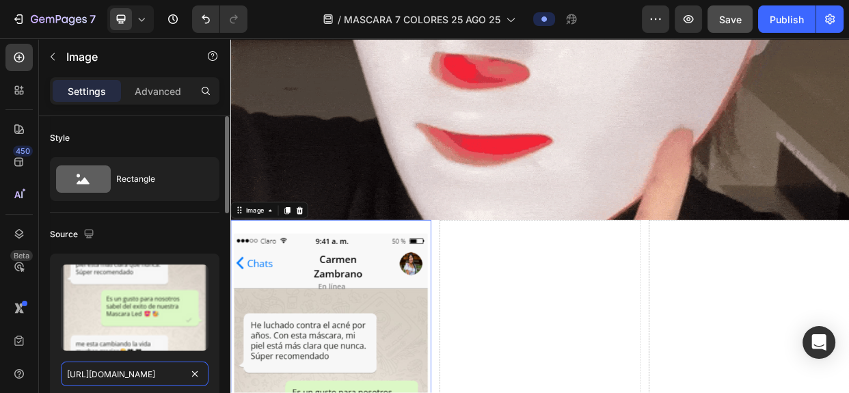
scroll to position [0, 269]
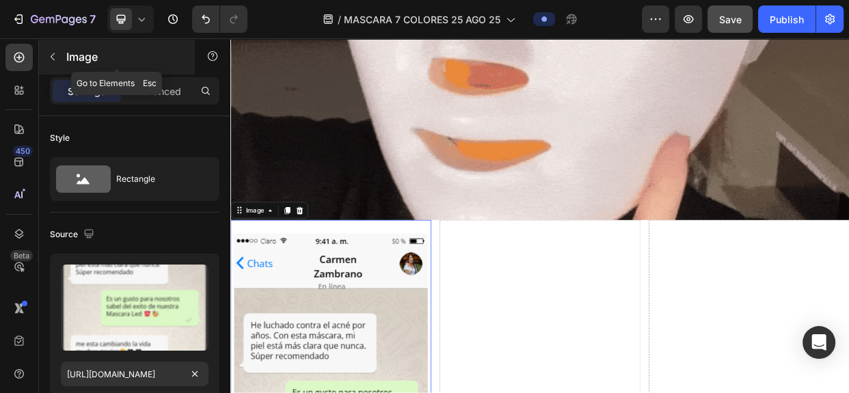
click at [53, 57] on icon "button" at bounding box center [52, 56] width 11 height 11
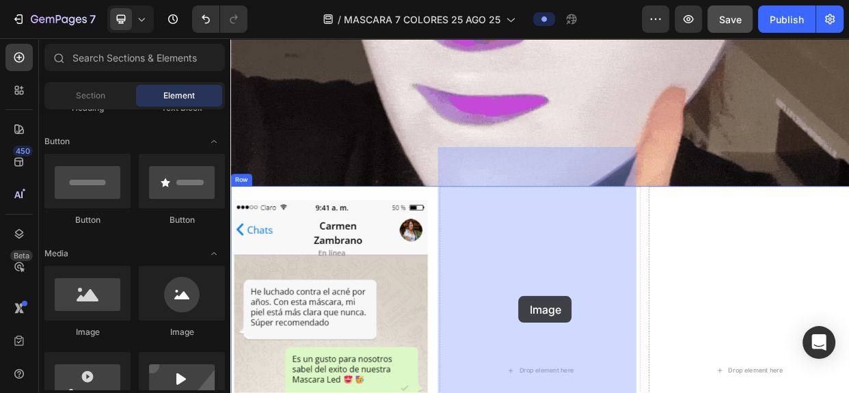
scroll to position [7442, 0]
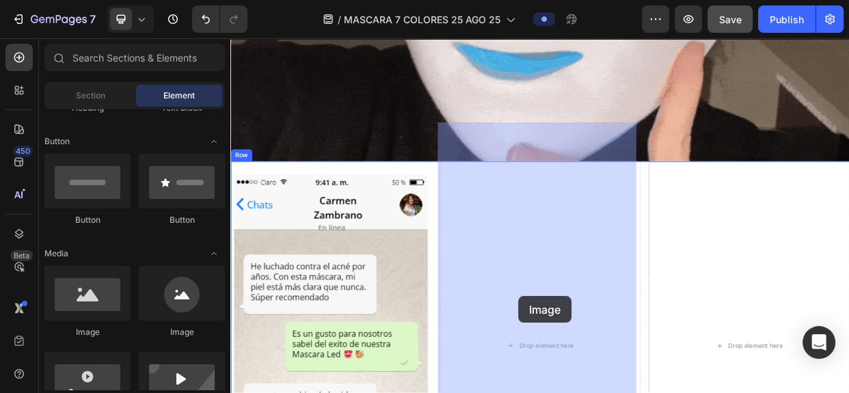
drag, startPoint x: 342, startPoint y: 338, endPoint x: 611, endPoint y: 380, distance: 272.5
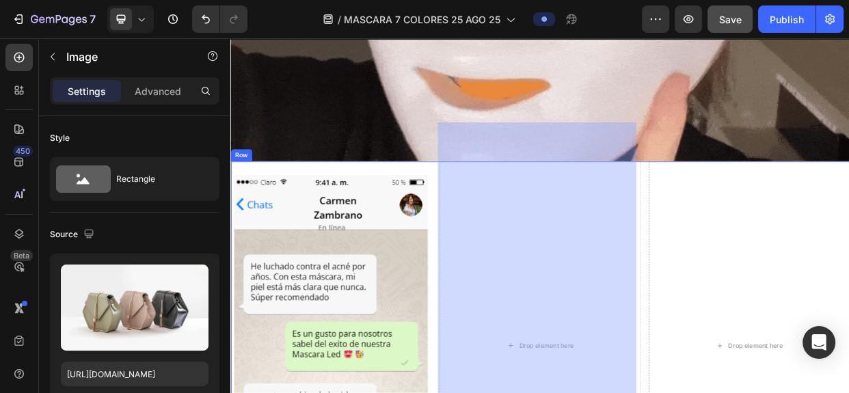
scroll to position [7487, 0]
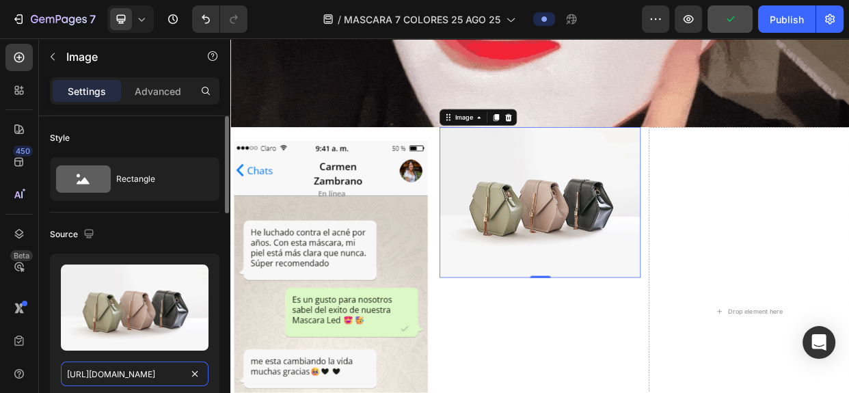
click at [171, 381] on input "[URL][DOMAIN_NAME]" at bounding box center [135, 374] width 148 height 25
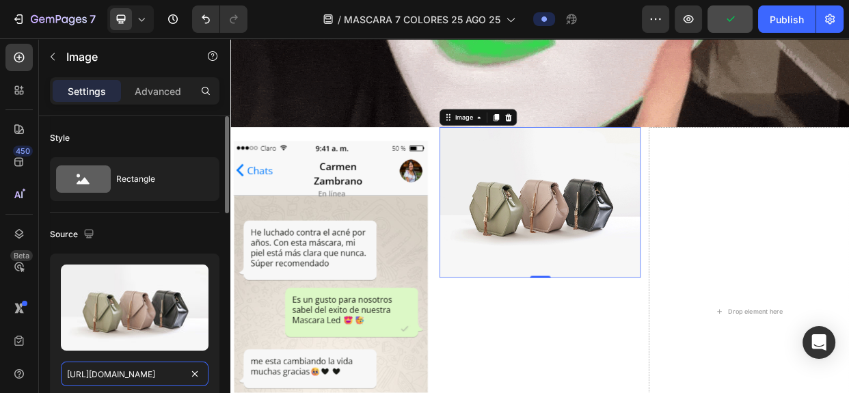
click at [171, 381] on input "[URL][DOMAIN_NAME]" at bounding box center [135, 374] width 148 height 25
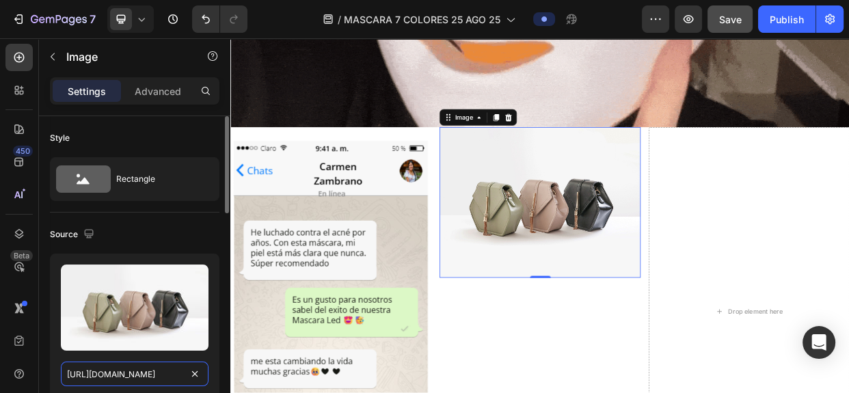
paste input "0765/9690/4192/files/testimonio_EDUARDO_TORRES.png?v=1754497779"
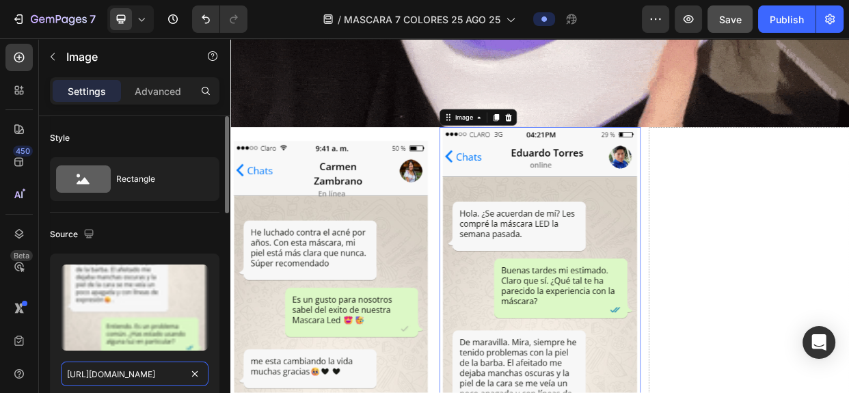
scroll to position [0, 298]
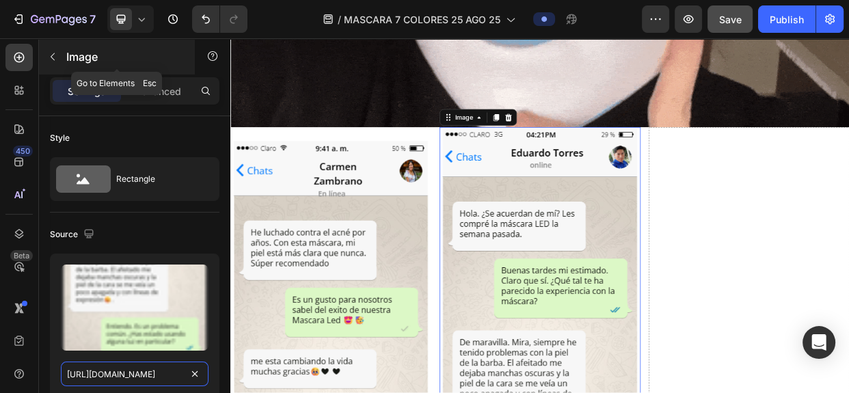
type input "[URL][DOMAIN_NAME]"
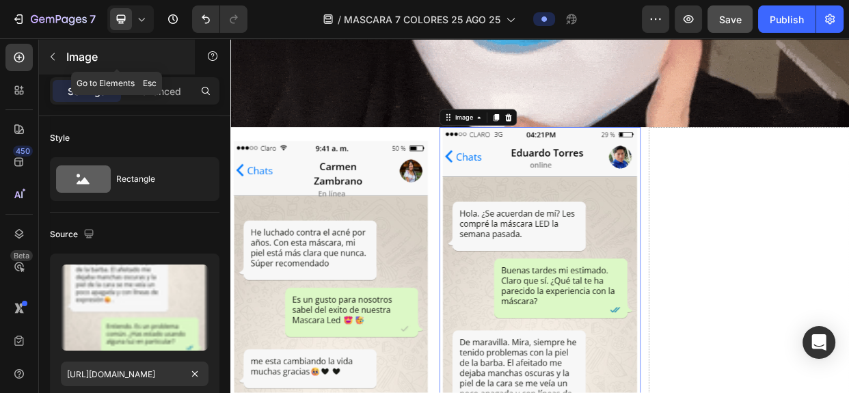
click at [57, 58] on icon "button" at bounding box center [52, 56] width 11 height 11
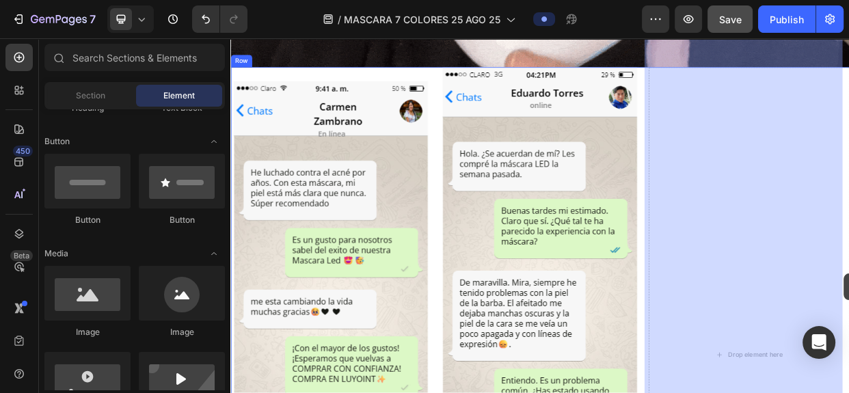
scroll to position [7586, 0]
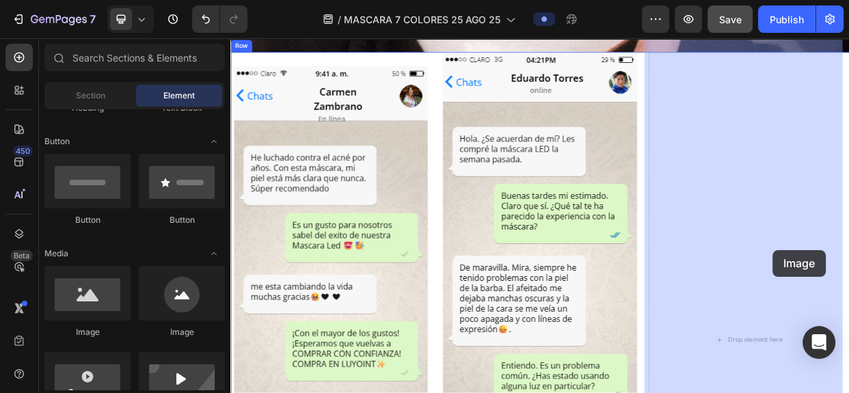
drag, startPoint x: 344, startPoint y: 331, endPoint x: 949, endPoint y: 319, distance: 604.9
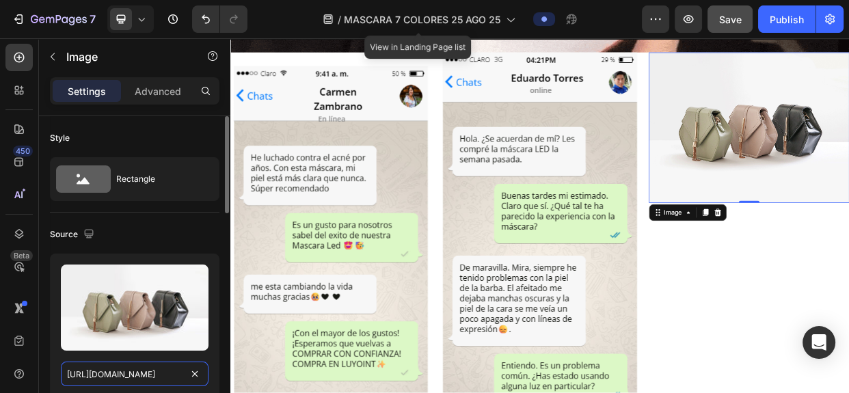
click at [128, 369] on input "[URL][DOMAIN_NAME]" at bounding box center [135, 374] width 148 height 25
paste input "0765/9690/4192/files/TESTIMONIO_DIANA.png?v=1754497779"
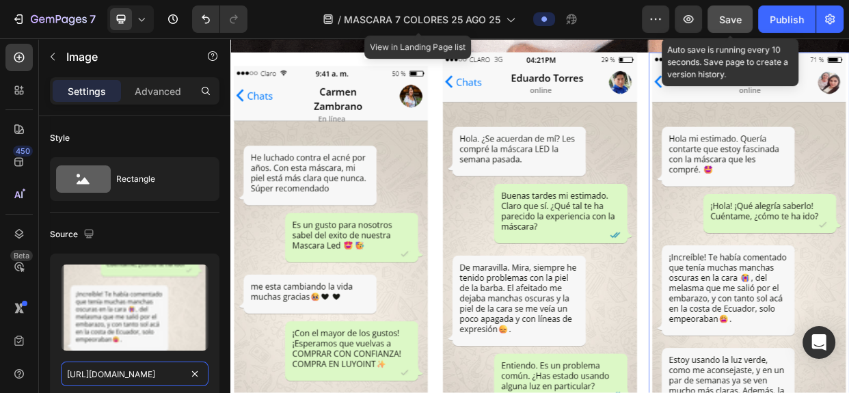
type input "[URL][DOMAIN_NAME]"
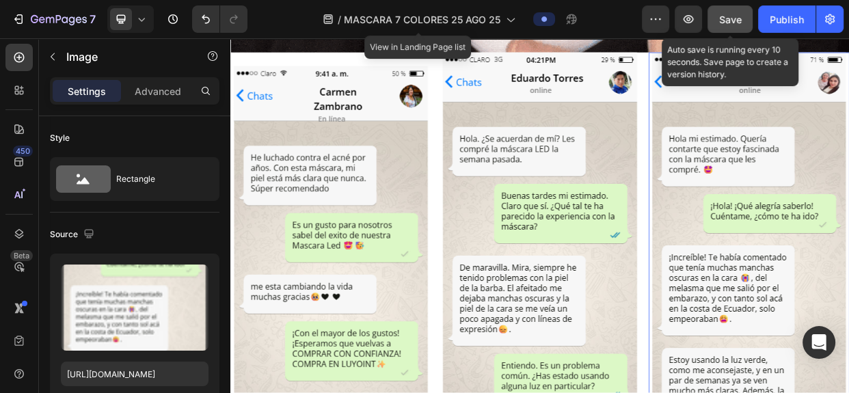
click at [737, 18] on span "Save" at bounding box center [730, 20] width 23 height 12
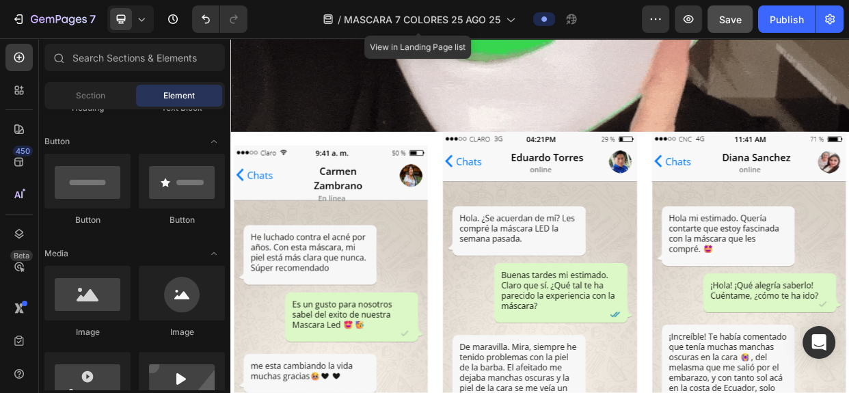
scroll to position [8118, 0]
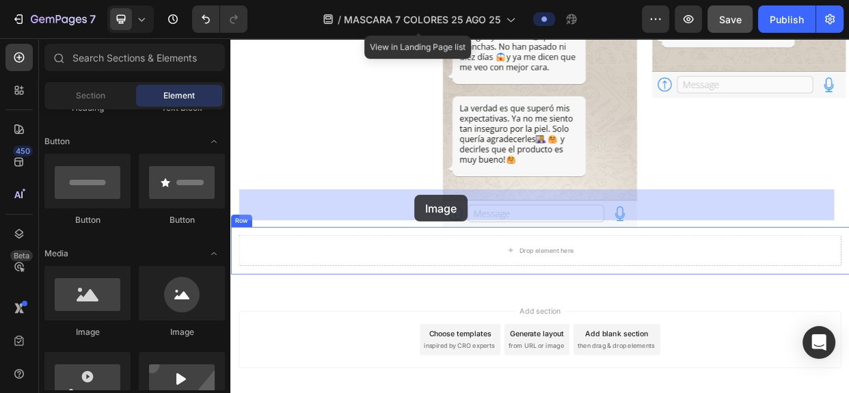
drag, startPoint x: 319, startPoint y: 348, endPoint x: 474, endPoint y: 246, distance: 185.6
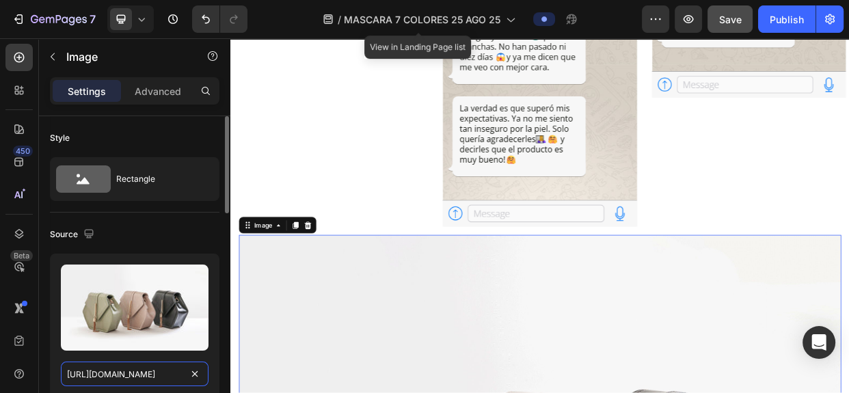
click at [116, 374] on input "[URL][DOMAIN_NAME]" at bounding box center [135, 374] width 148 height 25
paste input "0765/9690/4192/files/CONTRAENTREGA.webp?v=1754498871"
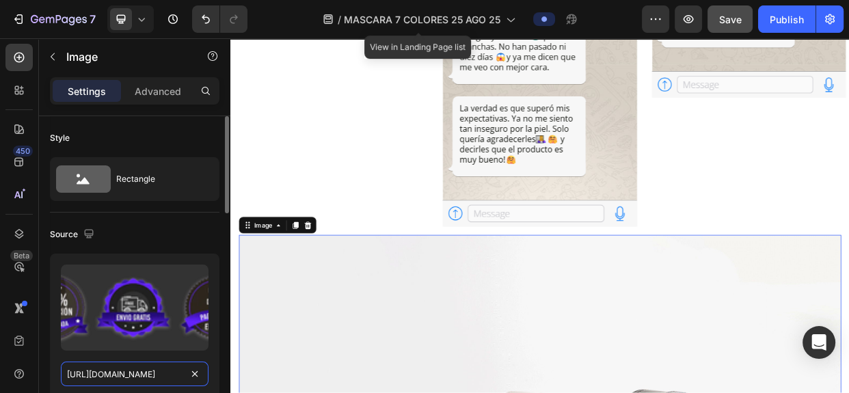
scroll to position [0, 258]
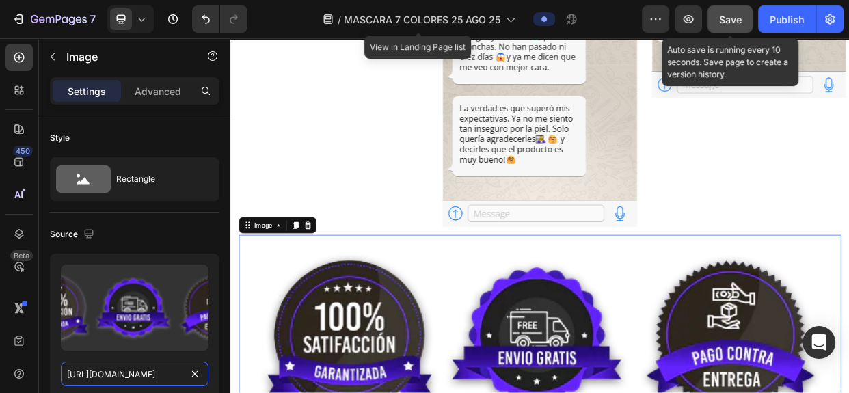
type input "https://cdn.shopify.com/s/files/1/0765/9690/4192/files/CONTRAENTREGA.webp?v=175…"
click at [726, 25] on span "Save" at bounding box center [730, 20] width 23 height 12
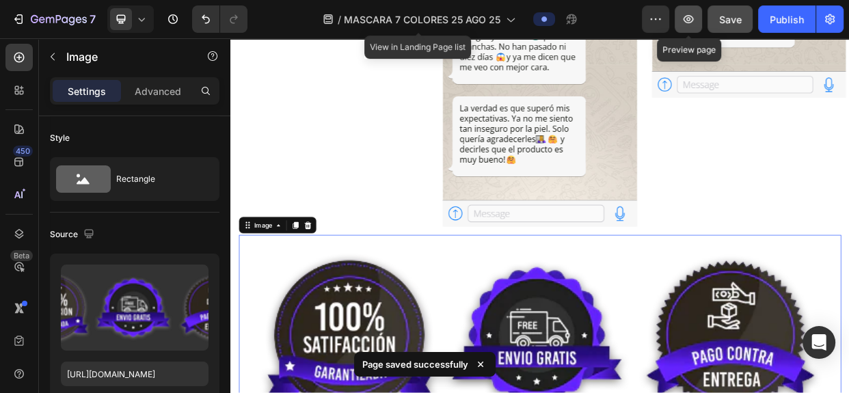
click at [693, 21] on icon "button" at bounding box center [688, 19] width 14 height 14
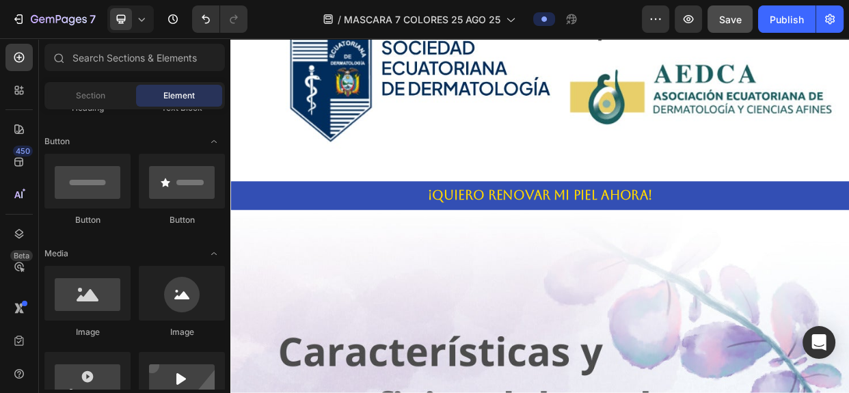
scroll to position [1367, 0]
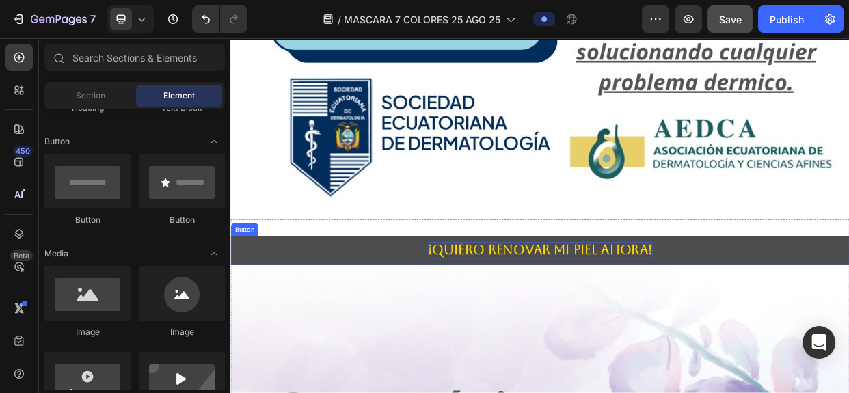
click at [753, 309] on p "¡QUIERO RENOVAR MI PIEL AHORA!" at bounding box center [640, 320] width 297 height 23
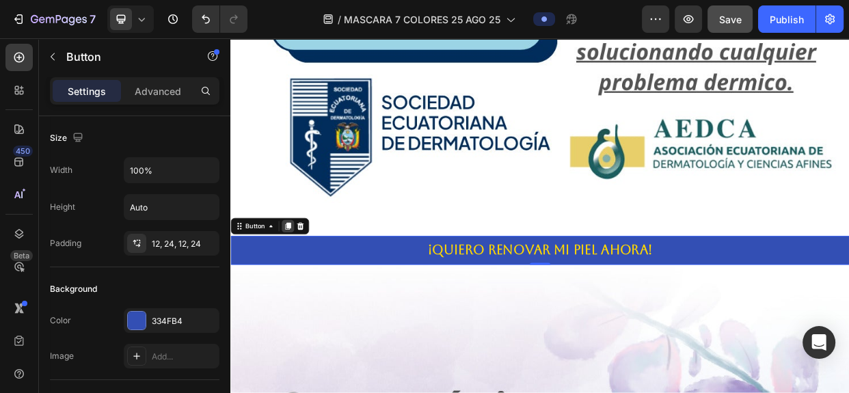
click at [306, 283] on icon at bounding box center [307, 288] width 8 height 10
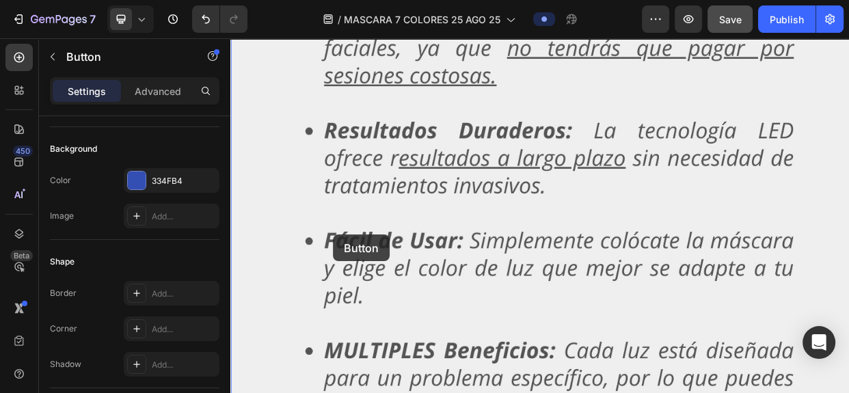
scroll to position [4301, 0]
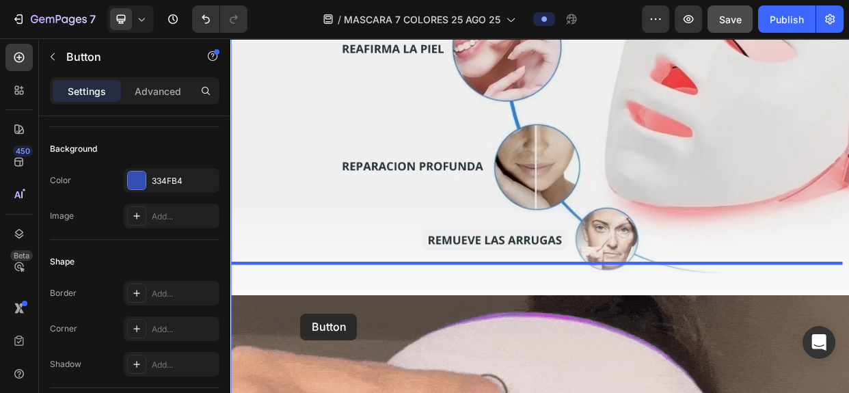
drag, startPoint x: 356, startPoint y: 336, endPoint x: 323, endPoint y: 400, distance: 72.4
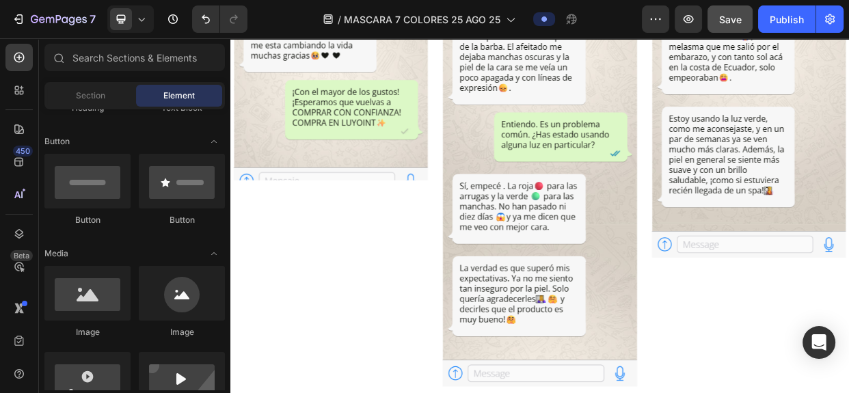
scroll to position [6981, 0]
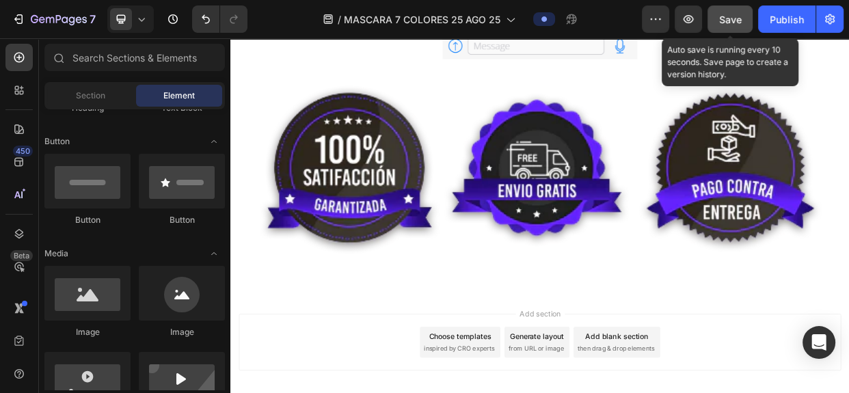
click at [725, 18] on span "Save" at bounding box center [730, 20] width 23 height 12
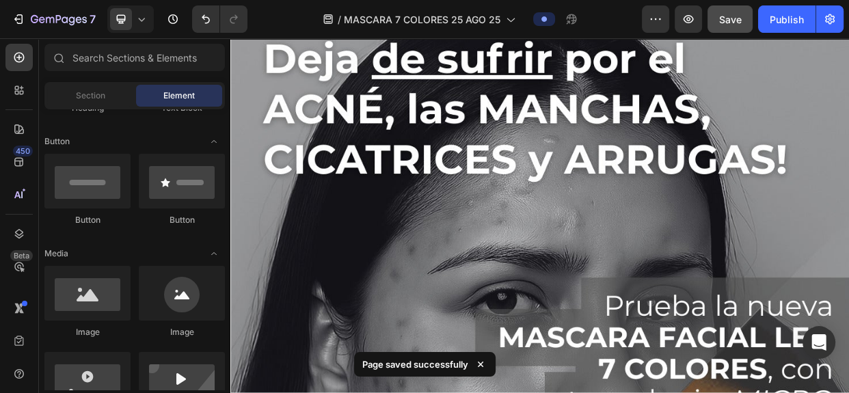
scroll to position [0, 0]
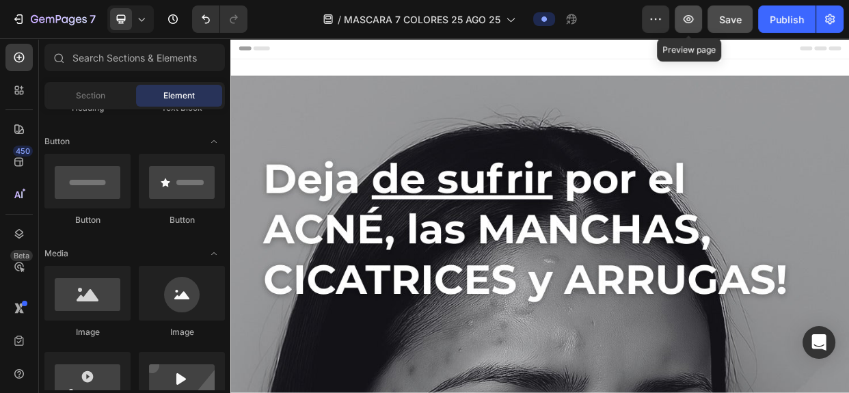
click at [687, 19] on icon "button" at bounding box center [688, 19] width 10 height 8
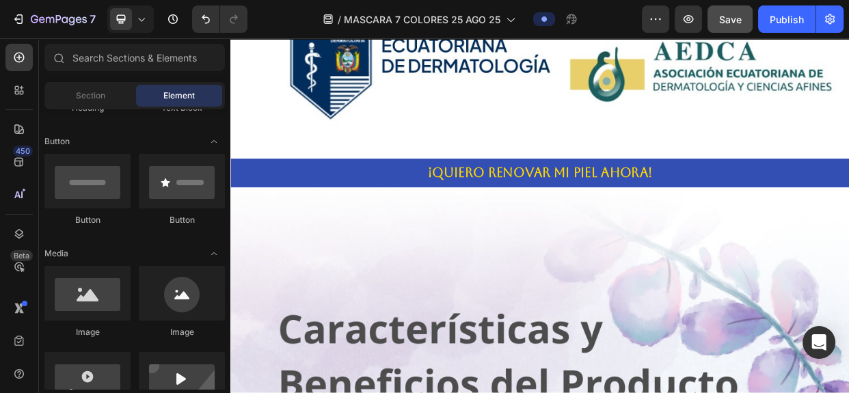
scroll to position [2915, 0]
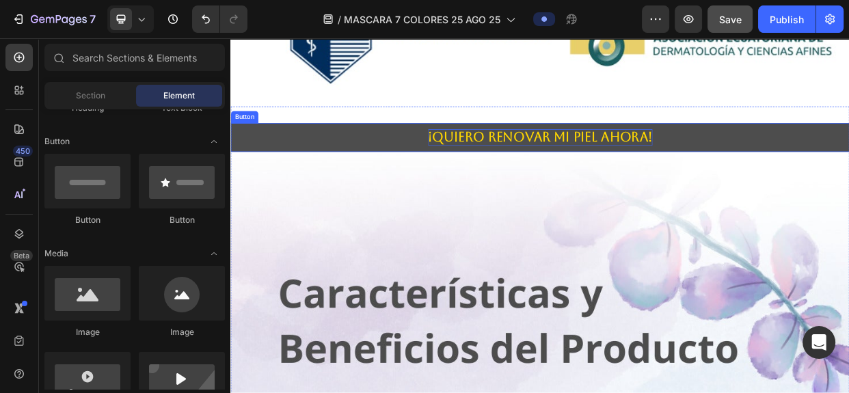
click at [724, 159] on p "¡QUIERO RENOVAR MI PIEL AHORA!" at bounding box center [640, 170] width 297 height 23
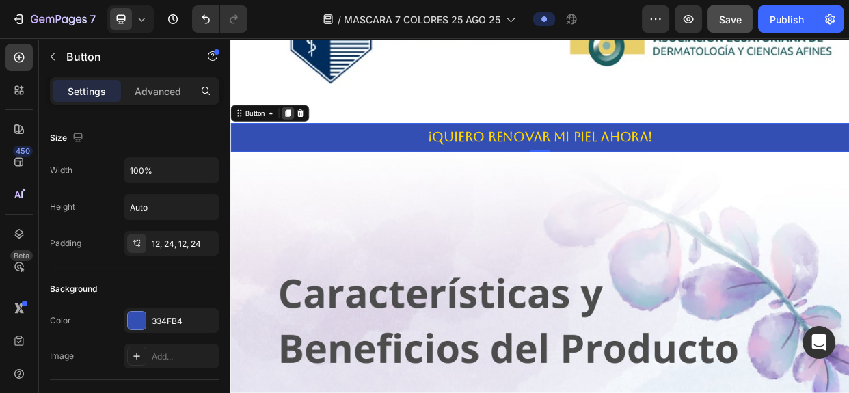
click at [307, 133] on icon at bounding box center [307, 138] width 8 height 10
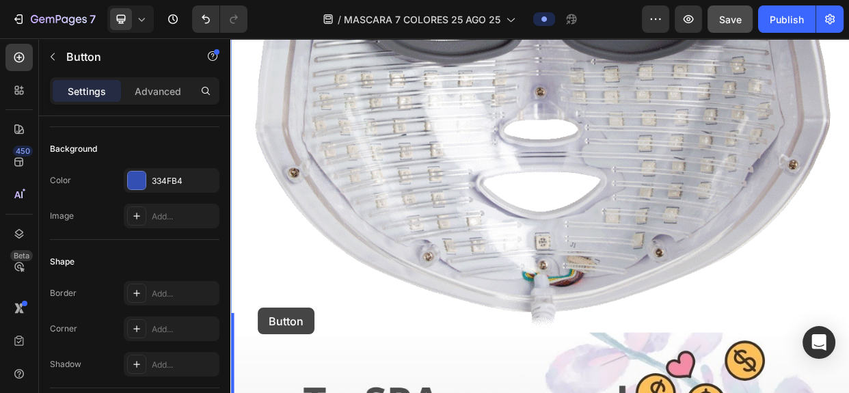
scroll to position [5194, 0]
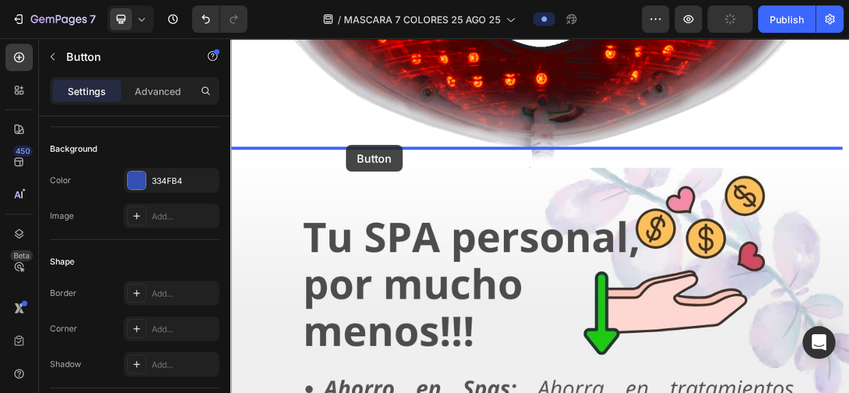
drag, startPoint x: 334, startPoint y: 178, endPoint x: 383, endPoint y: 178, distance: 49.2
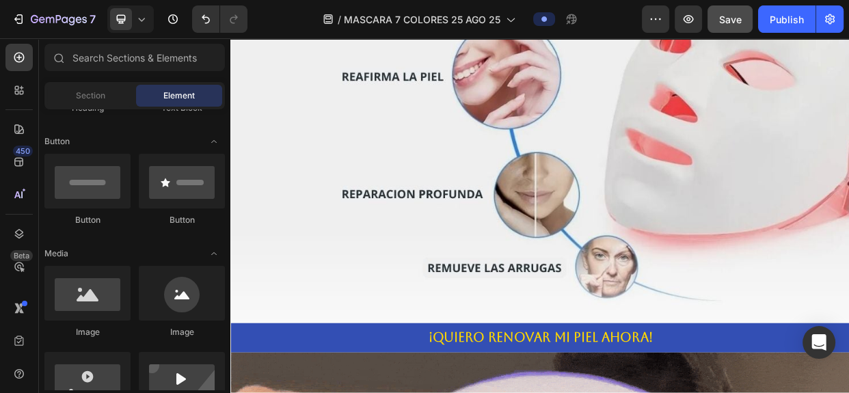
scroll to position [6430, 0]
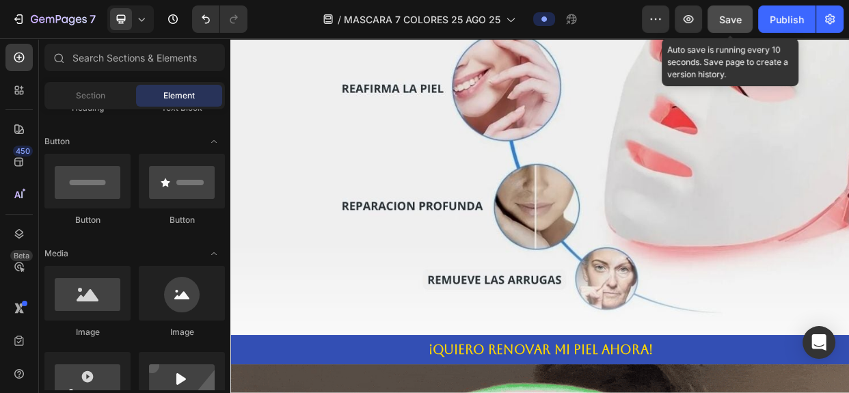
click at [728, 19] on span "Save" at bounding box center [730, 20] width 23 height 12
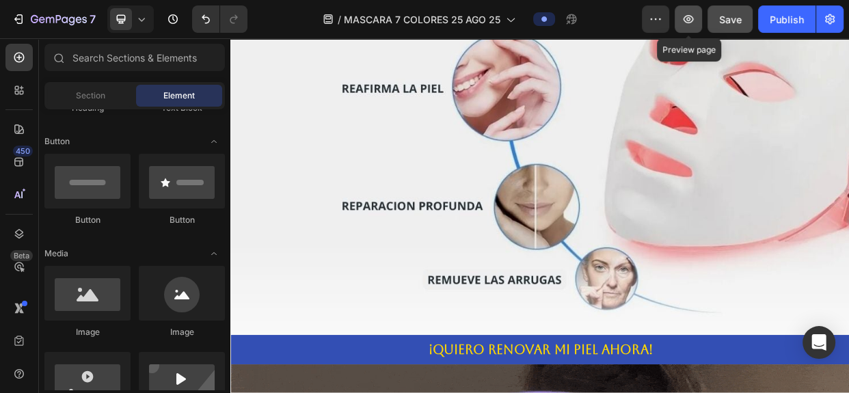
click at [696, 23] on button "button" at bounding box center [687, 18] width 27 height 27
